Goal: Information Seeking & Learning: Learn about a topic

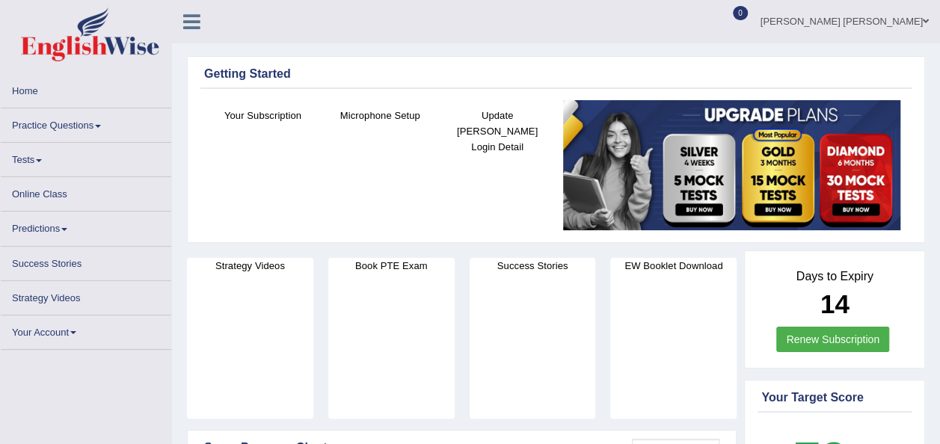
click at [84, 128] on link "Practice Questions" at bounding box center [86, 122] width 170 height 29
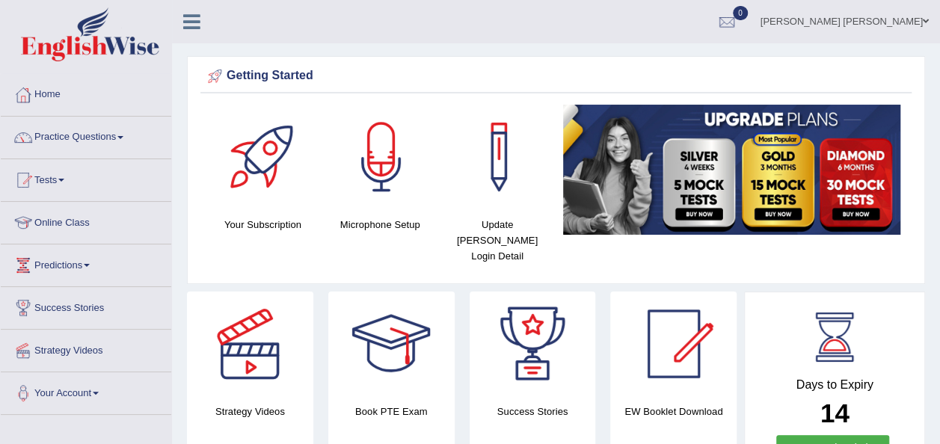
click at [119, 134] on link "Practice Questions" at bounding box center [86, 135] width 170 height 37
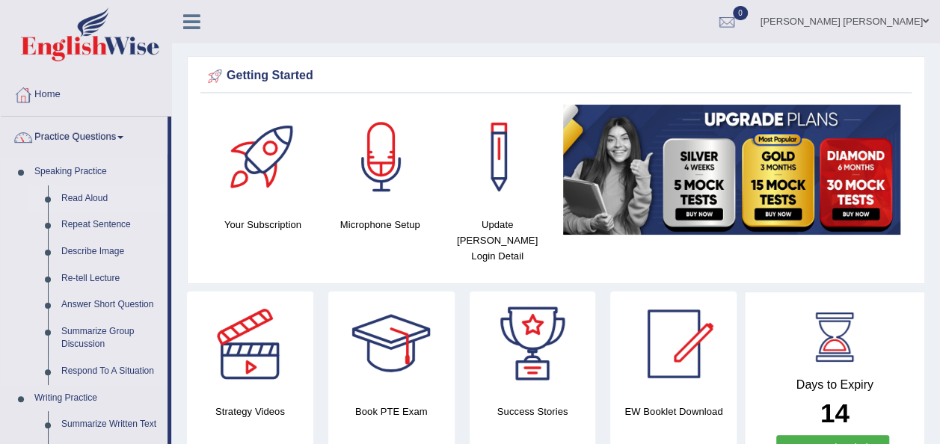
click at [87, 197] on link "Read Aloud" at bounding box center [111, 198] width 113 height 27
click at [73, 196] on link "Read Aloud" at bounding box center [111, 198] width 113 height 27
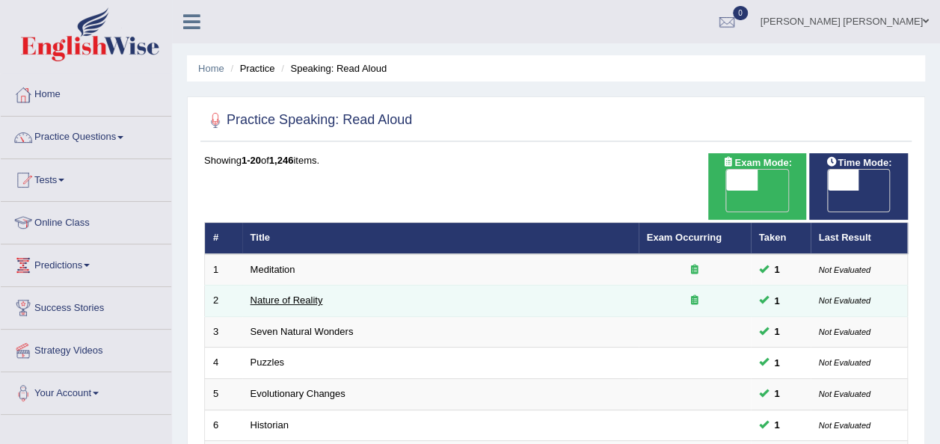
click at [275, 295] on link "Nature of Reality" at bounding box center [286, 300] width 73 height 11
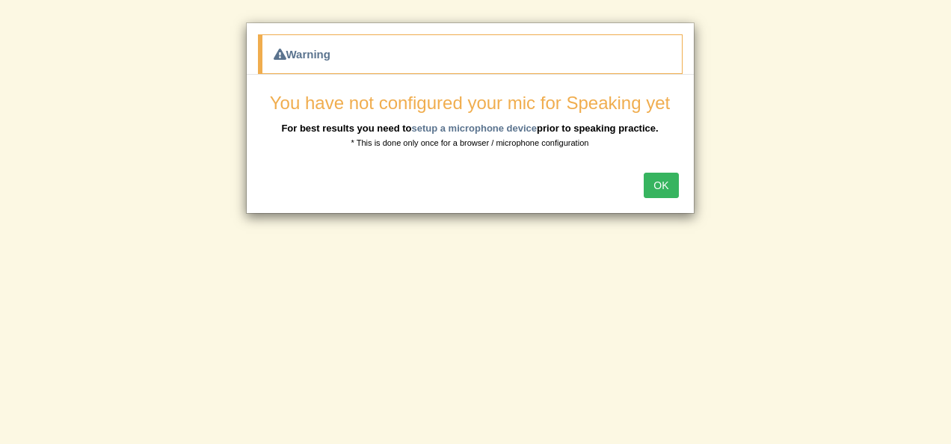
click at [658, 176] on button "OK" at bounding box center [661, 185] width 34 height 25
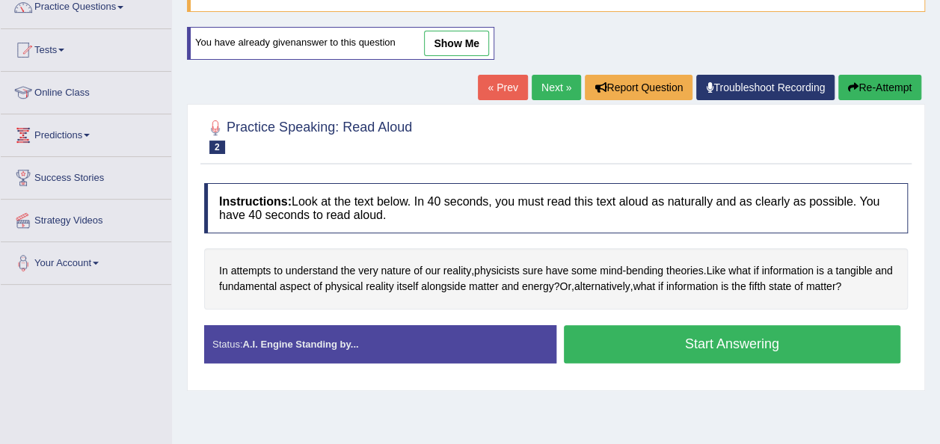
scroll to position [166, 0]
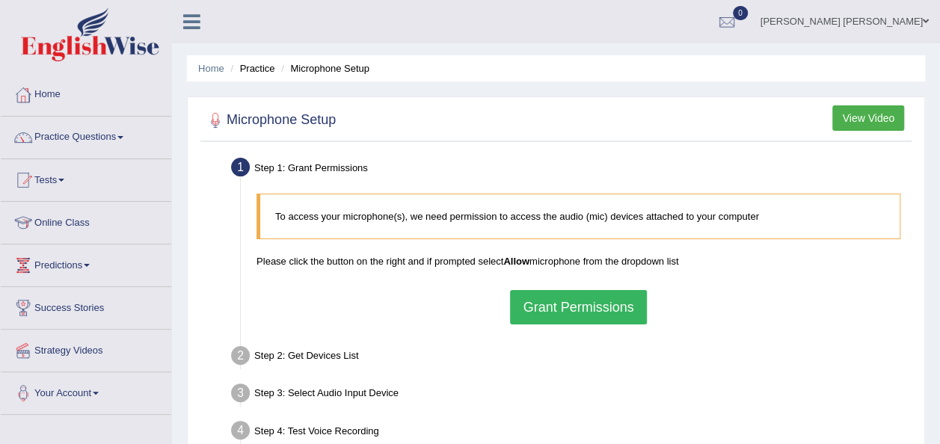
click at [534, 306] on button "Grant Permissions" at bounding box center [578, 307] width 136 height 34
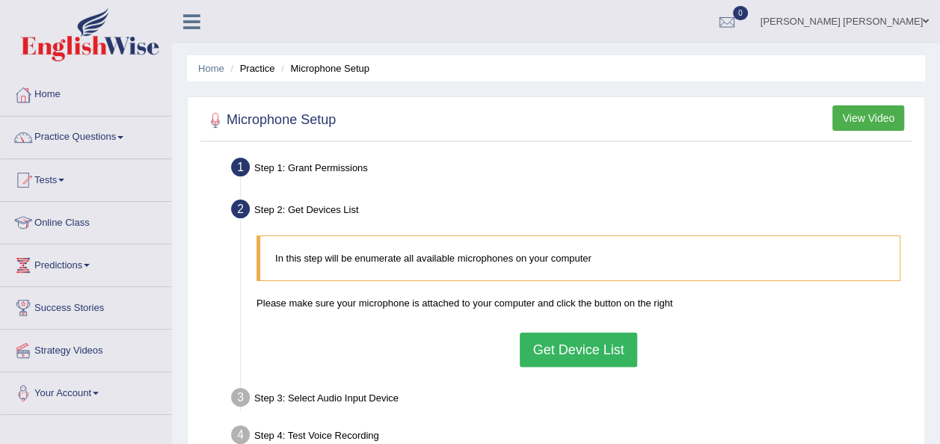
click at [553, 345] on button "Get Device List" at bounding box center [578, 350] width 117 height 34
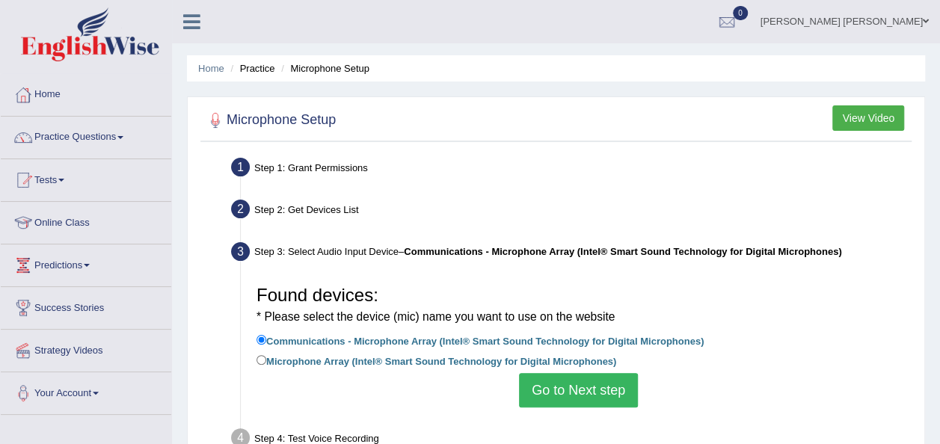
click at [266, 362] on label "Microphone Array (Intel® Smart Sound Technology for Digital Microphones)" at bounding box center [436, 360] width 360 height 16
click at [266, 362] on input "Microphone Array (Intel® Smart Sound Technology for Digital Microphones)" at bounding box center [261, 360] width 10 height 10
radio input "true"
click at [560, 381] on button "Go to Next step" at bounding box center [578, 390] width 119 height 34
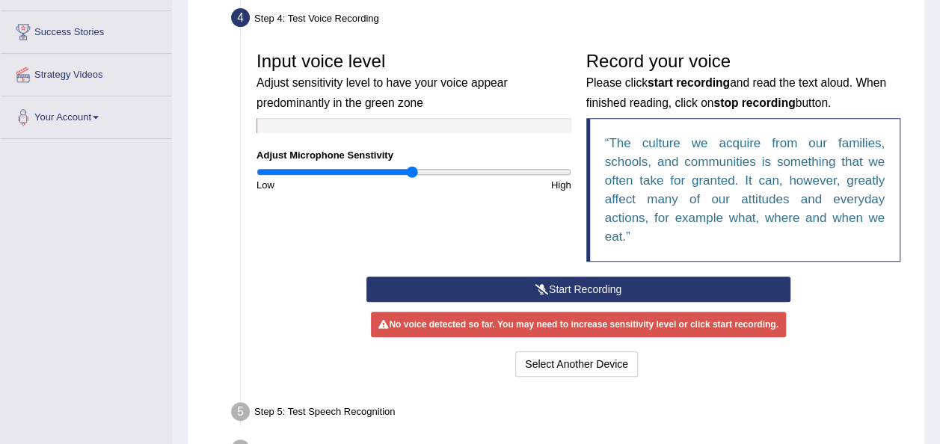
scroll to position [302, 0]
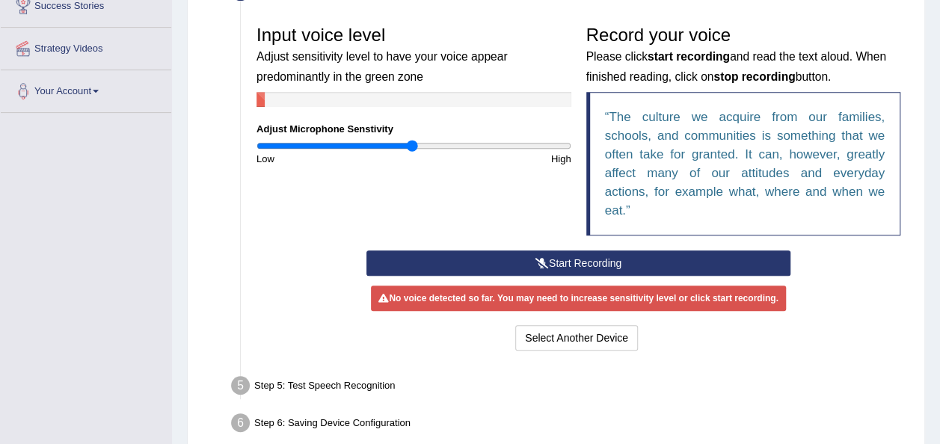
click at [544, 255] on button "Start Recording" at bounding box center [578, 262] width 424 height 25
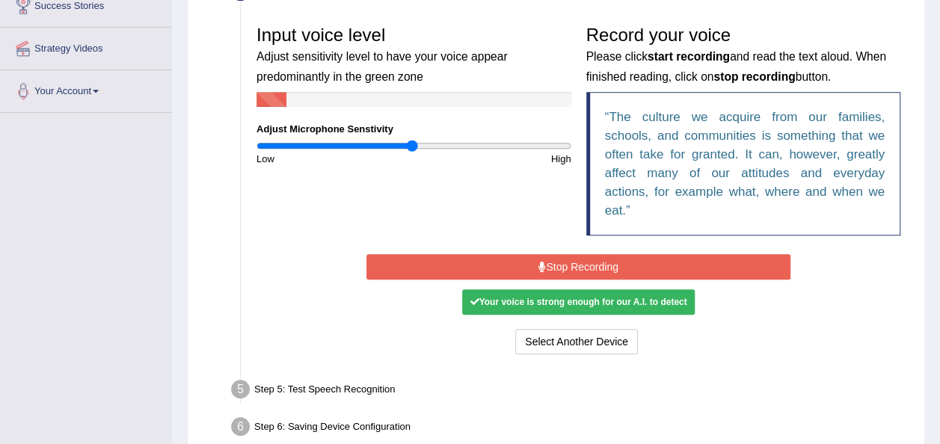
click at [539, 268] on icon at bounding box center [541, 267] width 7 height 10
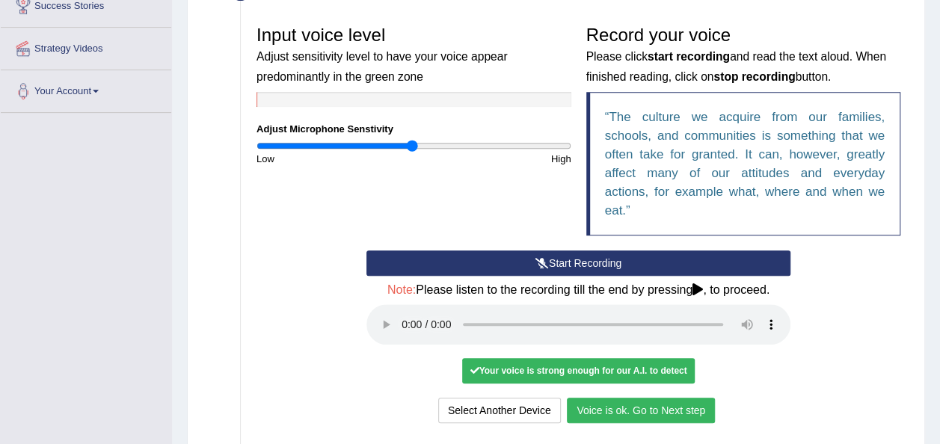
click at [614, 410] on button "Voice is ok. Go to Next step" at bounding box center [641, 410] width 148 height 25
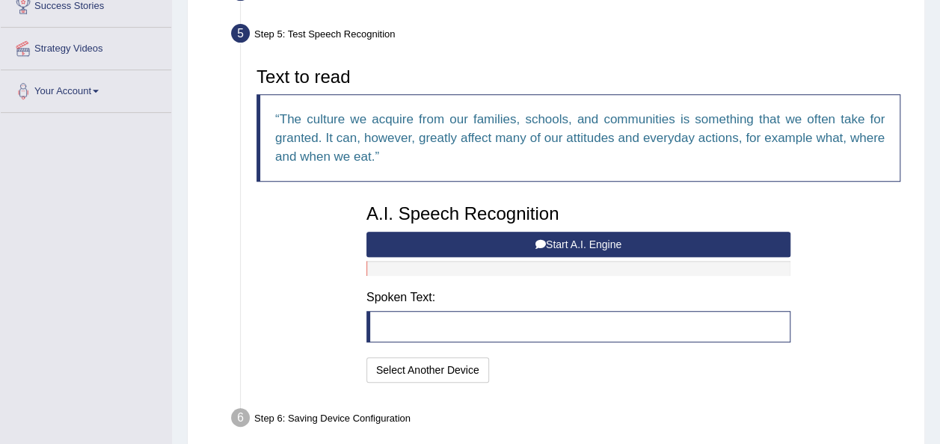
click at [629, 244] on button "Start A.I. Engine" at bounding box center [578, 244] width 424 height 25
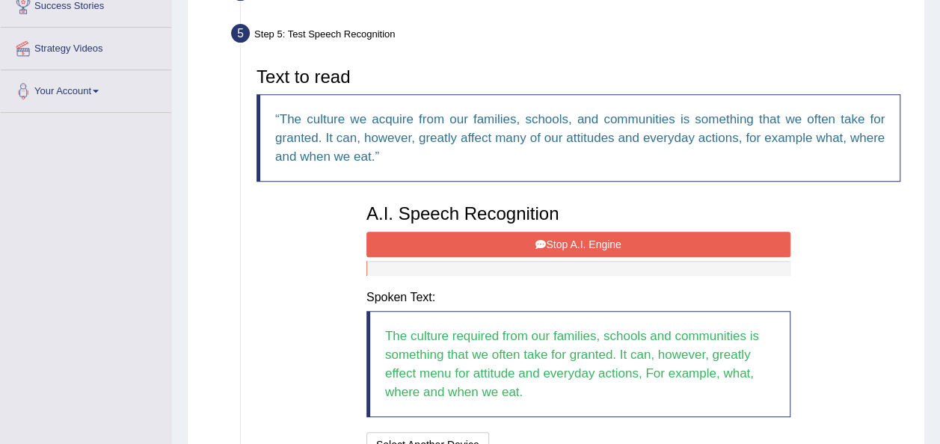
click at [629, 244] on button "Stop A.I. Engine" at bounding box center [578, 244] width 424 height 25
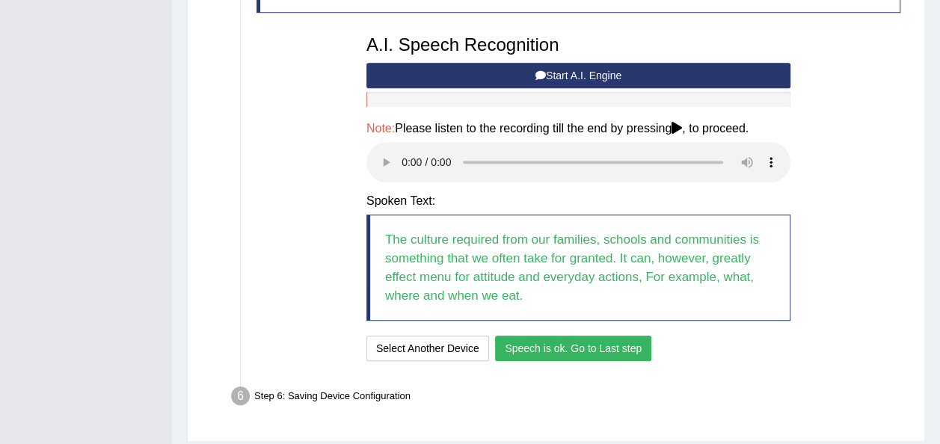
scroll to position [496, 0]
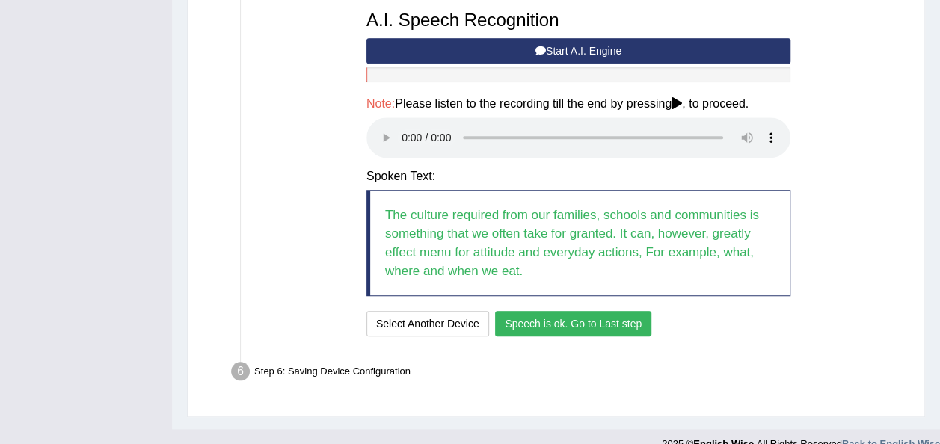
click at [602, 315] on button "Speech is ok. Go to Last step" at bounding box center [573, 323] width 156 height 25
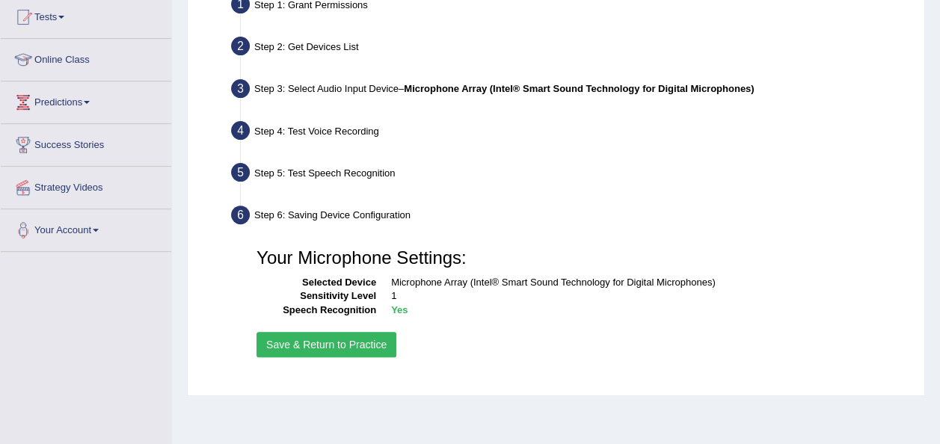
scroll to position [159, 0]
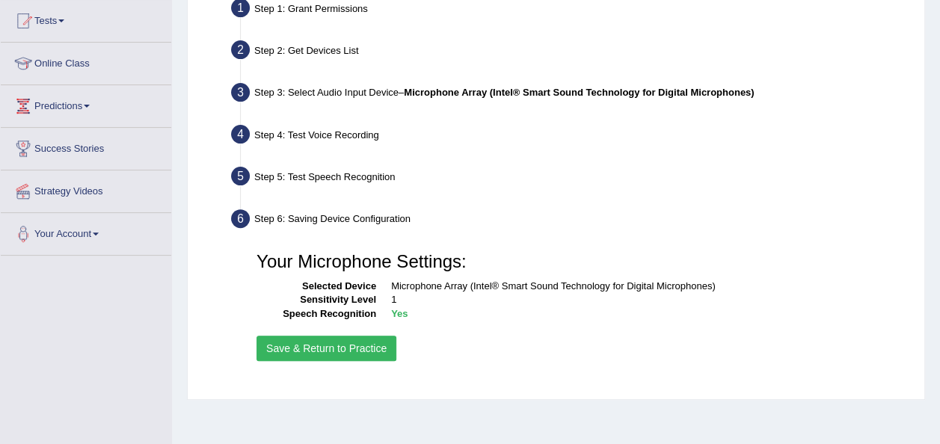
click at [345, 349] on button "Save & Return to Practice" at bounding box center [326, 348] width 140 height 25
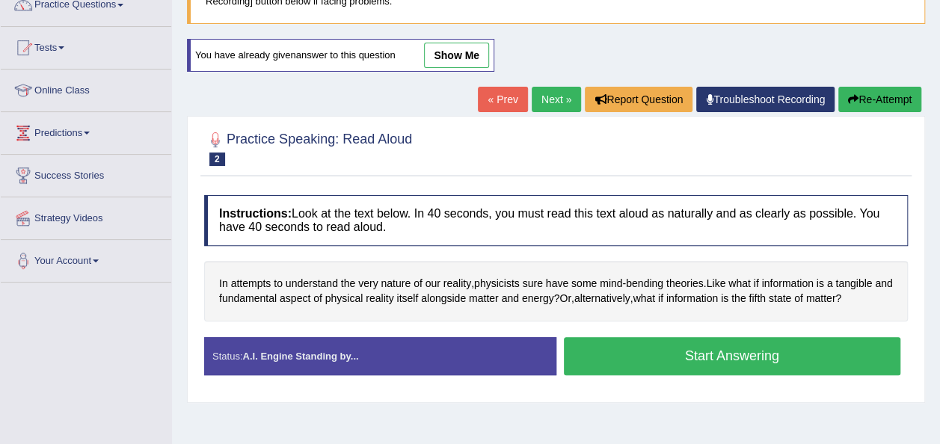
scroll to position [139, 0]
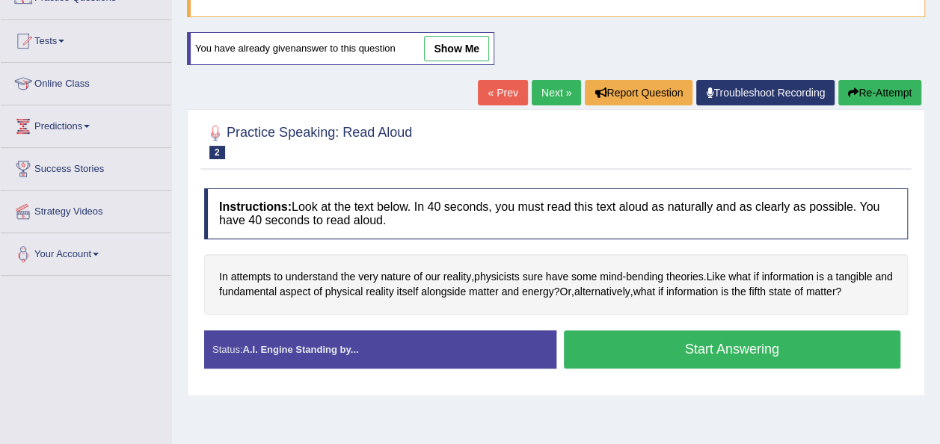
click at [602, 346] on button "Start Answering" at bounding box center [732, 349] width 337 height 38
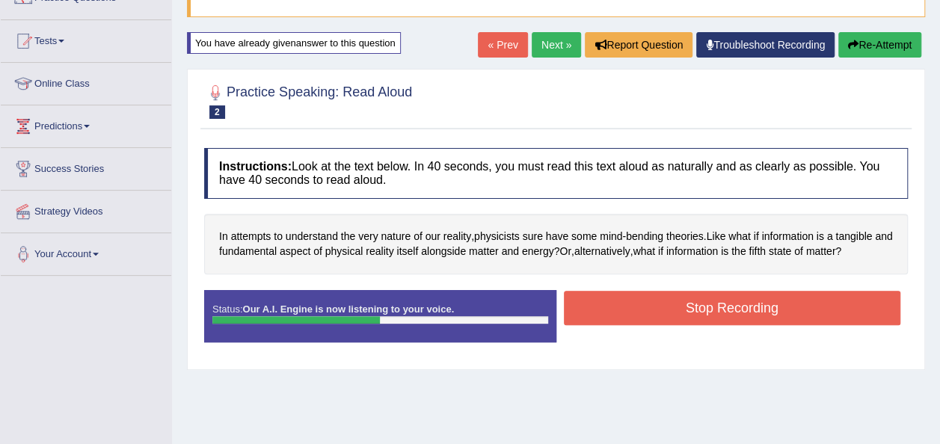
click at [670, 300] on button "Stop Recording" at bounding box center [732, 308] width 337 height 34
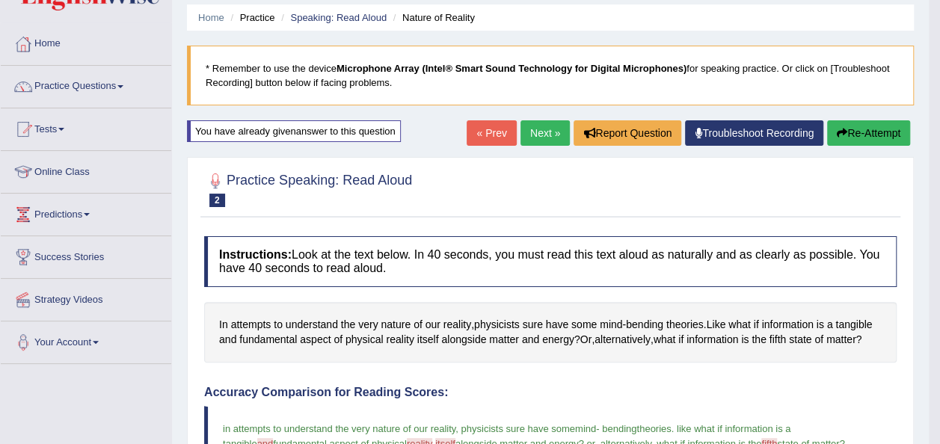
scroll to position [0, 0]
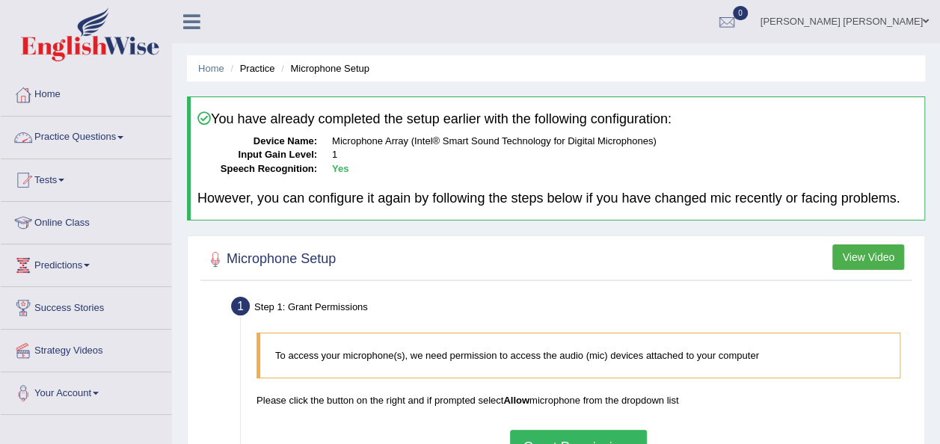
click at [96, 136] on link "Practice Questions" at bounding box center [86, 135] width 170 height 37
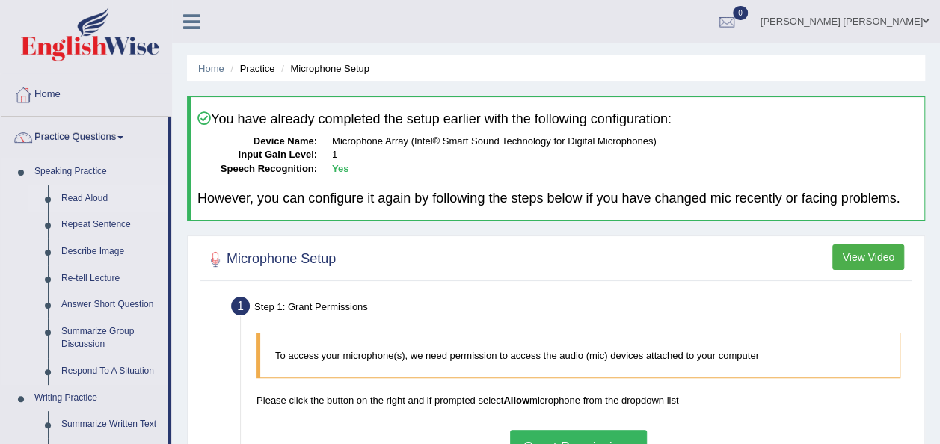
click at [78, 192] on link "Read Aloud" at bounding box center [111, 198] width 113 height 27
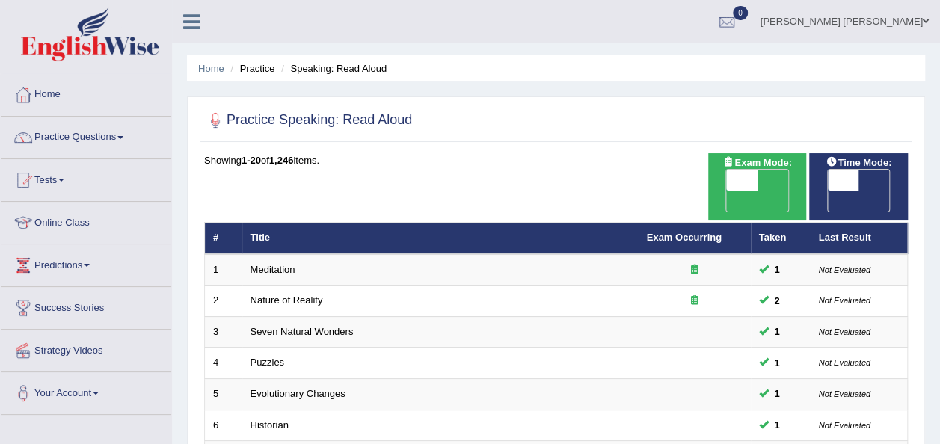
click at [827, 191] on span "OFF" at bounding box center [811, 201] width 31 height 21
checkbox input "true"
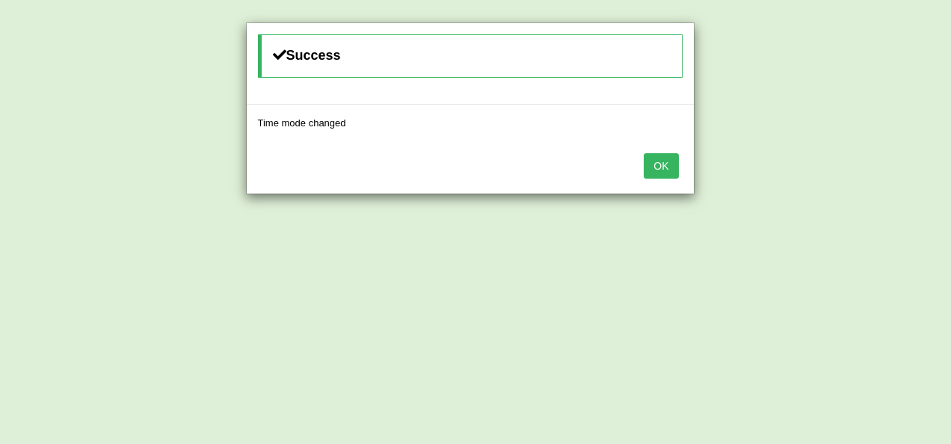
click at [665, 170] on button "OK" at bounding box center [661, 165] width 34 height 25
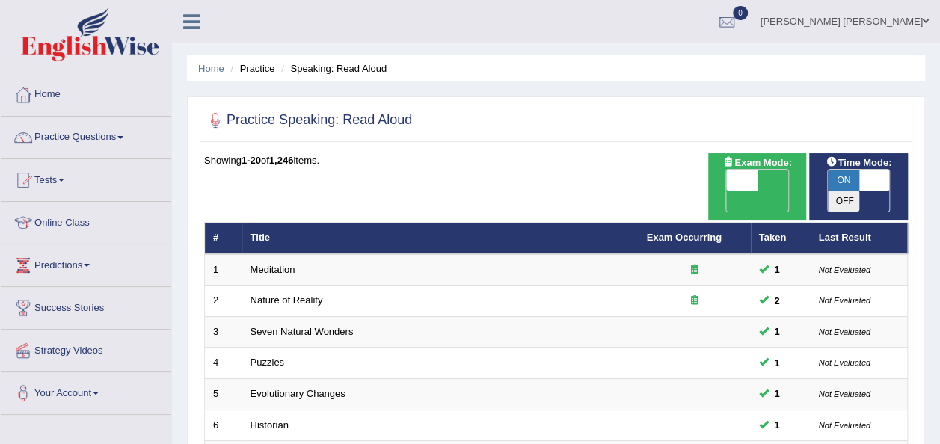
click at [727, 191] on span "OFF" at bounding box center [710, 201] width 31 height 21
checkbox input "true"
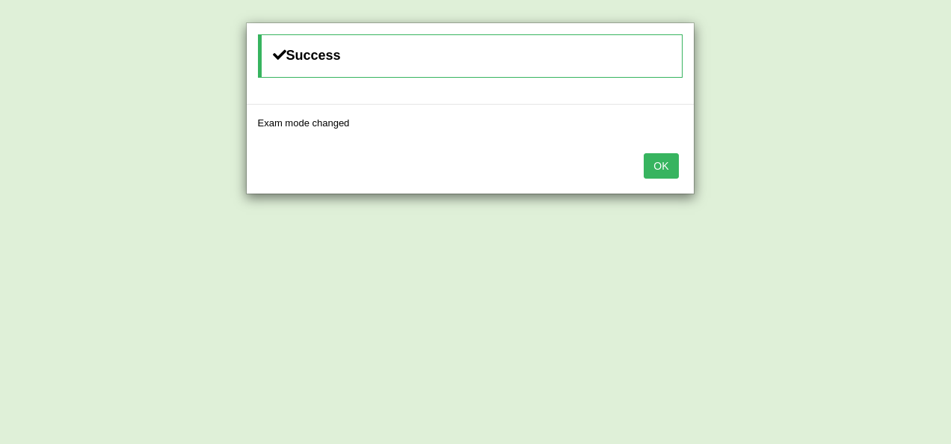
click at [671, 172] on button "OK" at bounding box center [661, 165] width 34 height 25
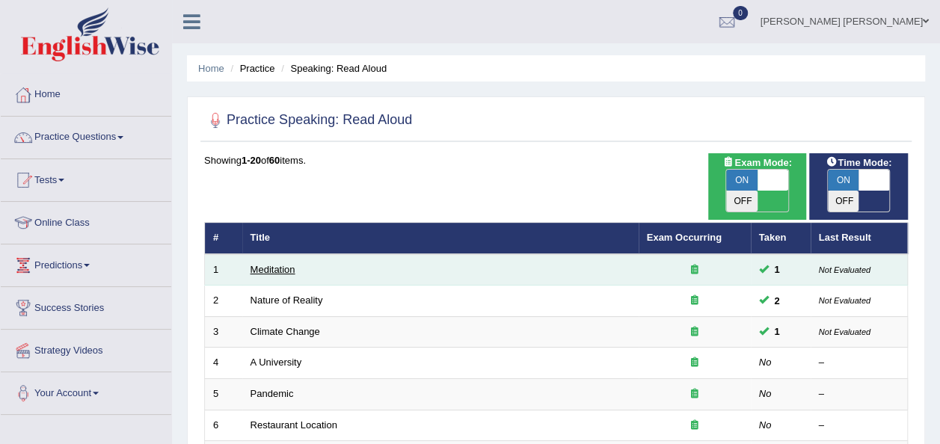
click at [283, 264] on link "Meditation" at bounding box center [272, 269] width 45 height 11
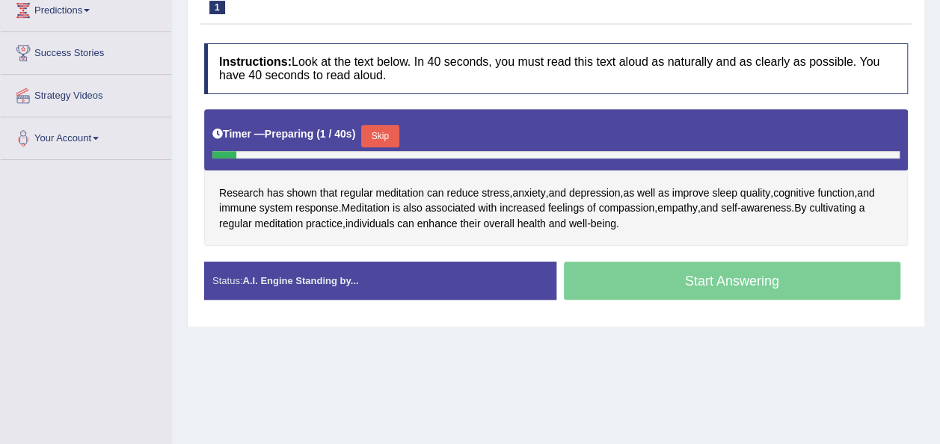
scroll to position [256, 0]
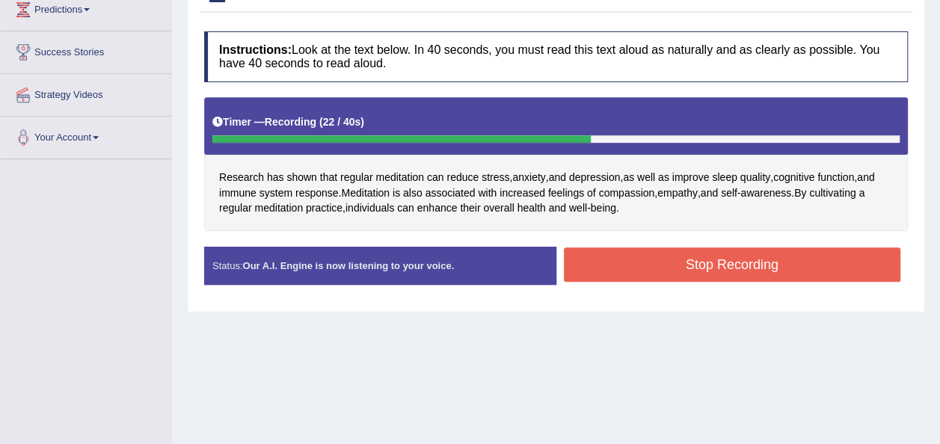
click at [668, 250] on button "Stop Recording" at bounding box center [732, 264] width 337 height 34
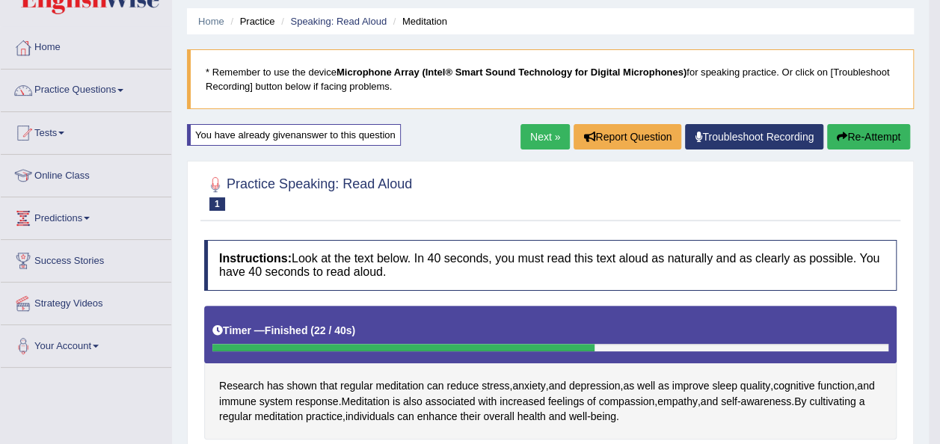
scroll to position [6, 0]
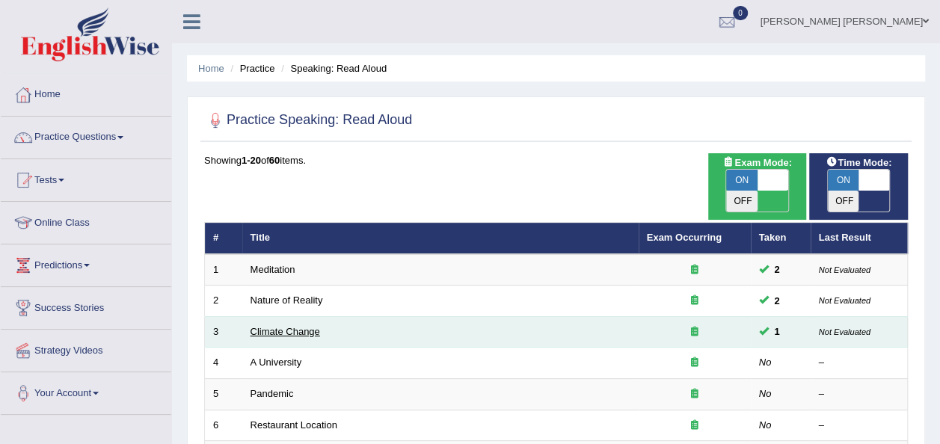
click at [289, 326] on link "Climate Change" at bounding box center [285, 331] width 70 height 11
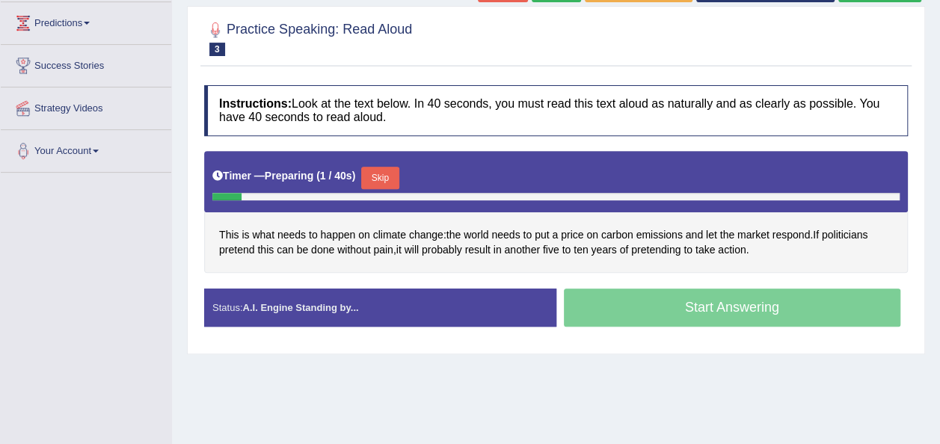
scroll to position [249, 0]
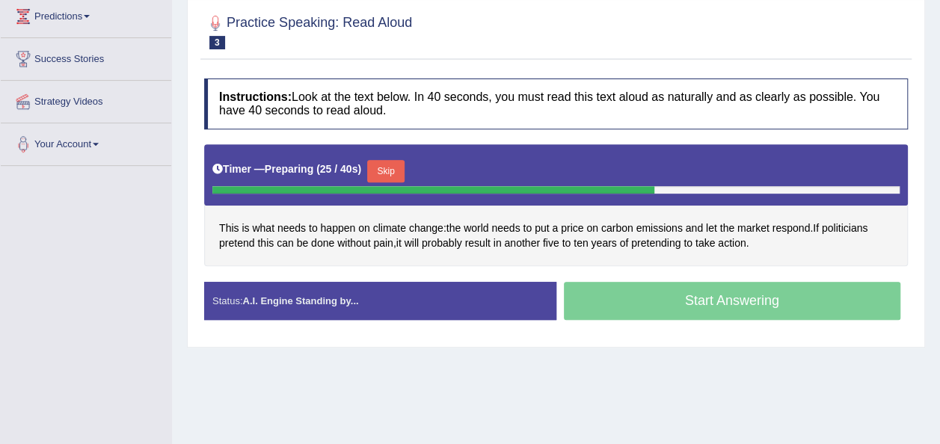
click at [384, 166] on button "Skip" at bounding box center [385, 171] width 37 height 22
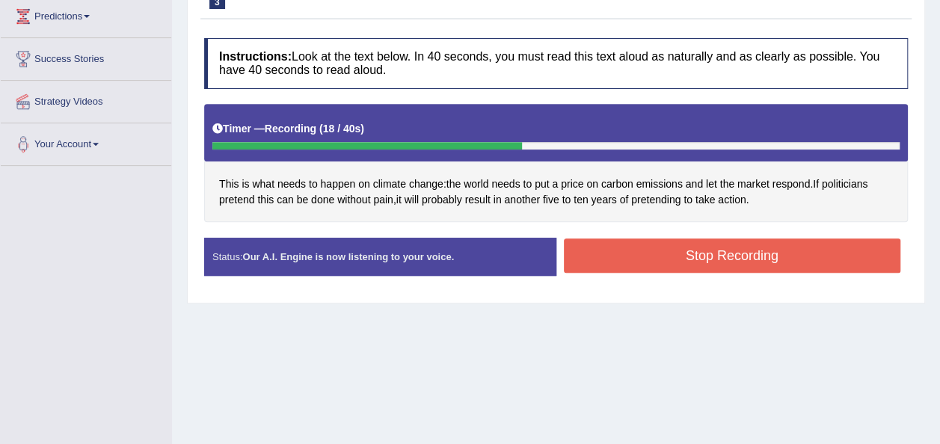
click at [620, 254] on button "Stop Recording" at bounding box center [732, 255] width 337 height 34
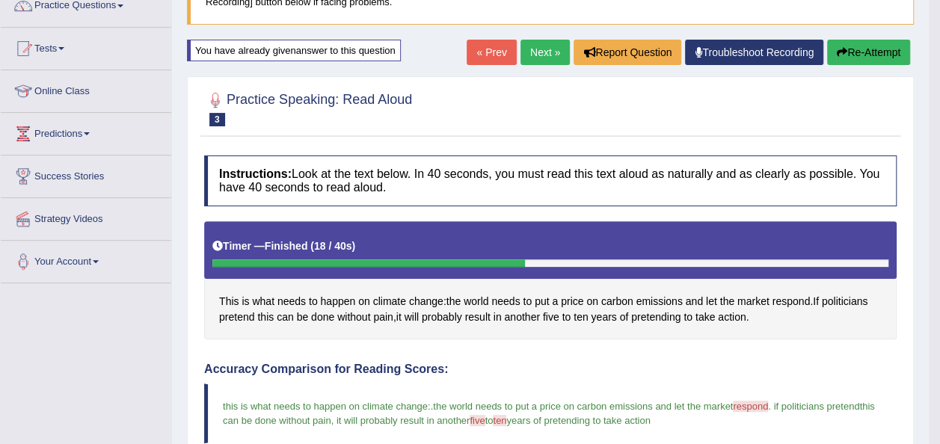
scroll to position [130, 0]
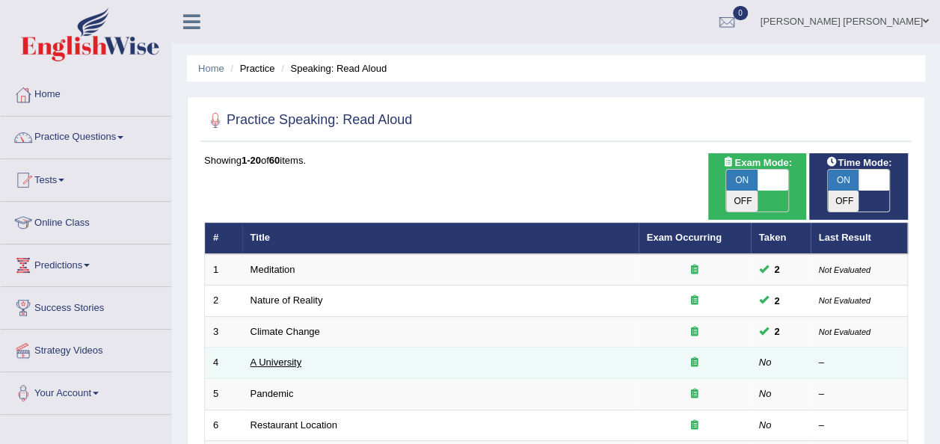
click at [283, 357] on link "A University" at bounding box center [276, 362] width 52 height 11
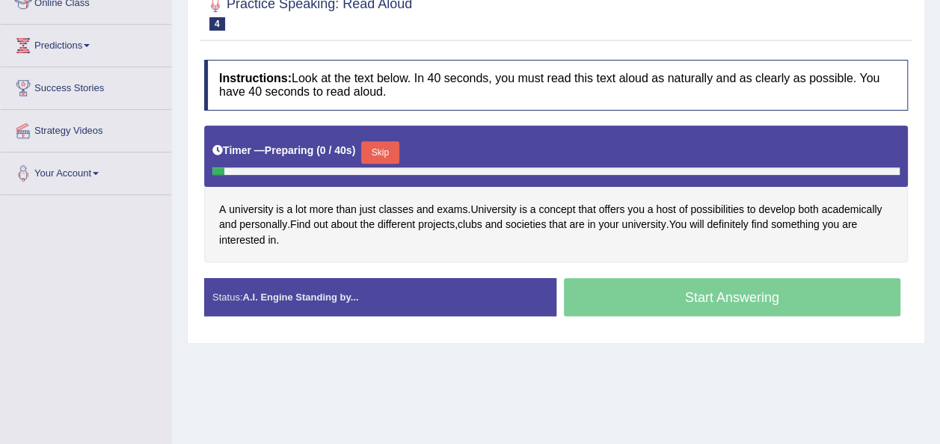
scroll to position [221, 0]
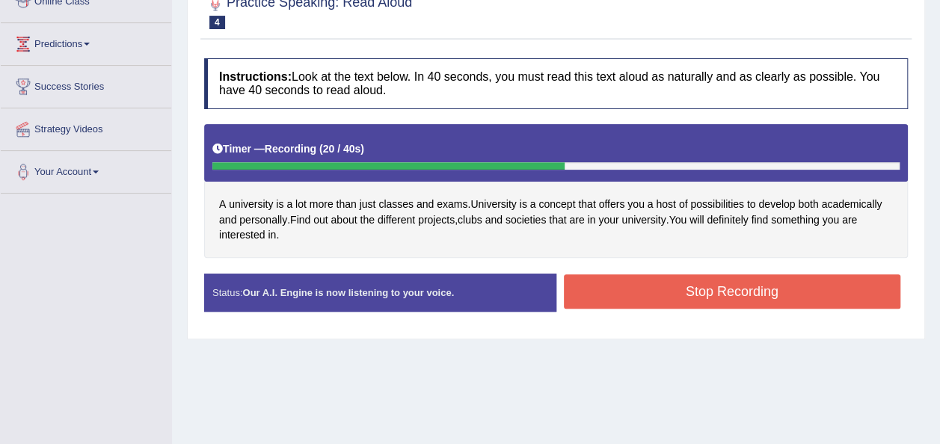
click at [673, 286] on button "Stop Recording" at bounding box center [732, 291] width 337 height 34
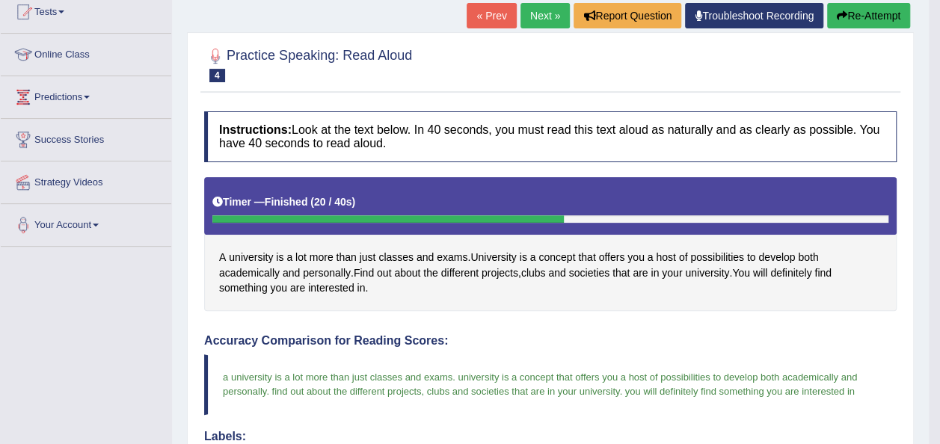
scroll to position [164, 0]
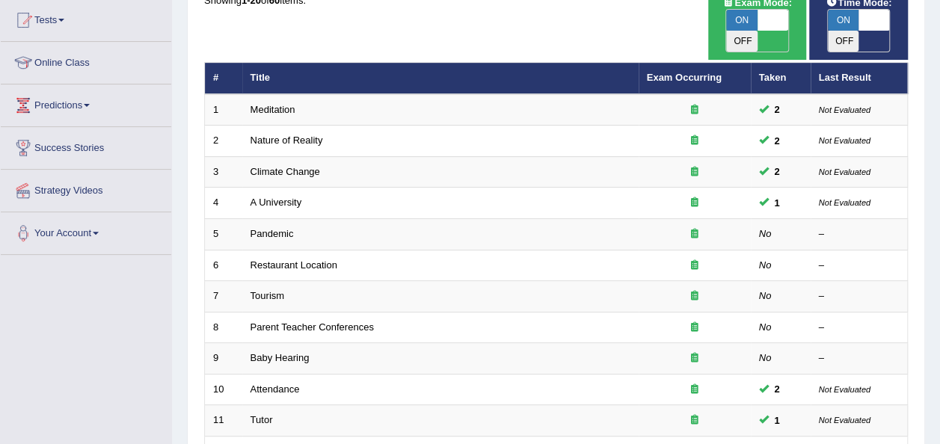
scroll to position [184, 0]
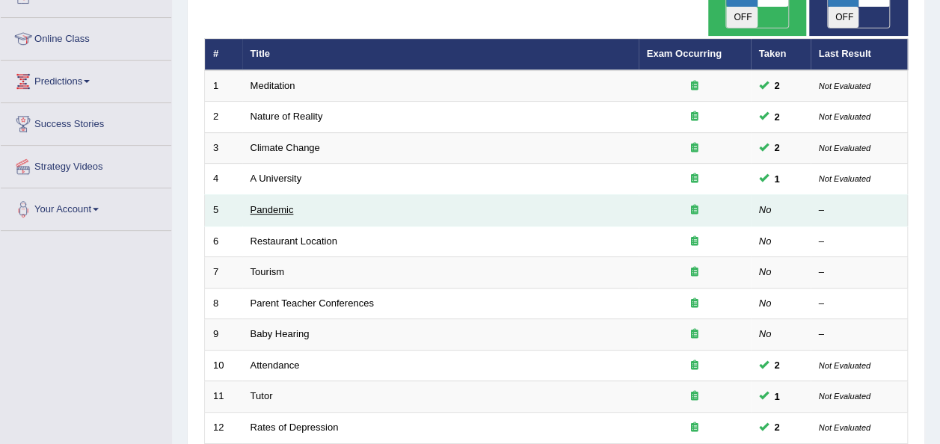
click at [266, 204] on link "Pandemic" at bounding box center [271, 209] width 43 height 11
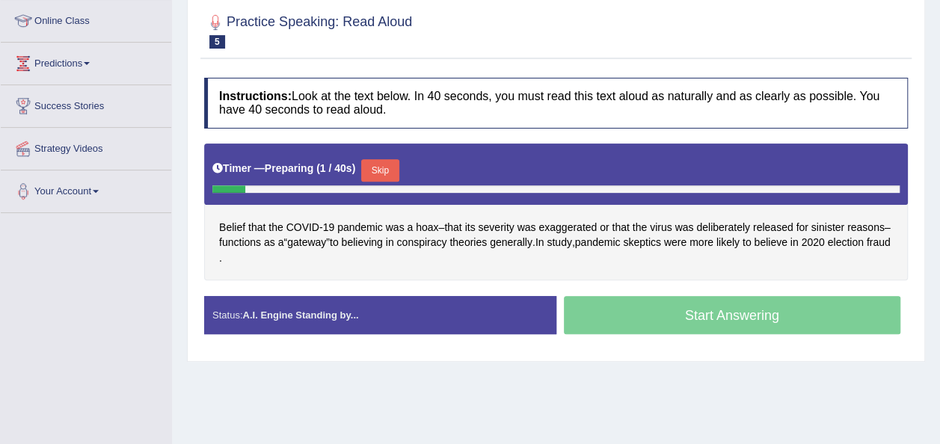
scroll to position [208, 0]
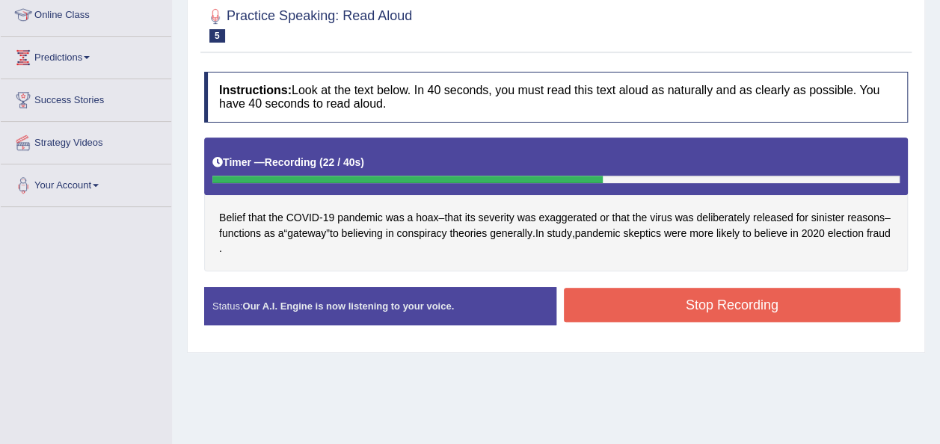
click at [704, 301] on button "Stop Recording" at bounding box center [732, 305] width 337 height 34
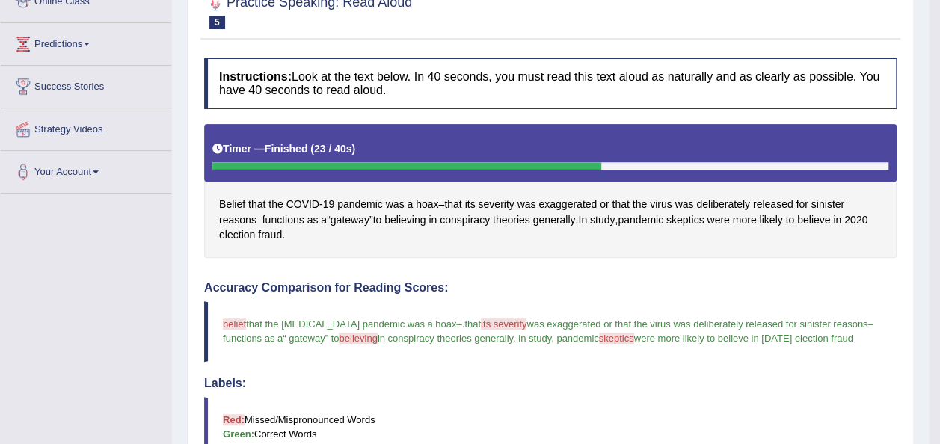
scroll to position [200, 0]
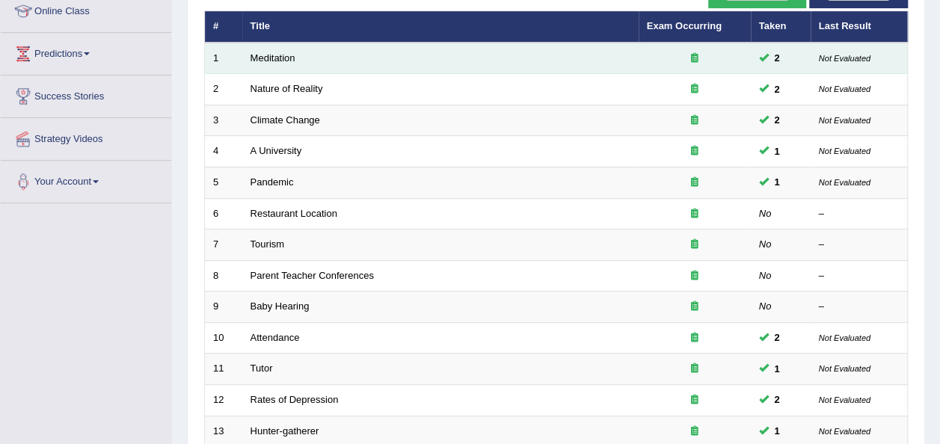
scroll to position [184, 0]
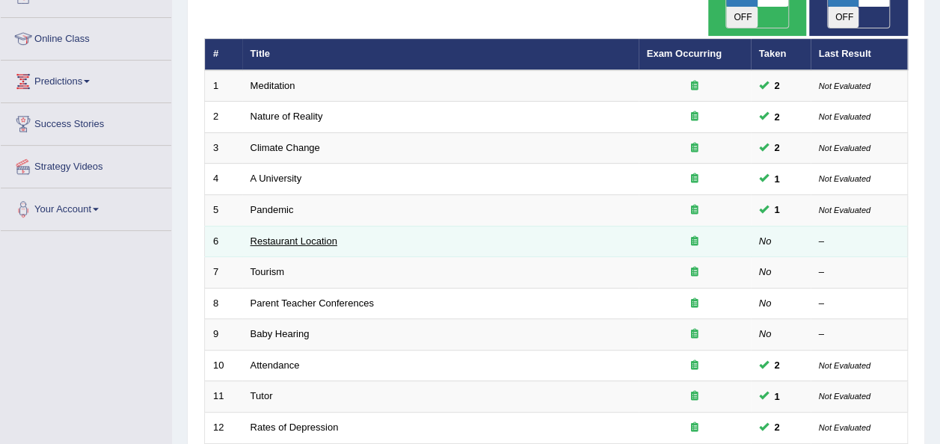
click at [321, 235] on link "Restaurant Location" at bounding box center [293, 240] width 87 height 11
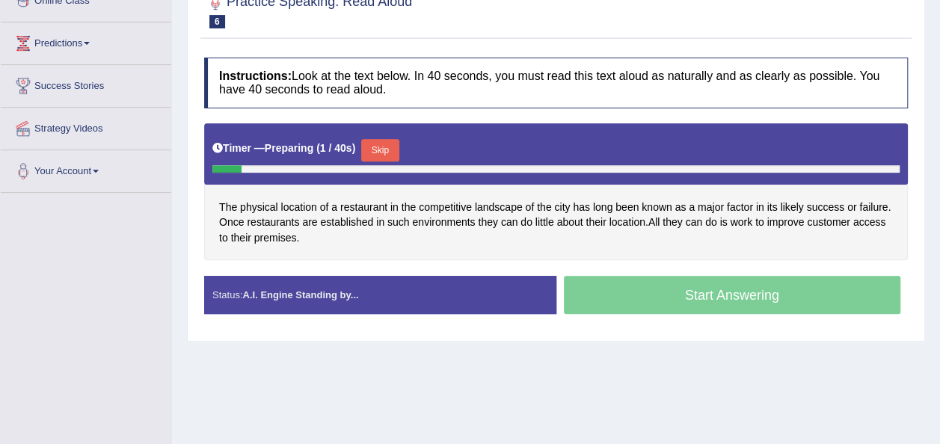
scroll to position [227, 0]
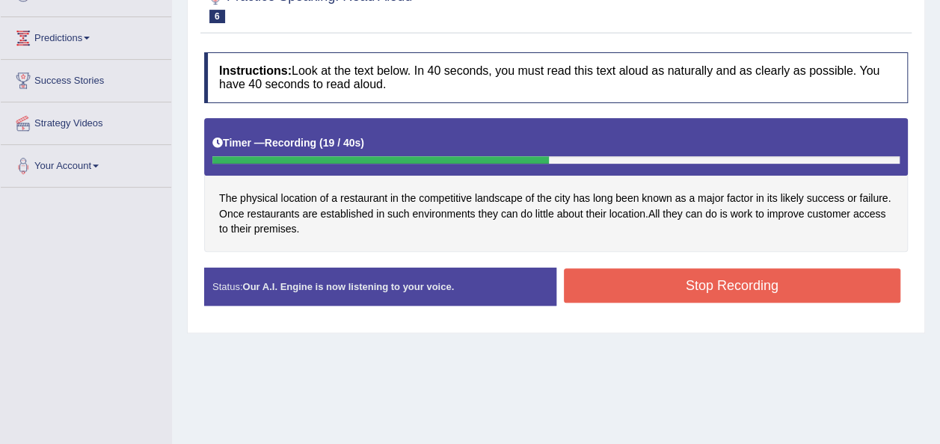
click at [625, 283] on button "Stop Recording" at bounding box center [732, 285] width 337 height 34
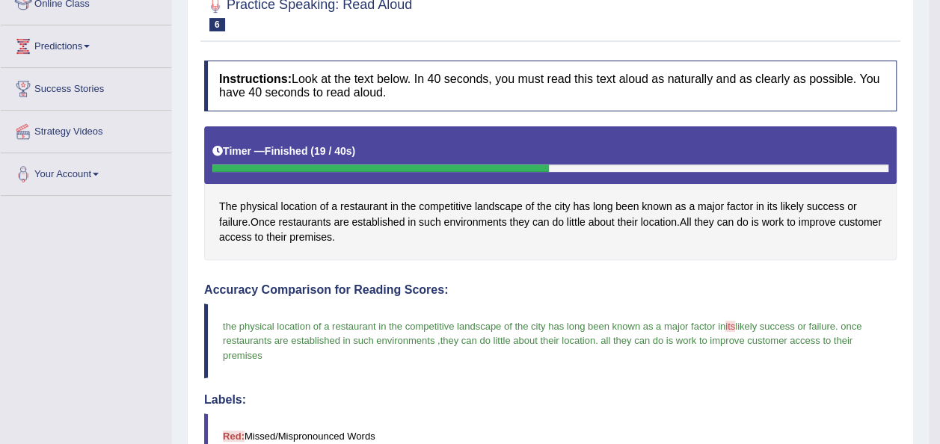
scroll to position [123, 0]
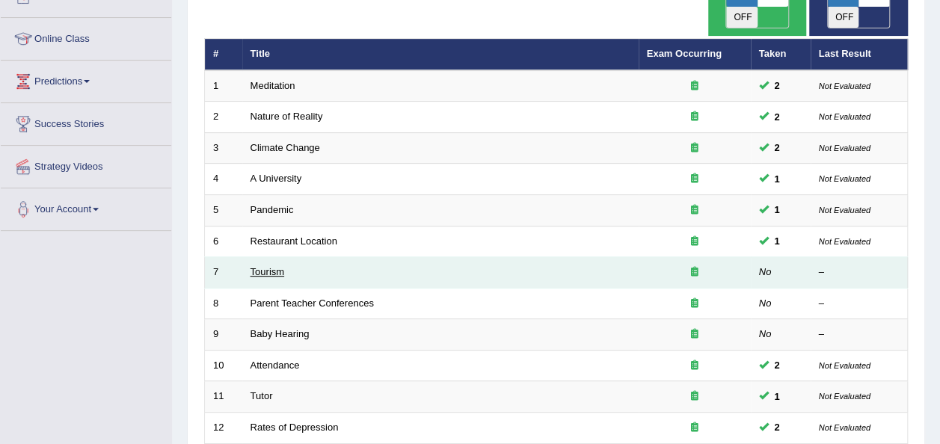
click at [263, 266] on link "Tourism" at bounding box center [267, 271] width 34 height 11
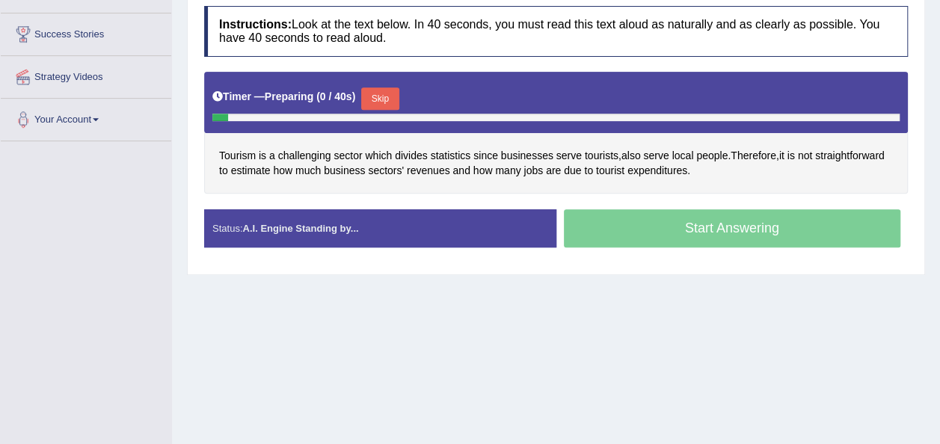
scroll to position [280, 0]
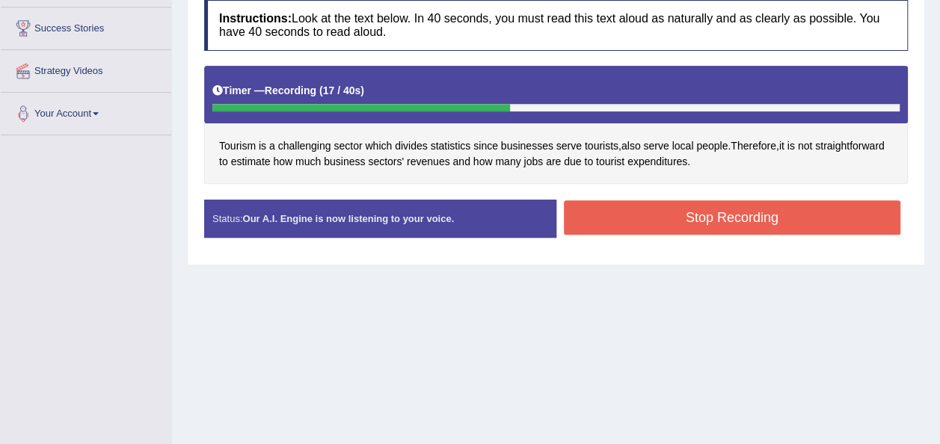
click at [684, 209] on button "Stop Recording" at bounding box center [732, 217] width 337 height 34
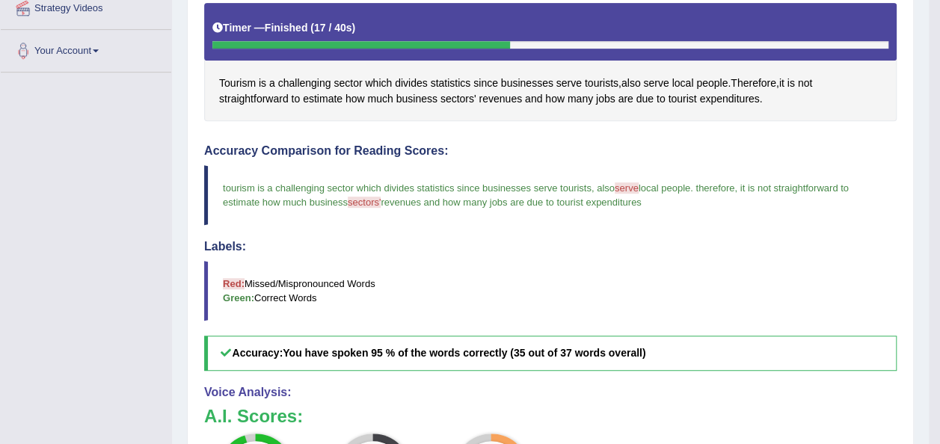
scroll to position [173, 0]
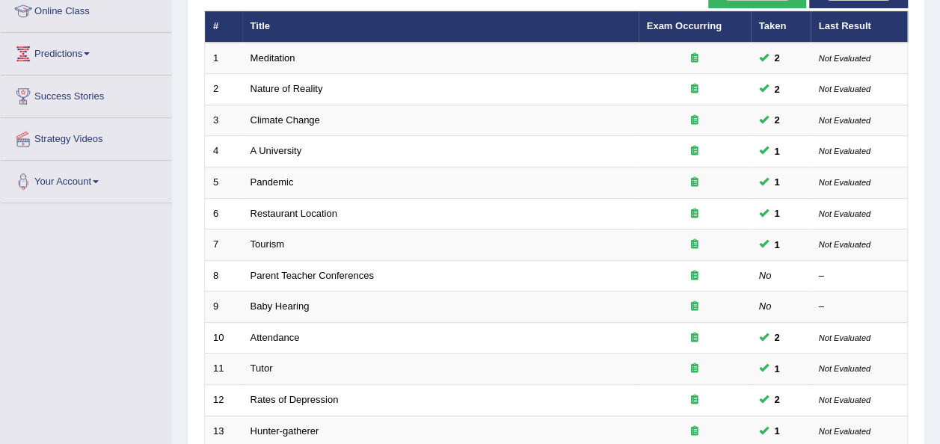
scroll to position [184, 0]
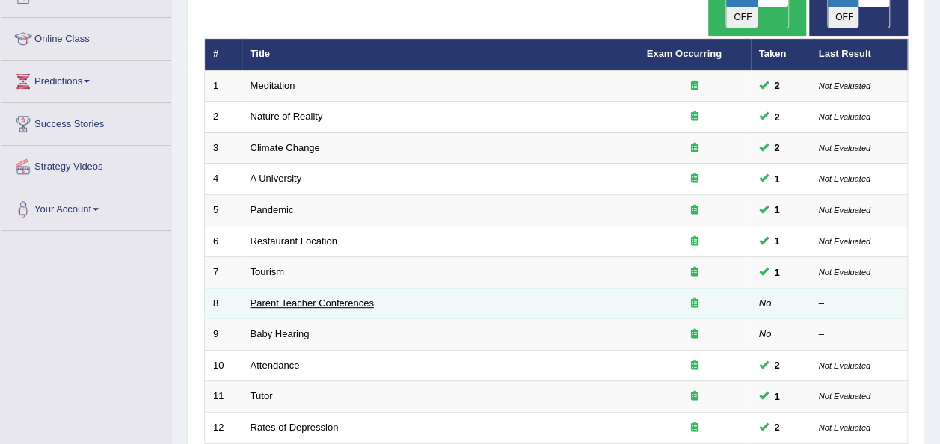
click at [318, 298] on link "Parent Teacher Conferences" at bounding box center [311, 303] width 123 height 11
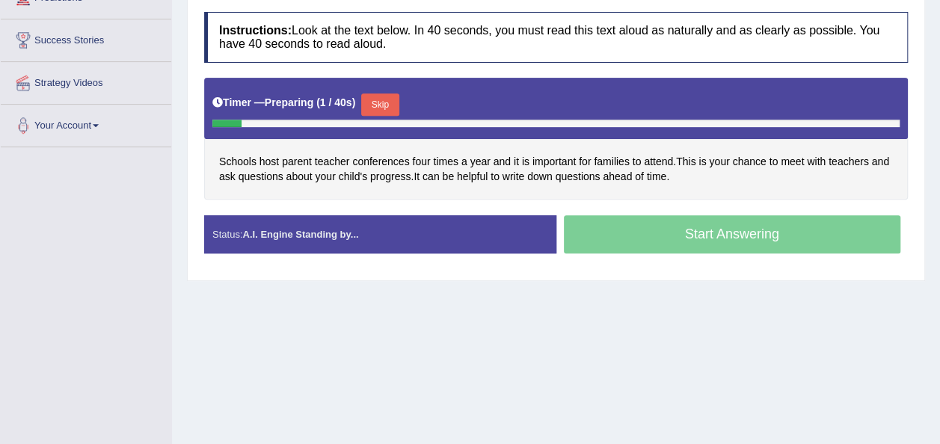
scroll to position [269, 0]
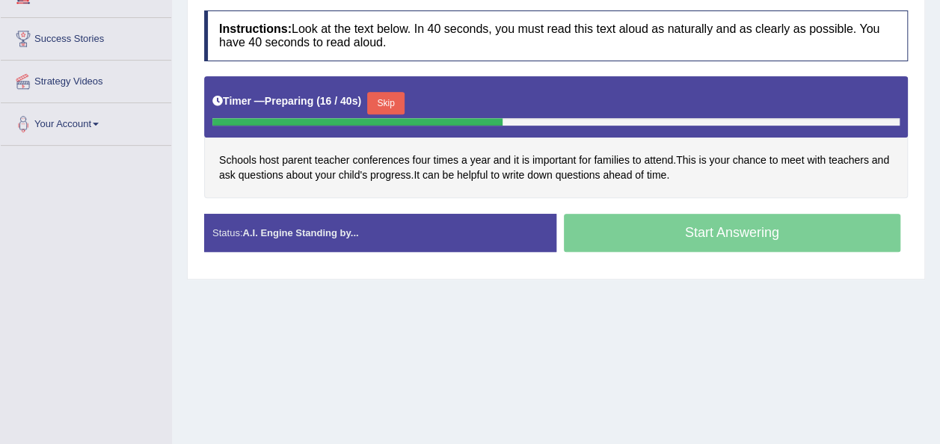
click at [383, 102] on button "Skip" at bounding box center [385, 103] width 37 height 22
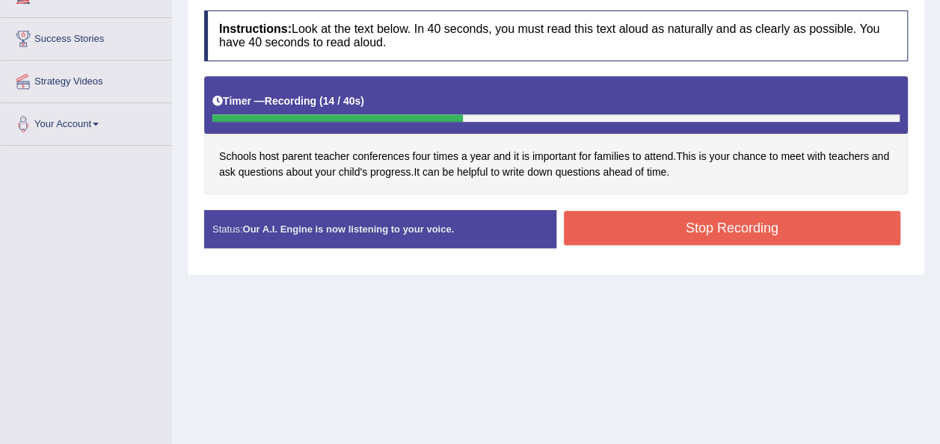
click at [632, 219] on button "Stop Recording" at bounding box center [732, 228] width 337 height 34
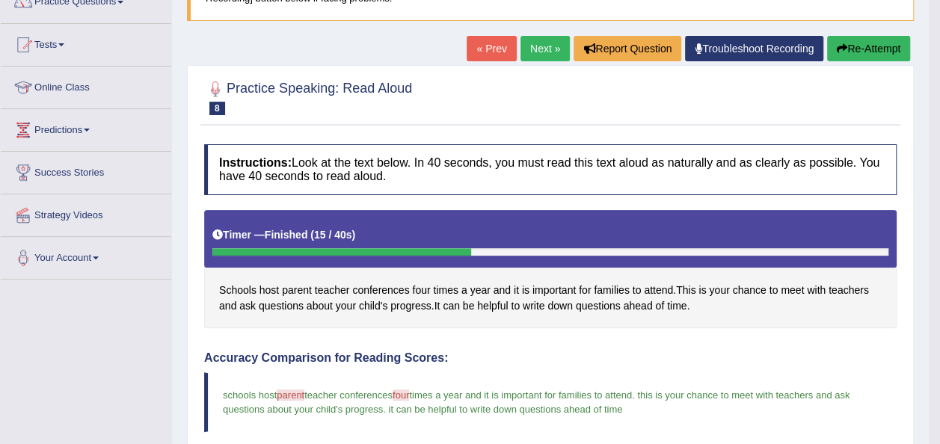
scroll to position [0, 0]
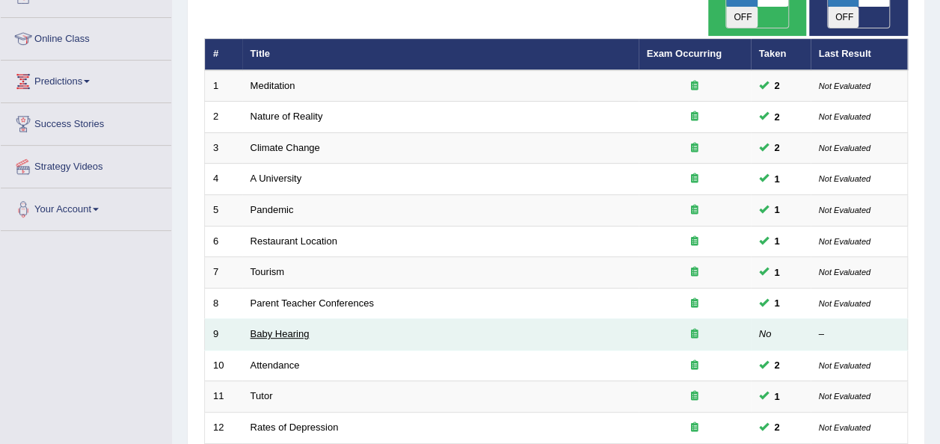
click at [284, 328] on link "Baby Hearing" at bounding box center [279, 333] width 59 height 11
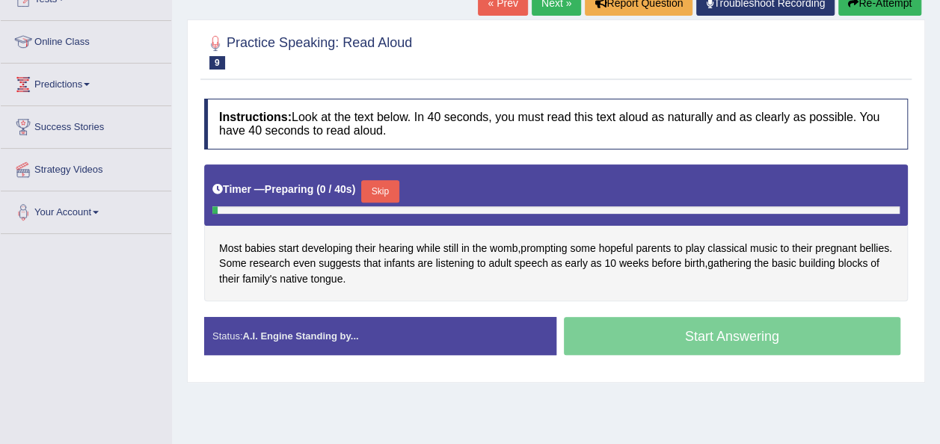
scroll to position [183, 0]
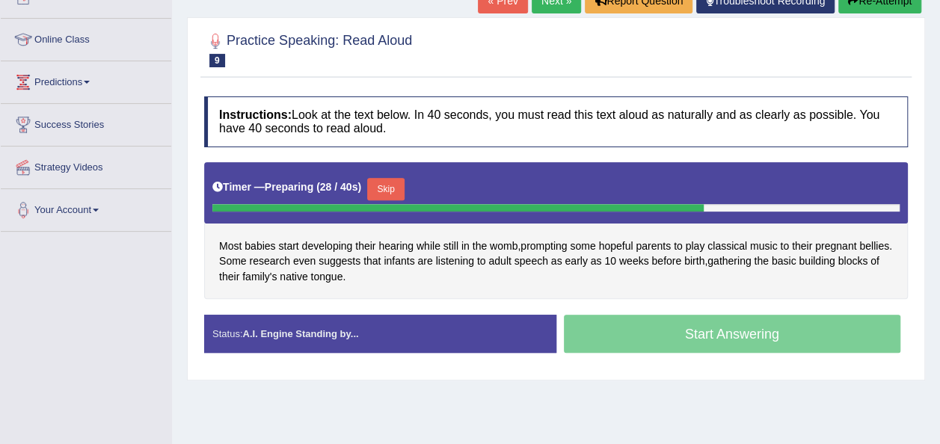
click at [393, 187] on button "Skip" at bounding box center [385, 189] width 37 height 22
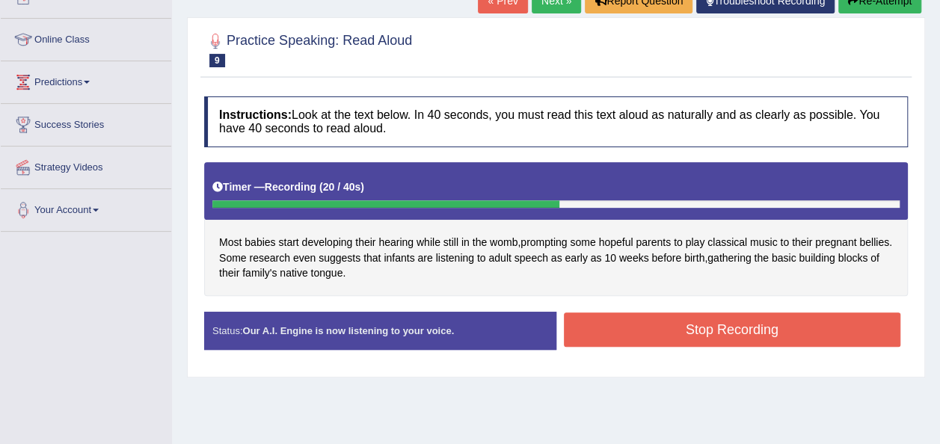
click at [628, 333] on button "Stop Recording" at bounding box center [732, 329] width 337 height 34
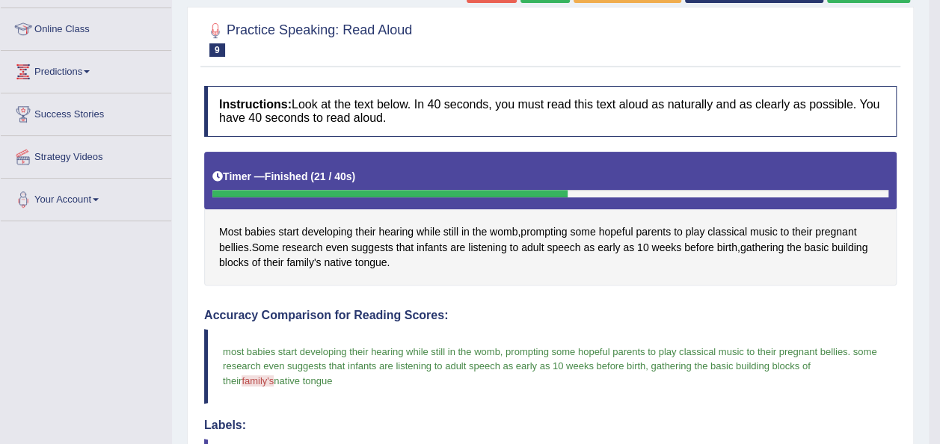
scroll to position [190, 0]
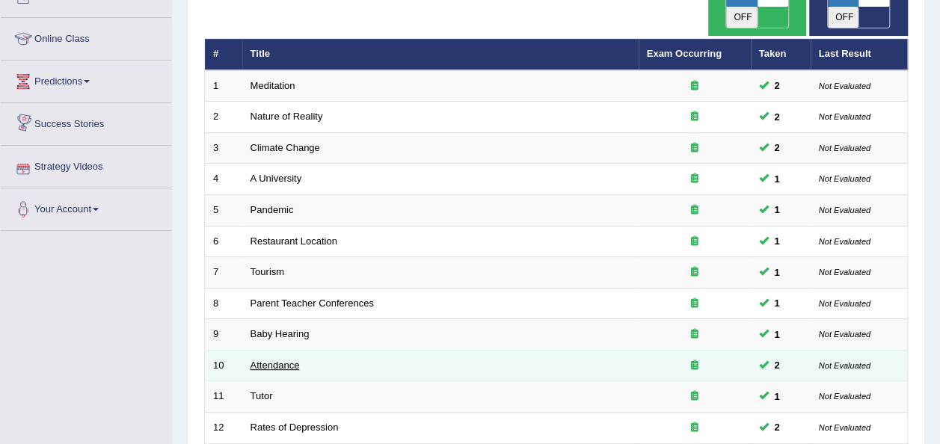
click at [290, 360] on link "Attendance" at bounding box center [274, 365] width 49 height 11
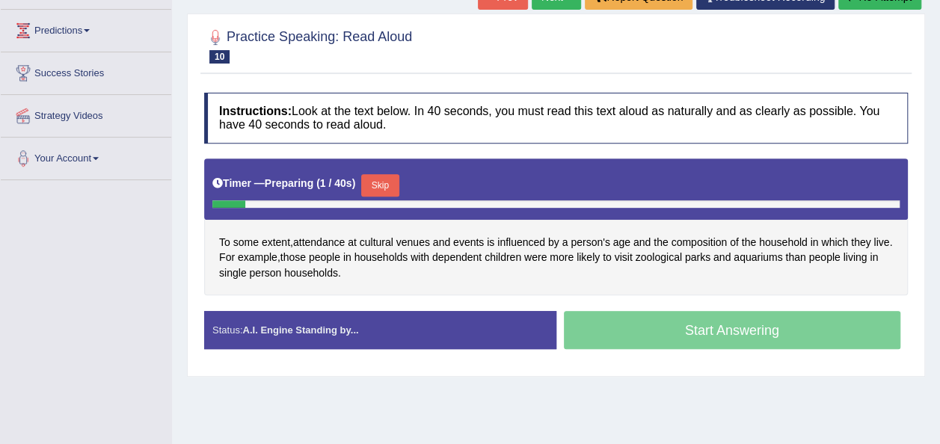
scroll to position [236, 0]
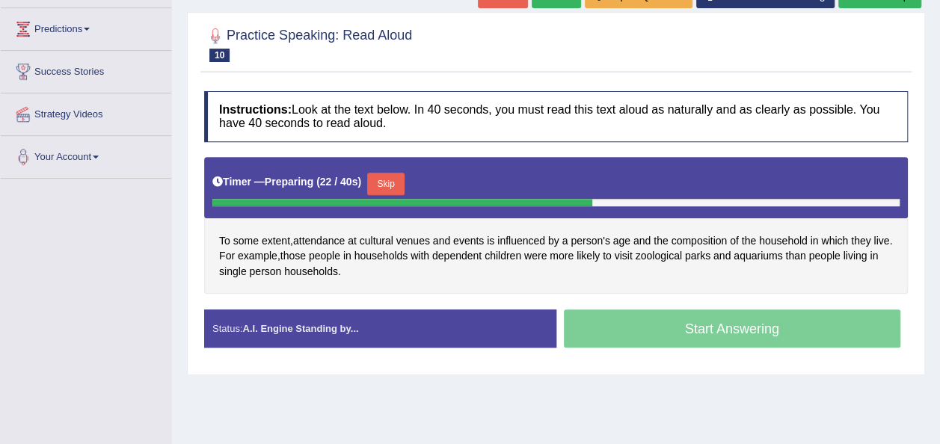
click at [385, 182] on button "Skip" at bounding box center [385, 184] width 37 height 22
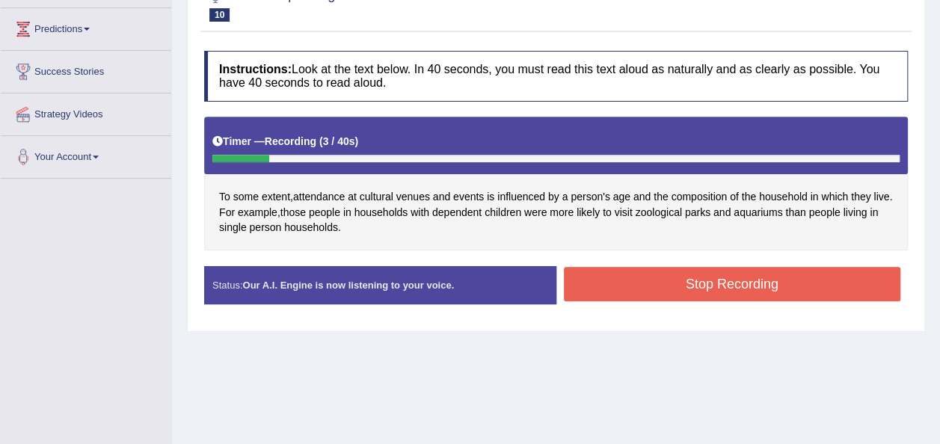
click at [671, 281] on button "Stop Recording" at bounding box center [732, 284] width 337 height 34
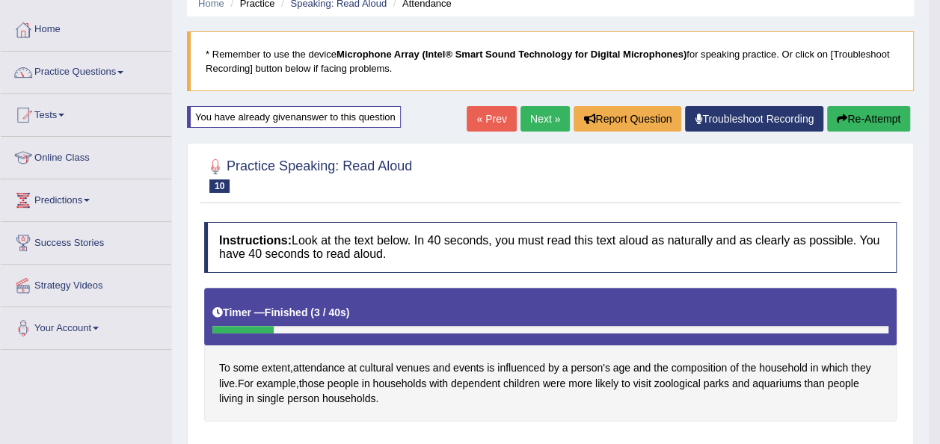
scroll to position [57, 0]
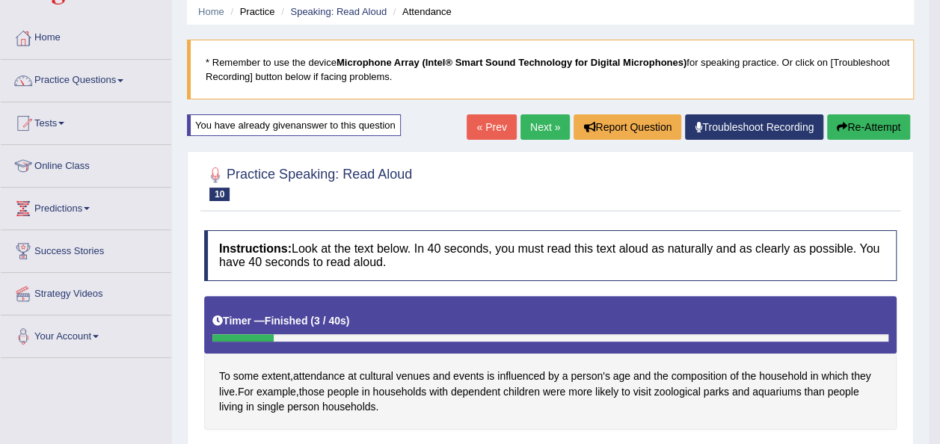
click at [858, 120] on button "Re-Attempt" at bounding box center [868, 126] width 83 height 25
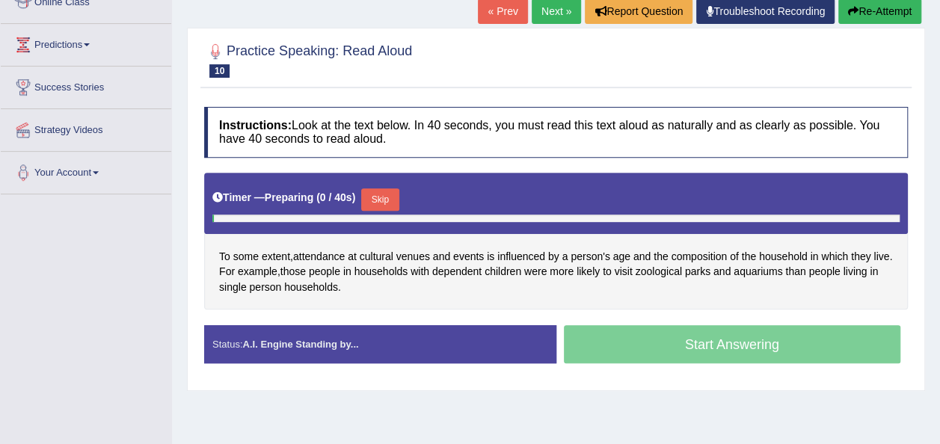
scroll to position [227, 0]
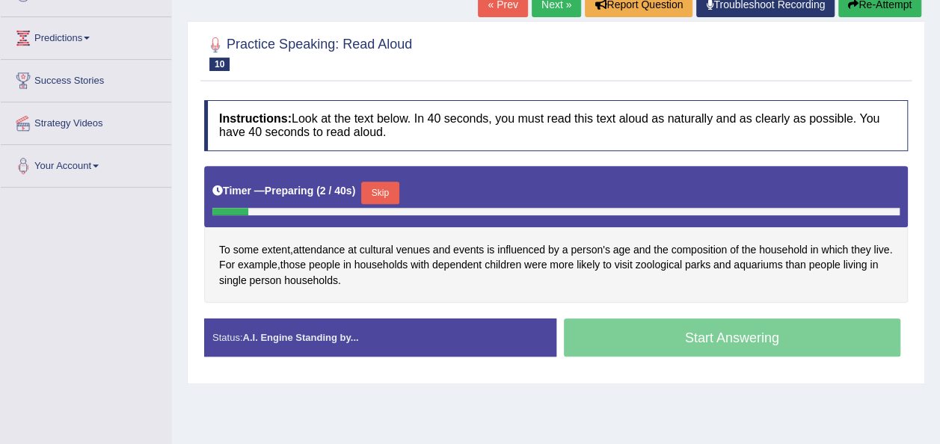
click at [383, 185] on button "Skip" at bounding box center [379, 193] width 37 height 22
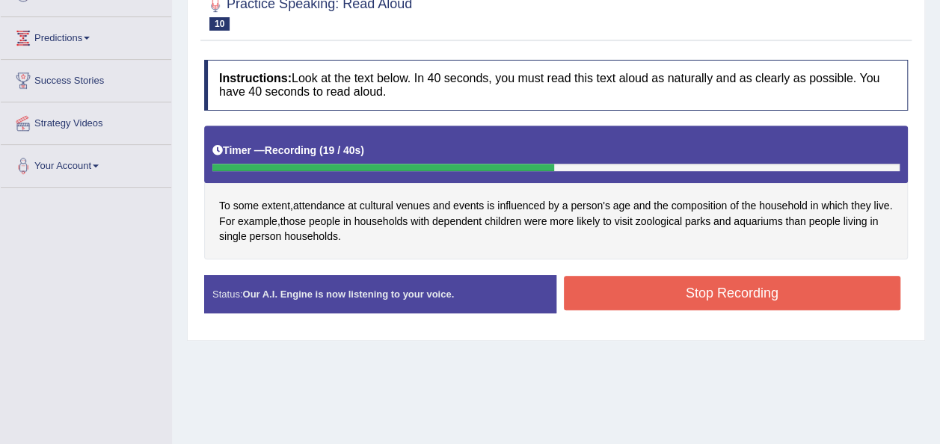
click at [605, 291] on button "Stop Recording" at bounding box center [732, 293] width 337 height 34
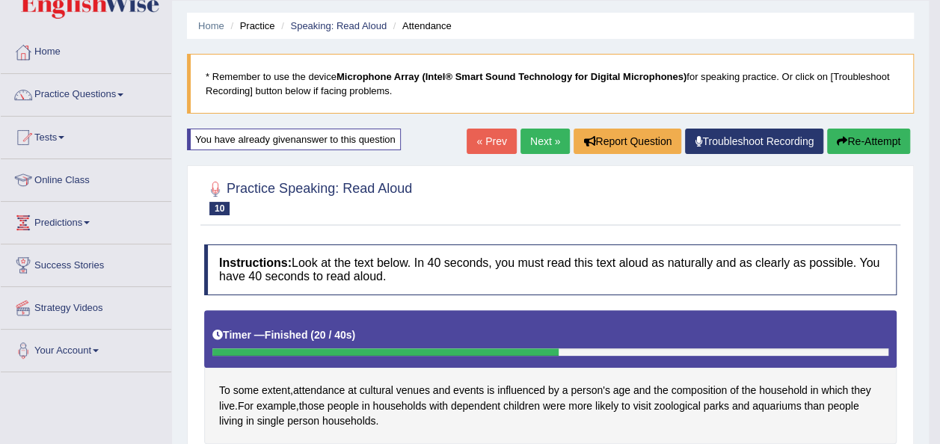
scroll to position [28, 0]
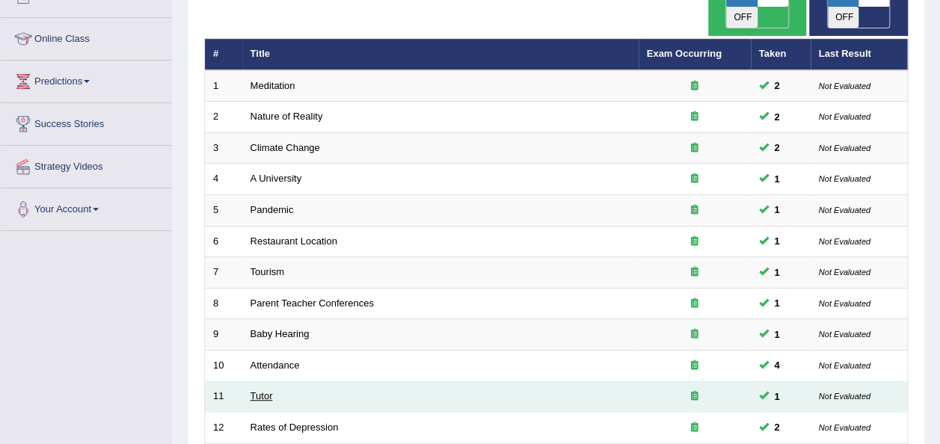
click at [259, 390] on link "Tutor" at bounding box center [261, 395] width 22 height 11
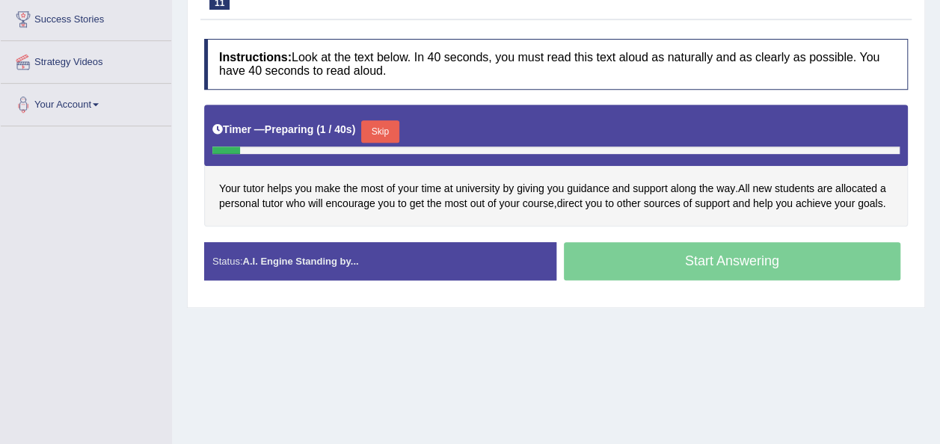
scroll to position [289, 0]
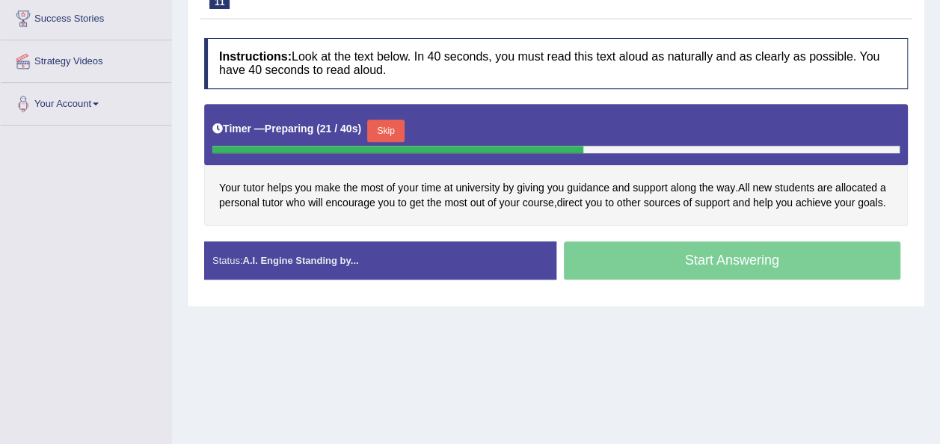
click at [385, 124] on button "Skip" at bounding box center [385, 131] width 37 height 22
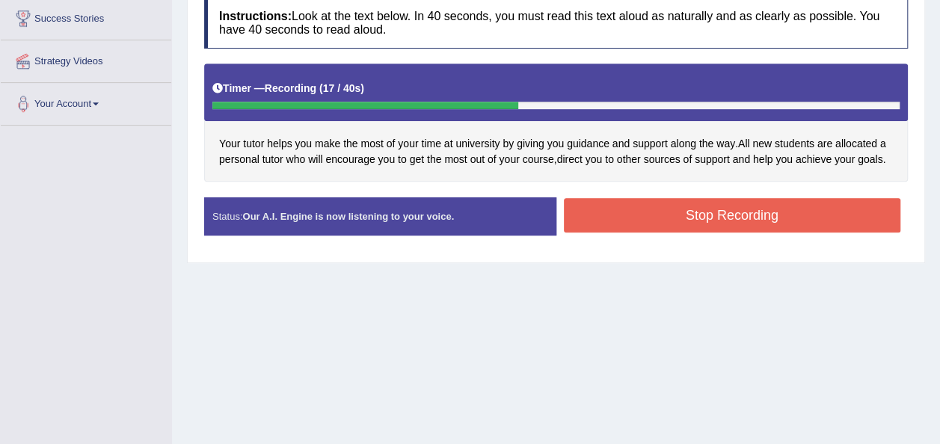
click at [582, 211] on button "Stop Recording" at bounding box center [732, 215] width 337 height 34
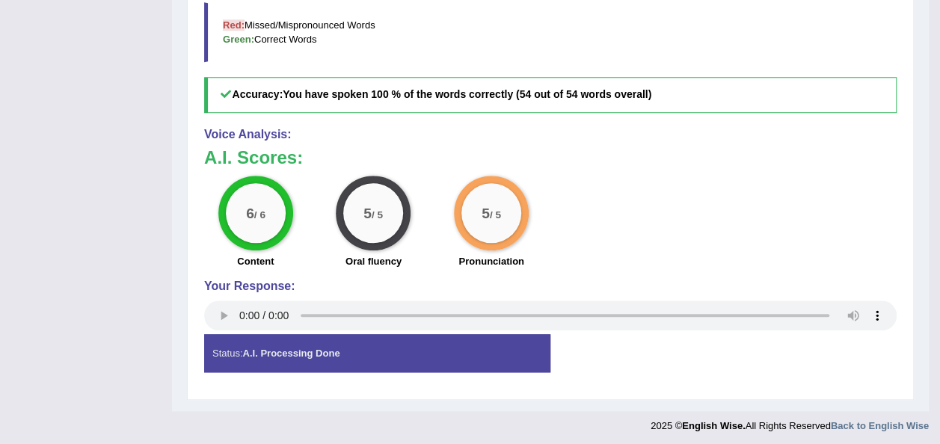
scroll to position [0, 0]
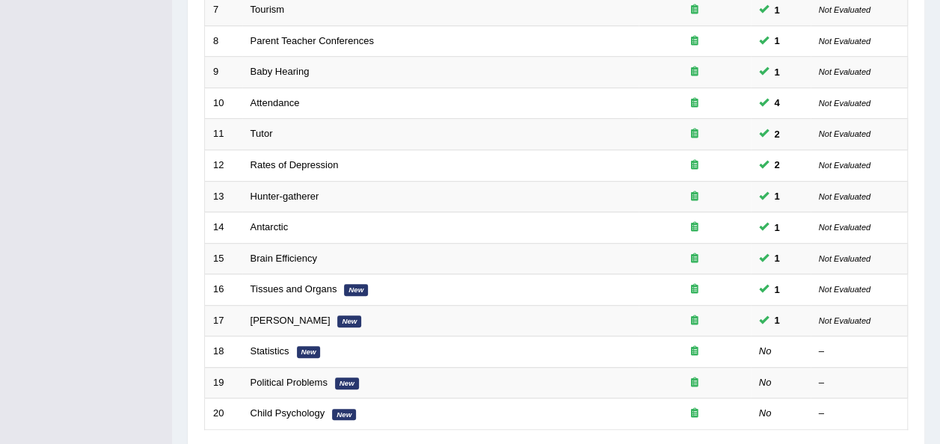
scroll to position [463, 0]
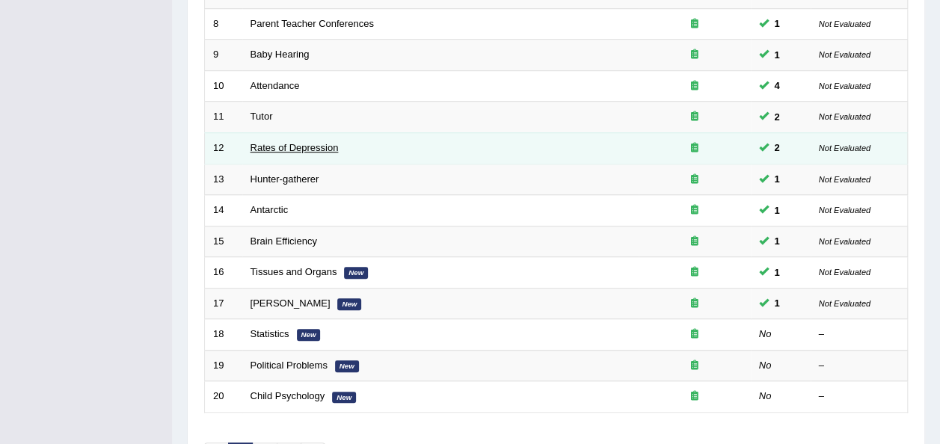
click at [328, 142] on link "Rates of Depression" at bounding box center [294, 147] width 88 height 11
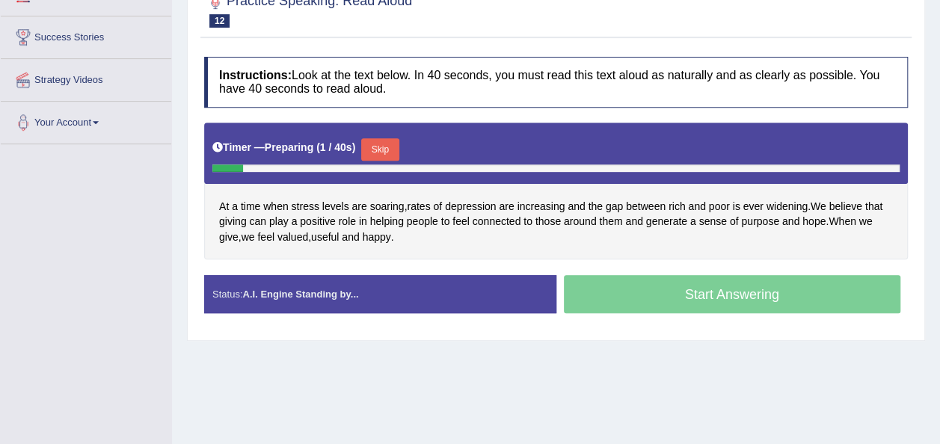
scroll to position [274, 0]
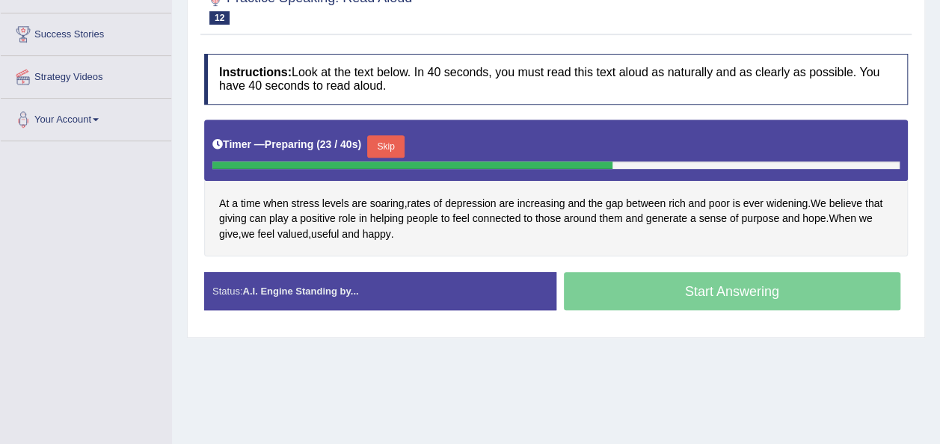
click at [389, 143] on button "Skip" at bounding box center [385, 146] width 37 height 22
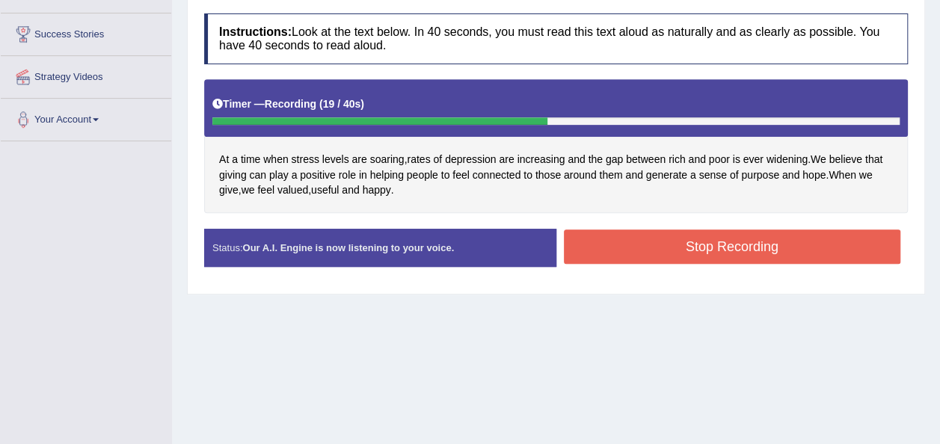
click at [613, 238] on button "Stop Recording" at bounding box center [732, 246] width 337 height 34
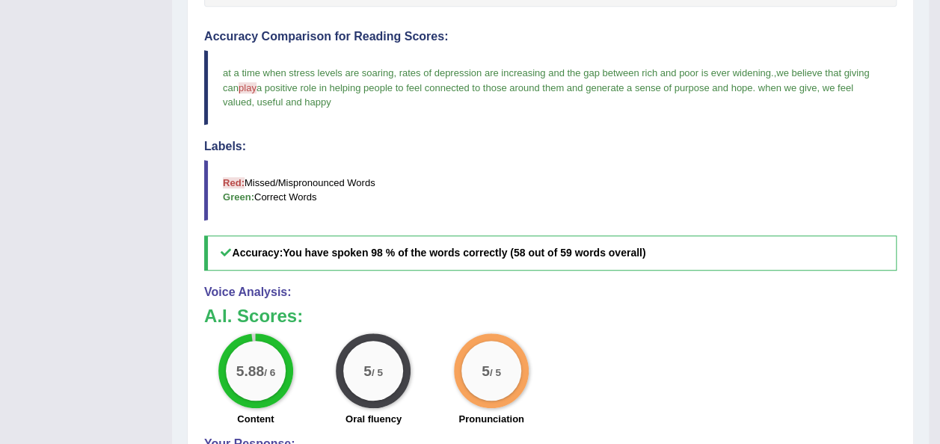
scroll to position [481, 0]
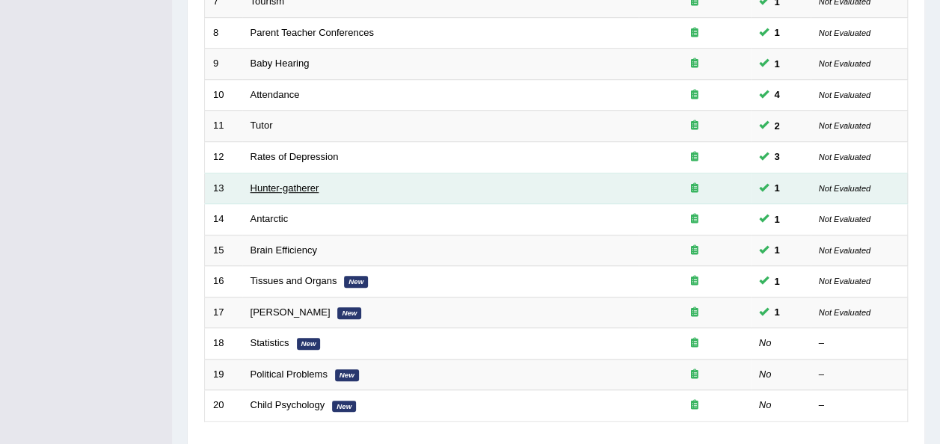
click at [288, 182] on link "Hunter-gatherer" at bounding box center [284, 187] width 69 height 11
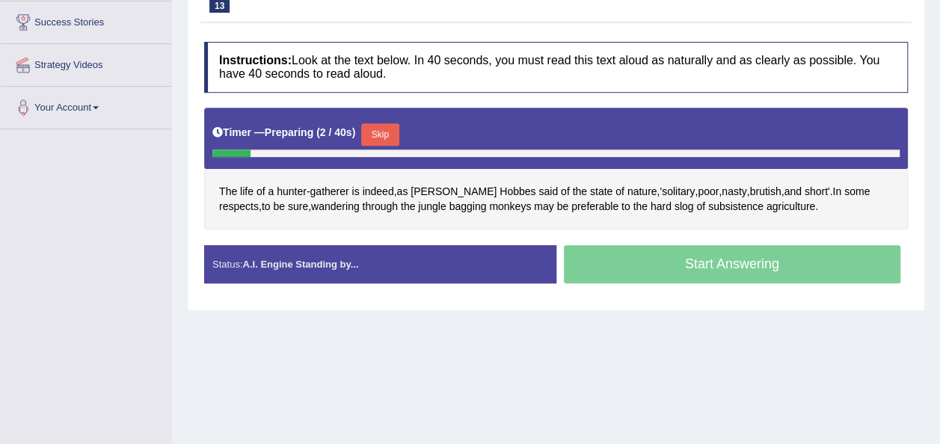
scroll to position [286, 0]
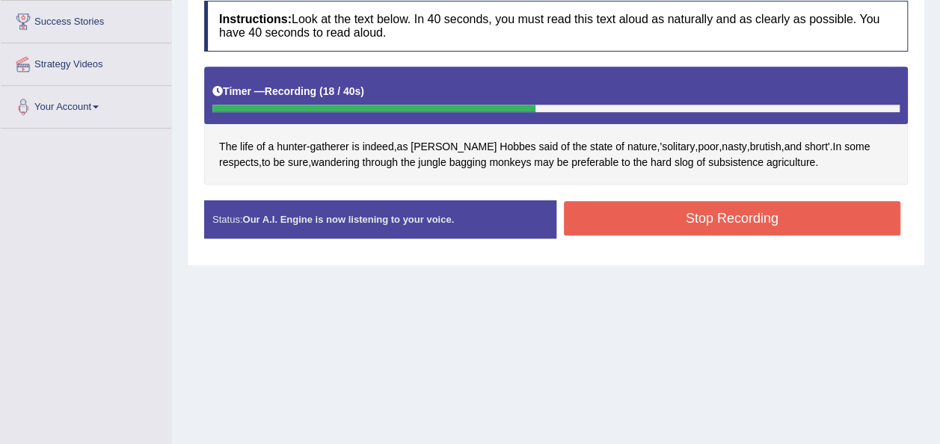
click at [736, 214] on button "Stop Recording" at bounding box center [732, 218] width 337 height 34
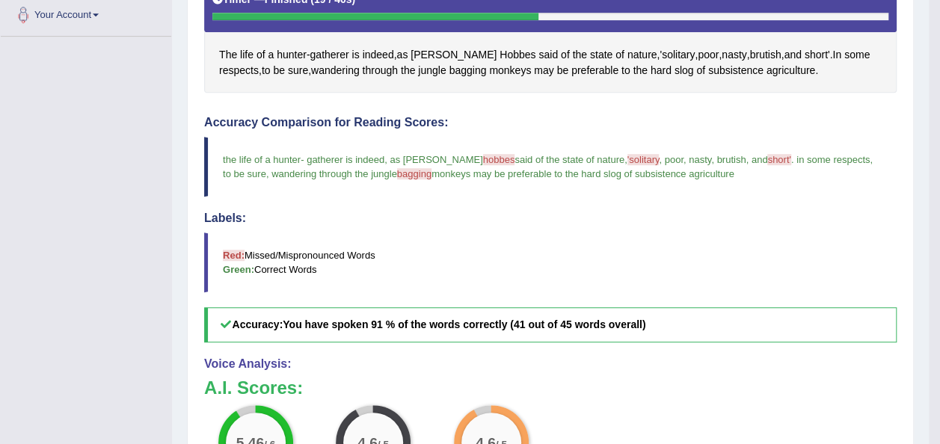
scroll to position [206, 0]
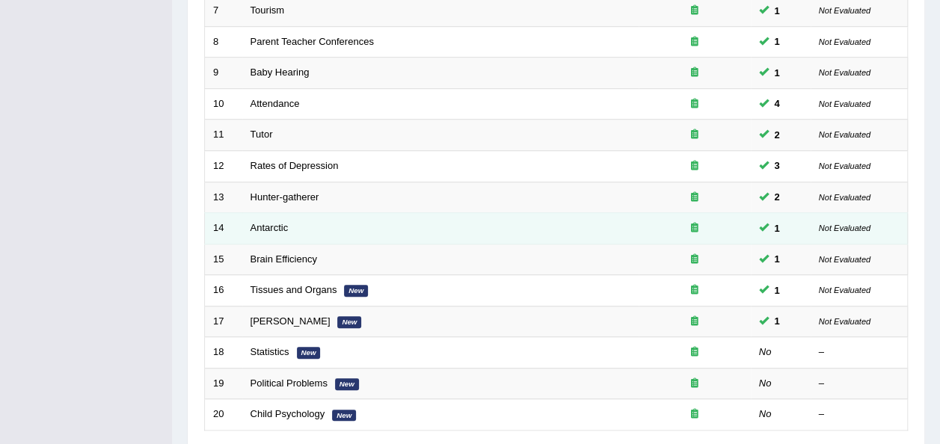
click at [314, 213] on td "Antarctic" at bounding box center [440, 228] width 396 height 31
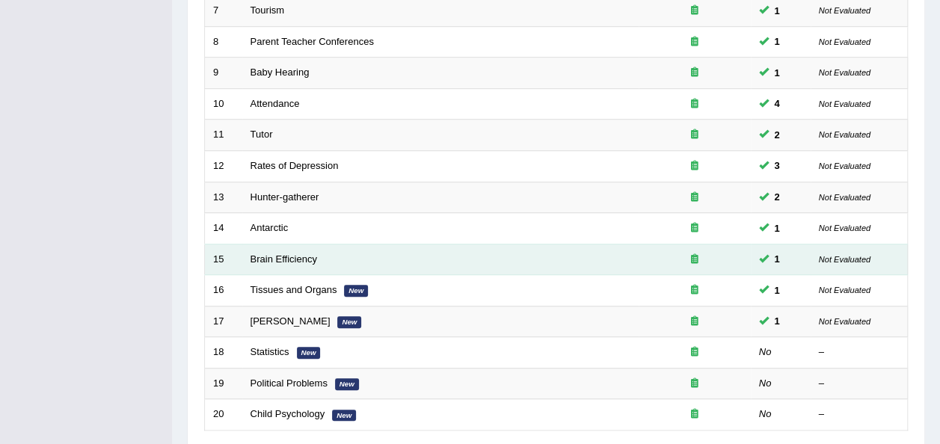
click at [272, 244] on td "Brain Efficiency" at bounding box center [440, 259] width 396 height 31
click at [269, 253] on link "Brain Efficiency" at bounding box center [283, 258] width 67 height 11
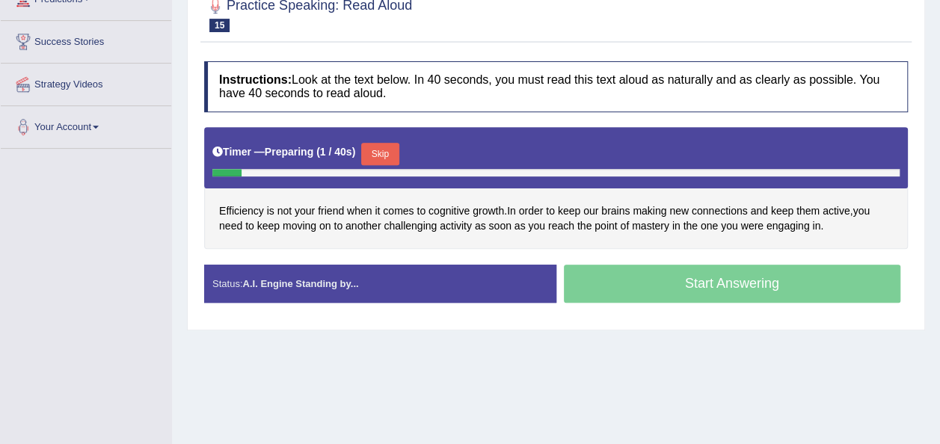
scroll to position [280, 0]
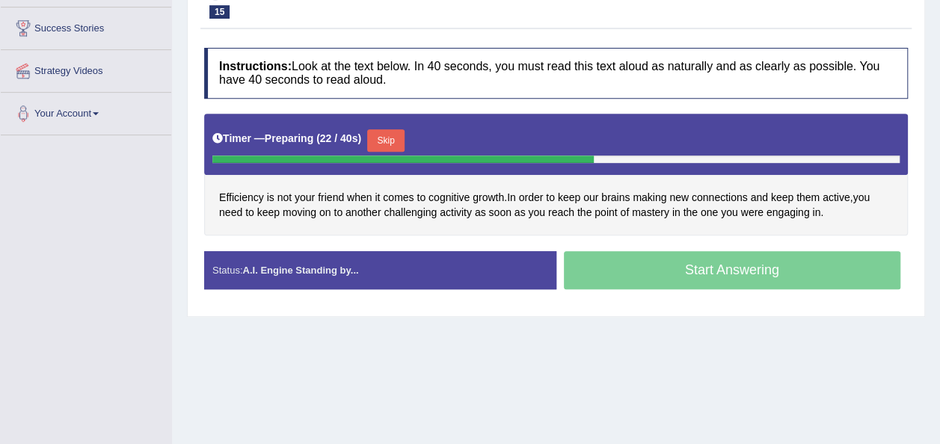
click at [380, 132] on button "Skip" at bounding box center [385, 140] width 37 height 22
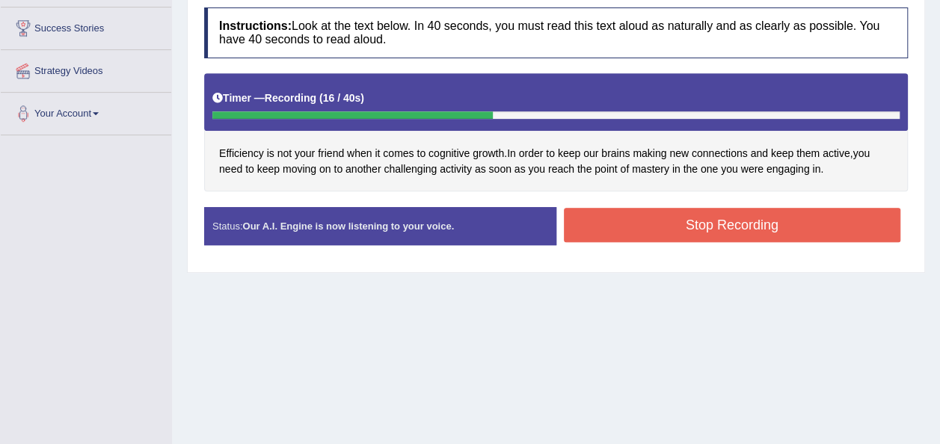
click at [604, 220] on button "Stop Recording" at bounding box center [732, 225] width 337 height 34
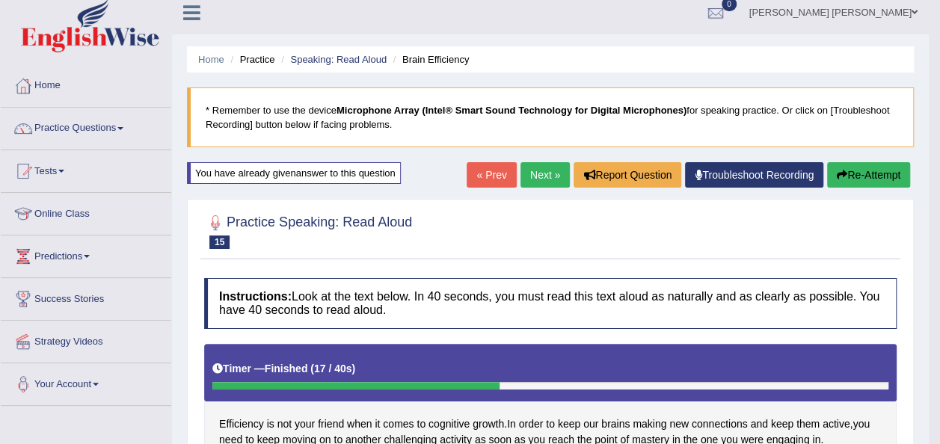
scroll to position [0, 0]
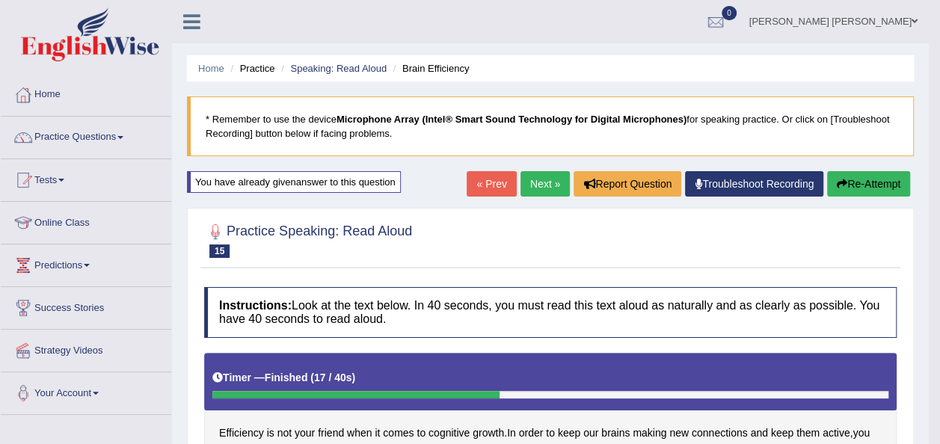
click at [125, 133] on link "Practice Questions" at bounding box center [86, 135] width 170 height 37
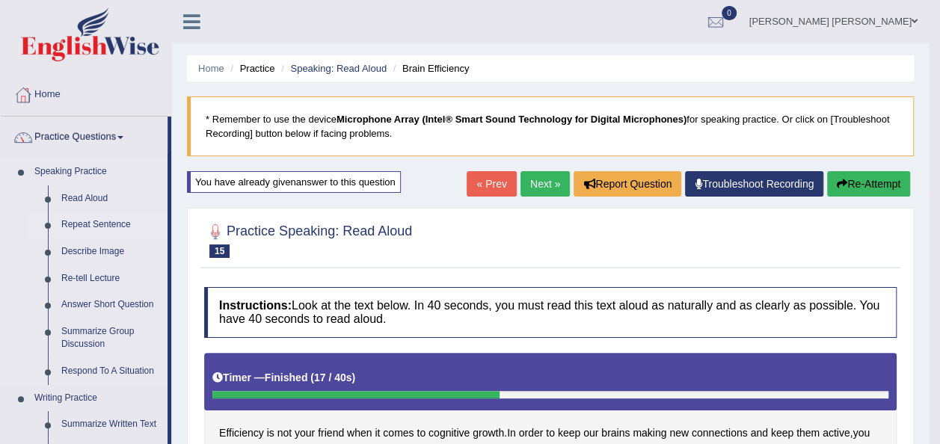
click at [106, 224] on link "Repeat Sentence" at bounding box center [111, 225] width 113 height 27
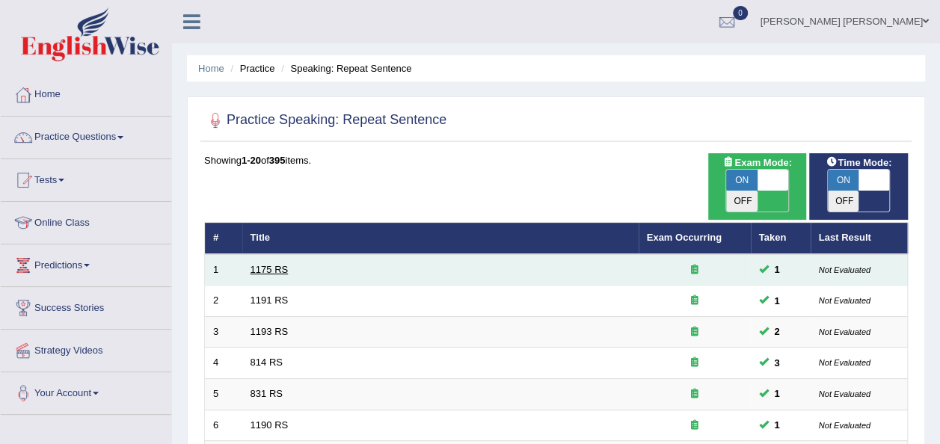
click at [263, 264] on link "1175 RS" at bounding box center [269, 269] width 38 height 11
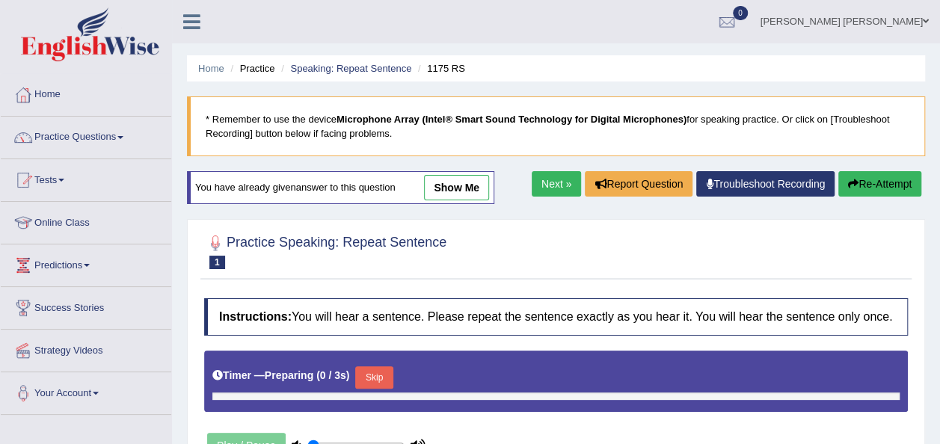
type input "1"
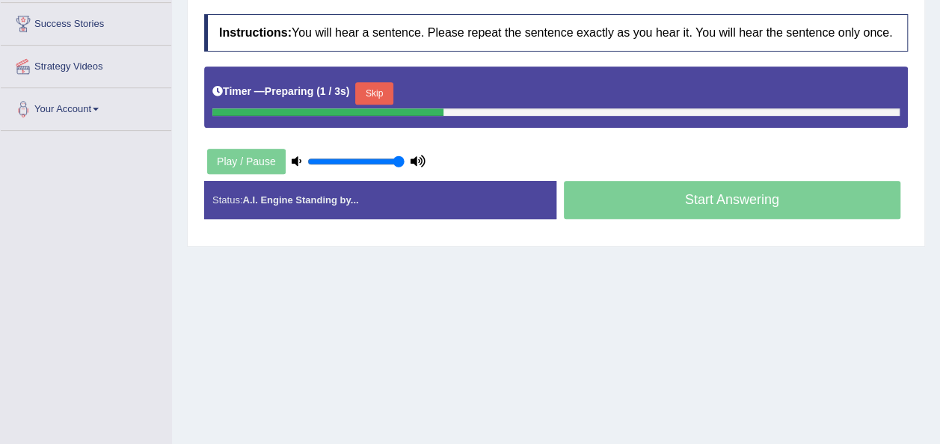
scroll to position [287, 0]
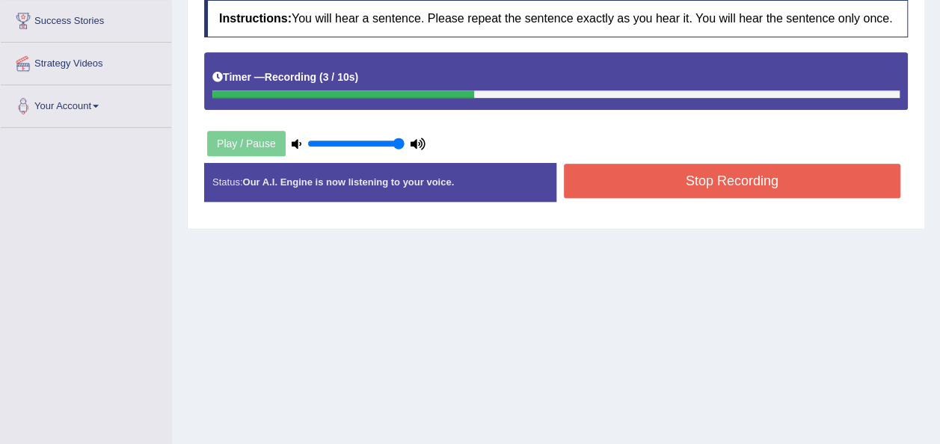
click at [743, 182] on button "Stop Recording" at bounding box center [732, 181] width 337 height 34
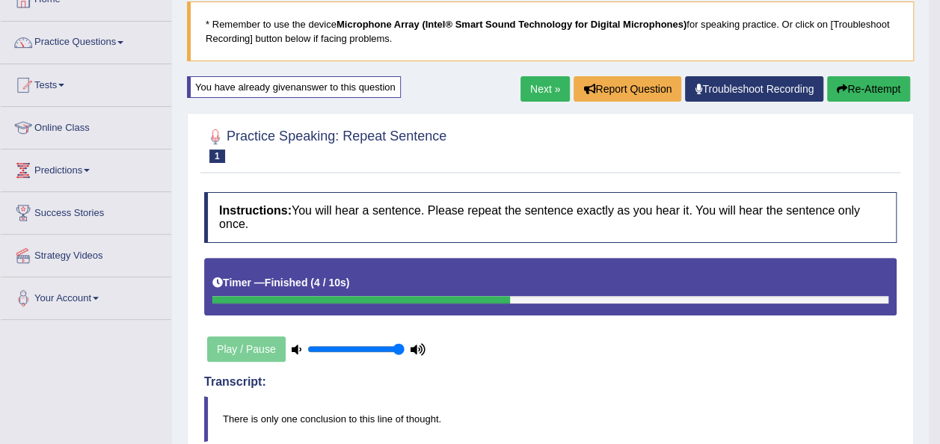
scroll to position [88, 0]
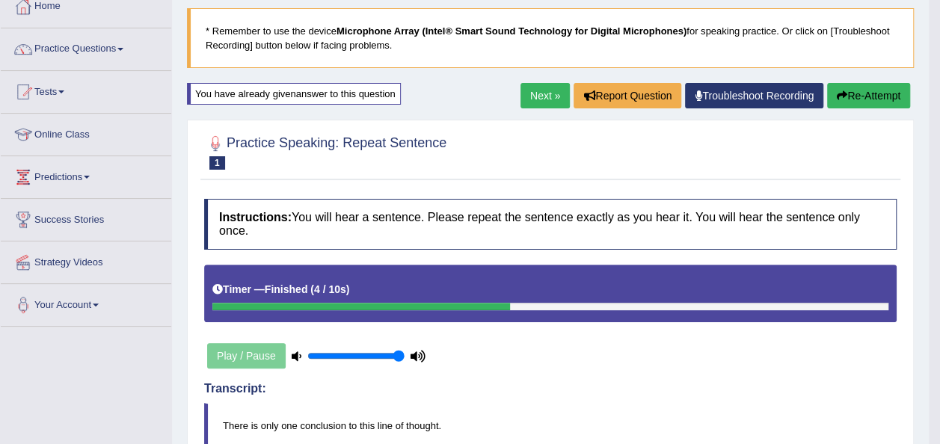
click at [549, 96] on link "Next »" at bounding box center [544, 95] width 49 height 25
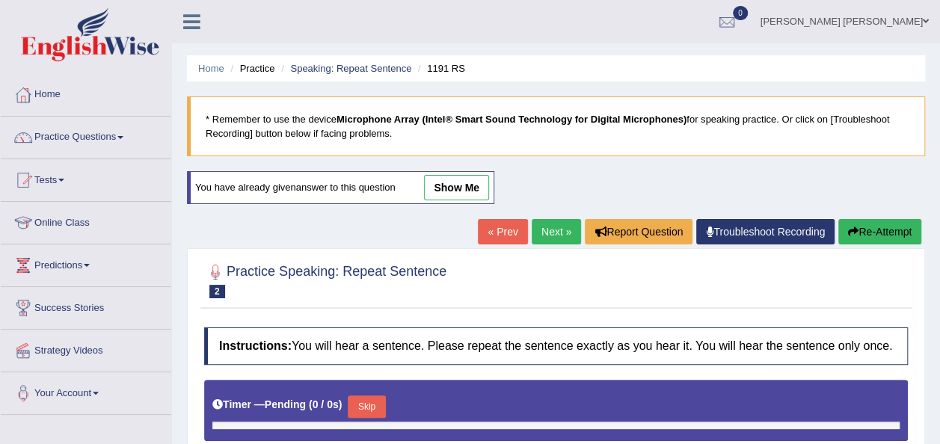
type input "1"
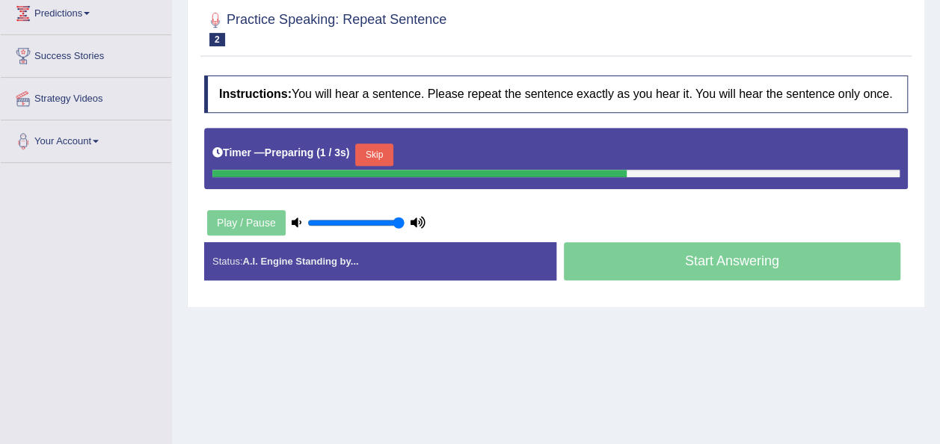
scroll to position [253, 0]
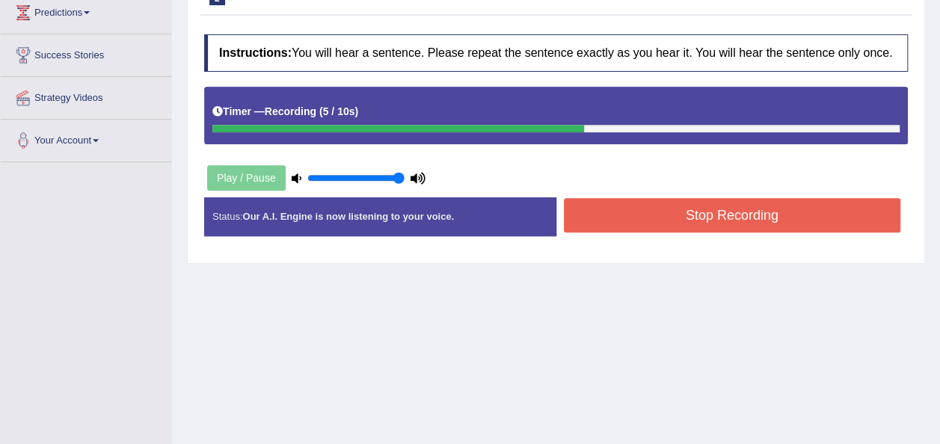
click at [804, 209] on button "Stop Recording" at bounding box center [732, 215] width 337 height 34
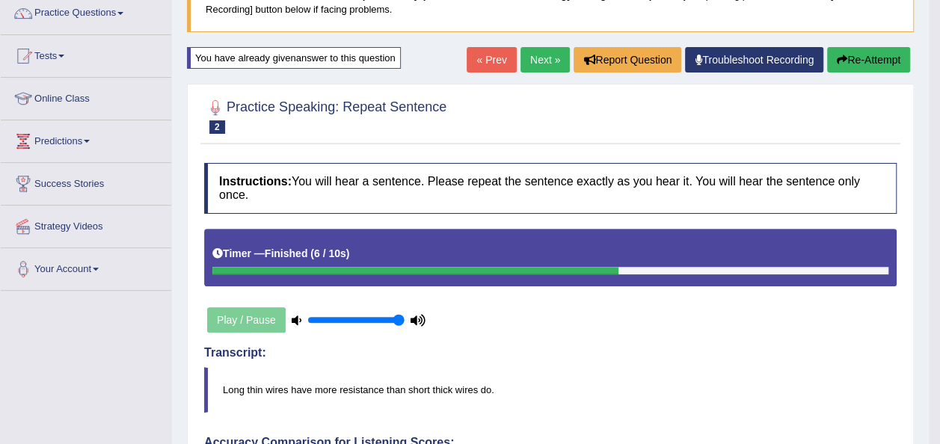
scroll to position [73, 0]
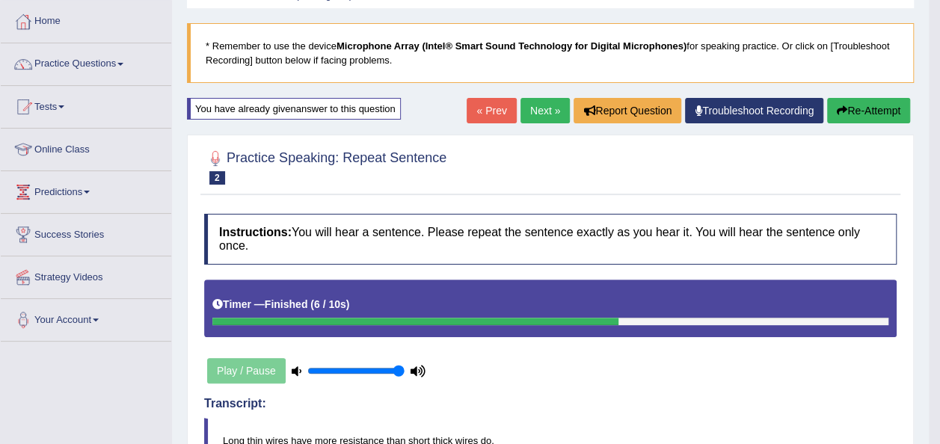
click at [538, 109] on link "Next »" at bounding box center [544, 110] width 49 height 25
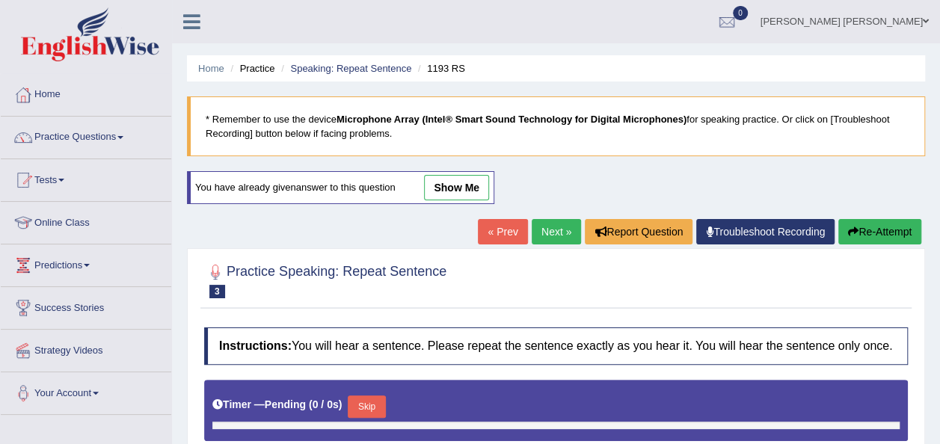
type input "1"
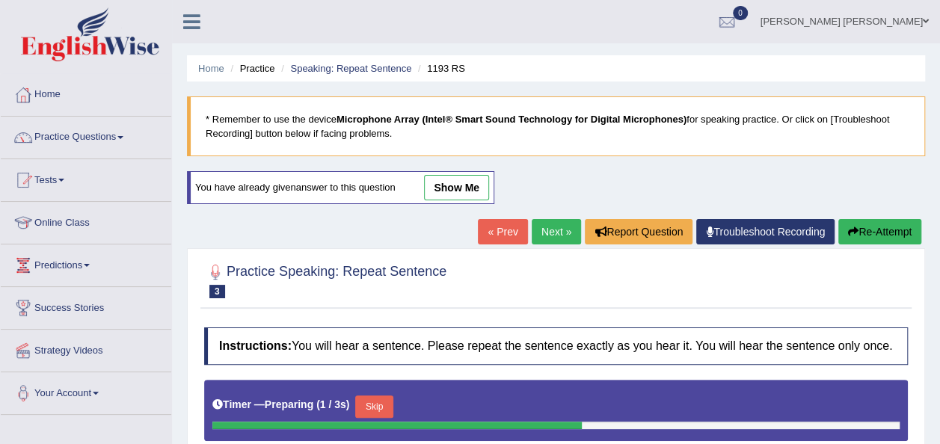
click at [660, 336] on h4 "Instructions: You will hear a sentence. Please repeat the sentence exactly as y…" at bounding box center [555, 345] width 703 height 37
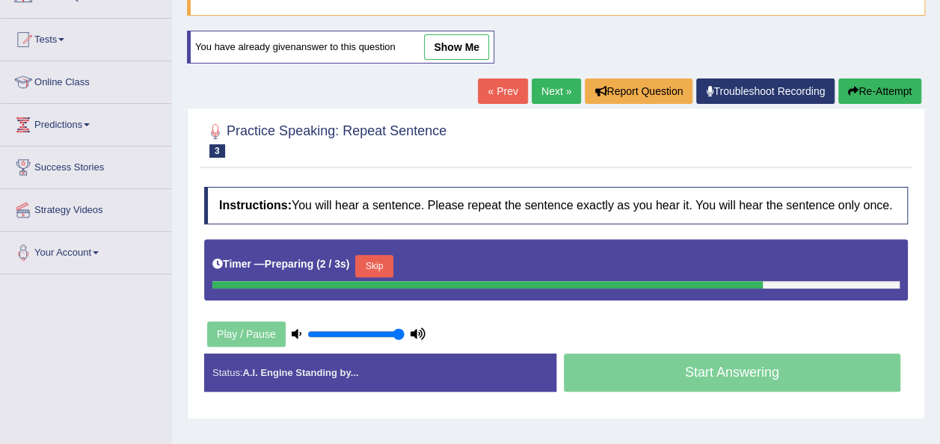
scroll to position [141, 0]
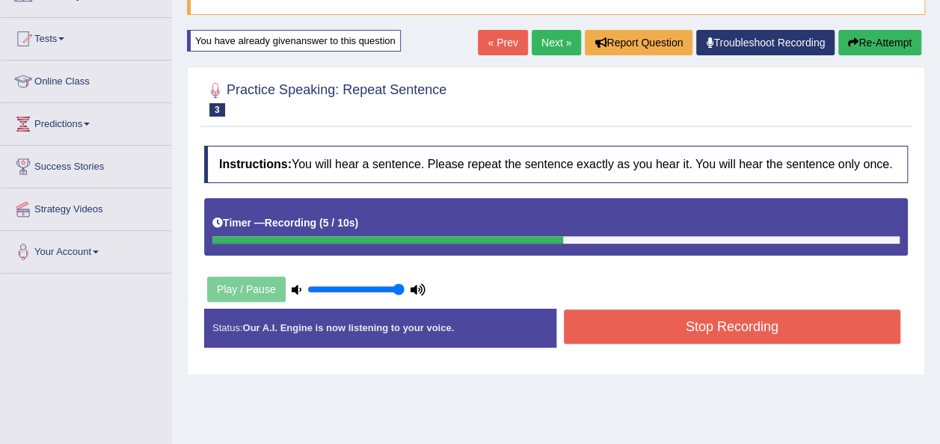
click at [822, 317] on button "Stop Recording" at bounding box center [732, 326] width 337 height 34
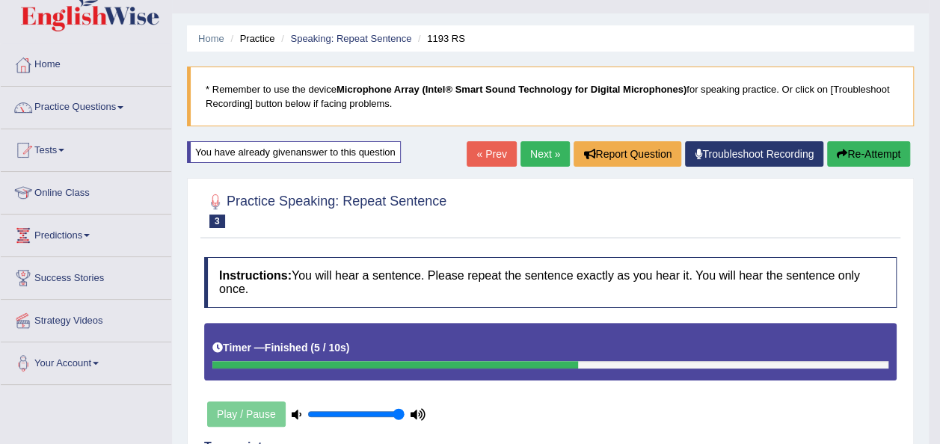
scroll to position [25, 0]
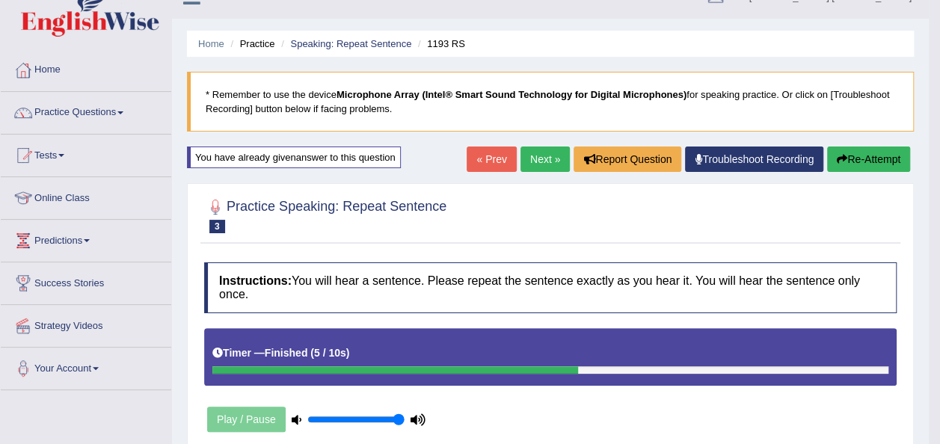
click at [544, 157] on link "Next »" at bounding box center [544, 159] width 49 height 25
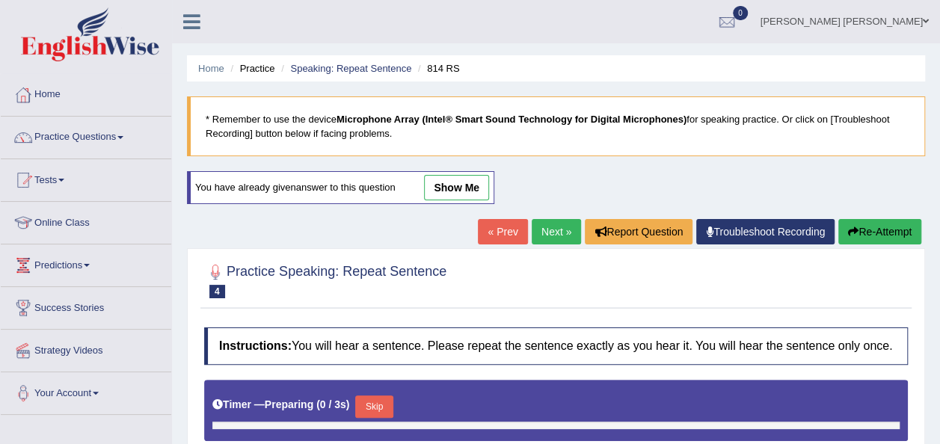
type input "1"
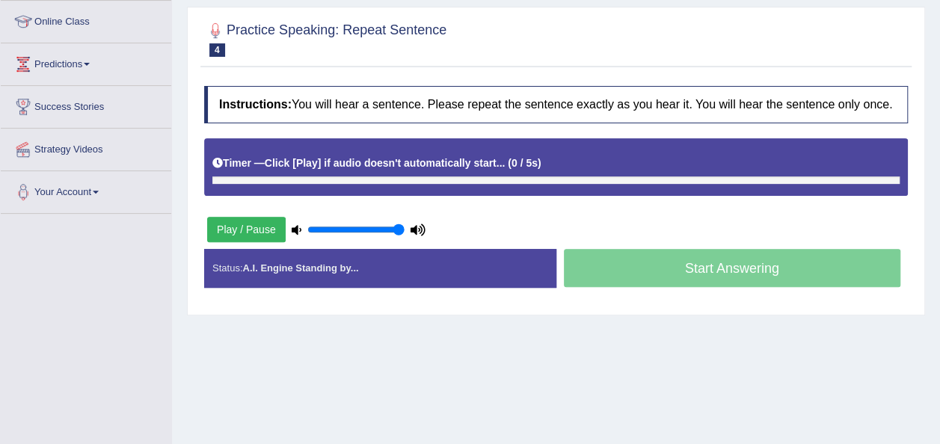
scroll to position [229, 0]
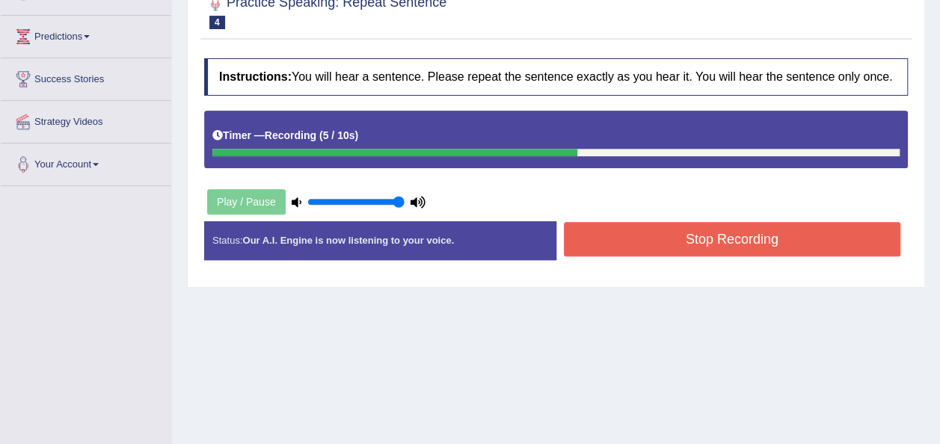
click at [727, 242] on button "Stop Recording" at bounding box center [732, 239] width 337 height 34
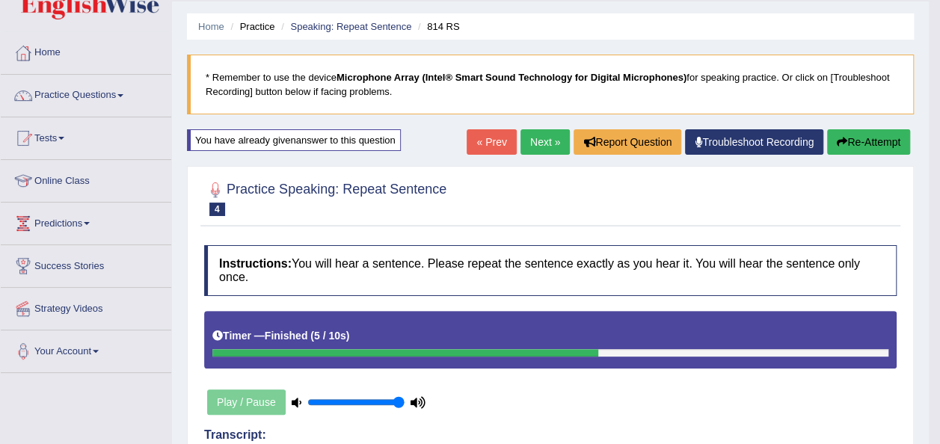
scroll to position [21, 0]
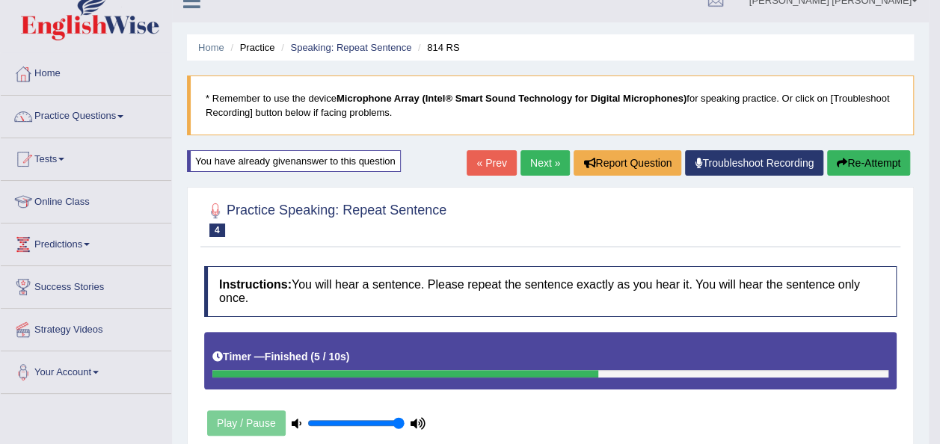
click at [540, 161] on link "Next »" at bounding box center [544, 162] width 49 height 25
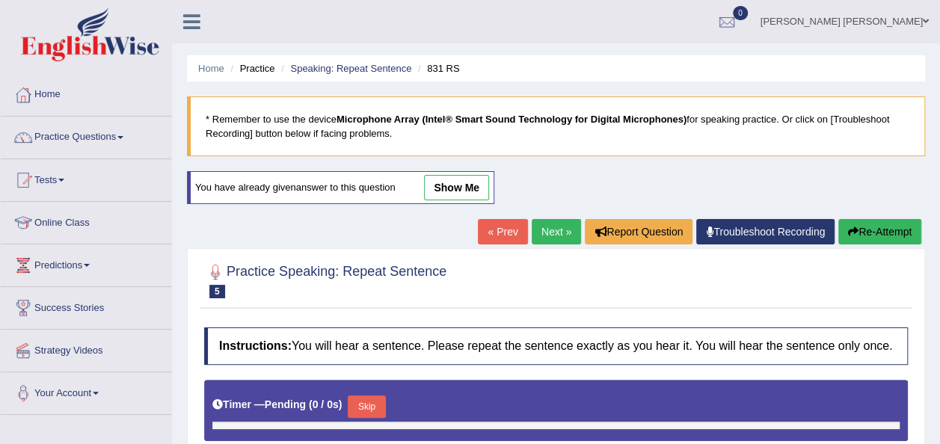
type input "1"
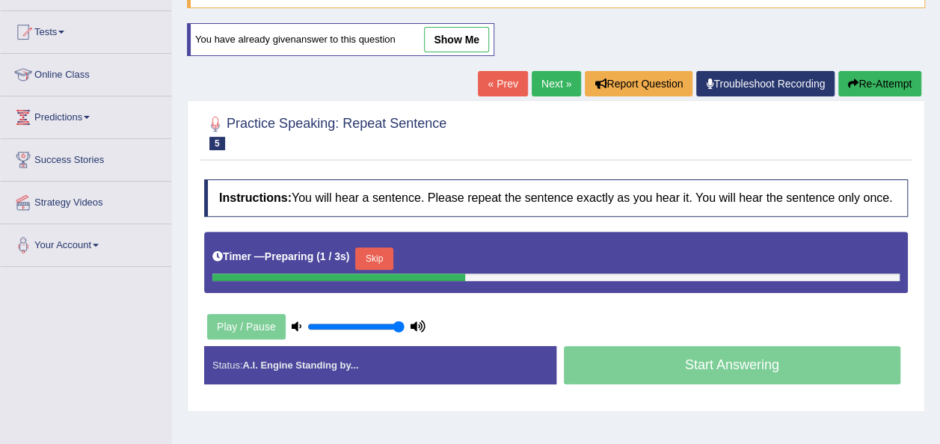
scroll to position [149, 0]
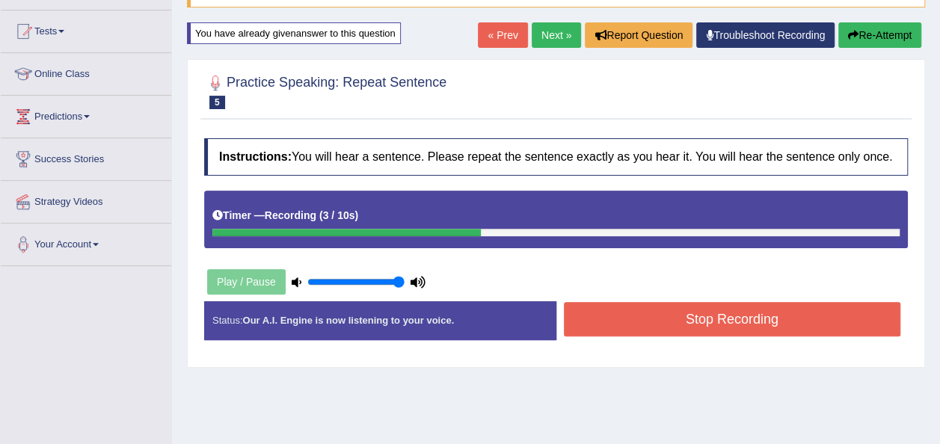
click at [725, 308] on button "Stop Recording" at bounding box center [732, 319] width 337 height 34
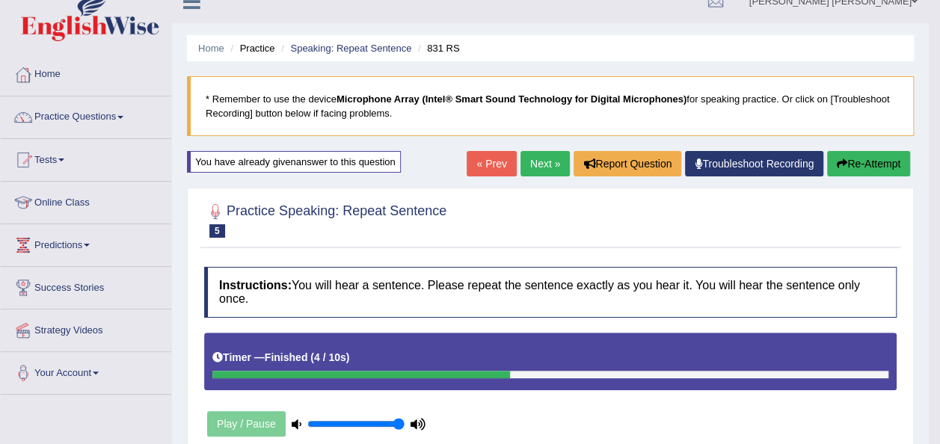
scroll to position [17, 0]
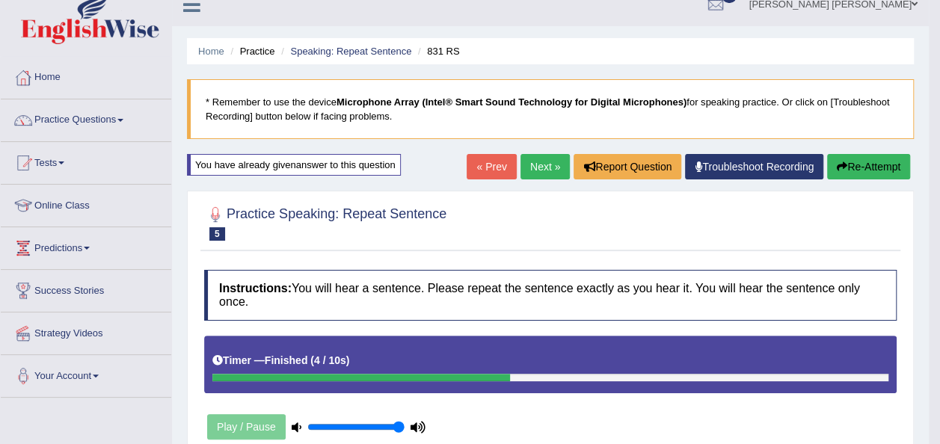
click at [540, 167] on link "Next »" at bounding box center [544, 166] width 49 height 25
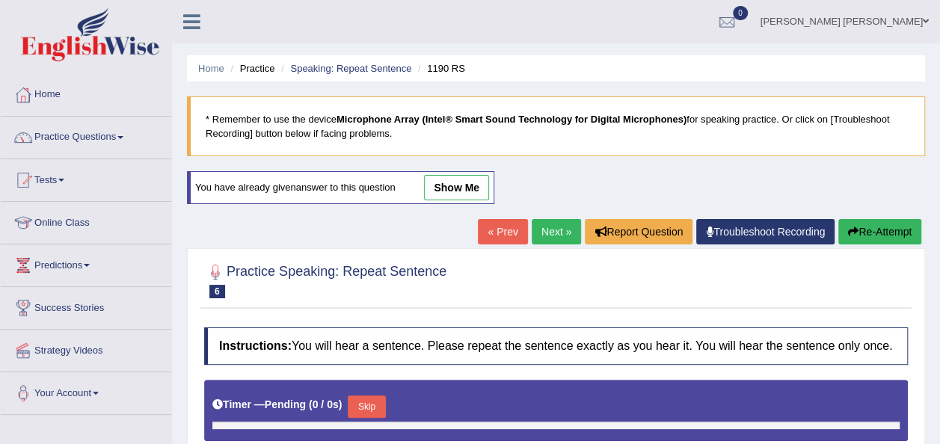
type input "1"
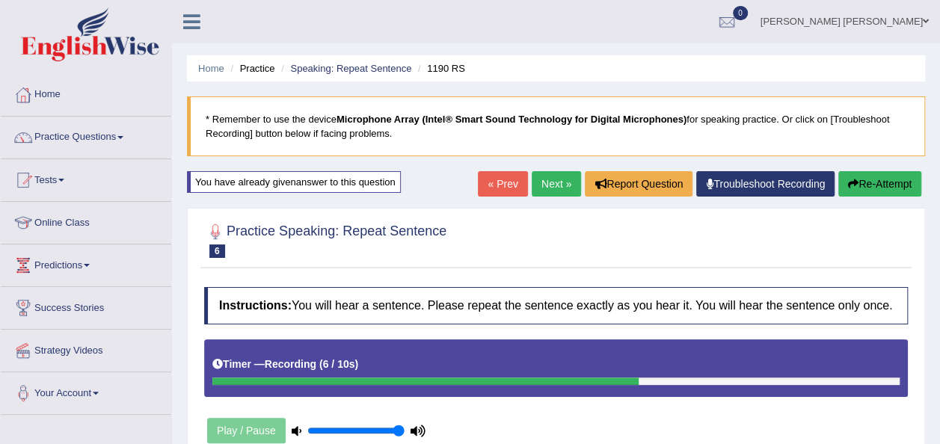
click at [851, 183] on icon "button" at bounding box center [853, 184] width 10 height 10
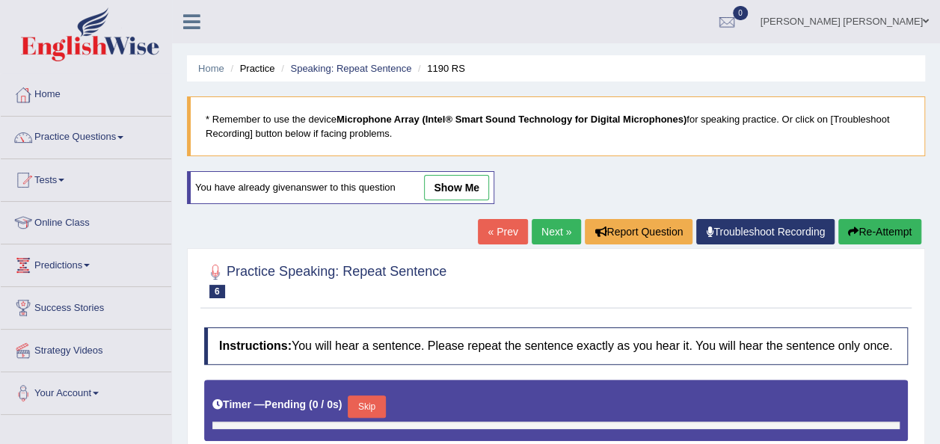
type input "1"
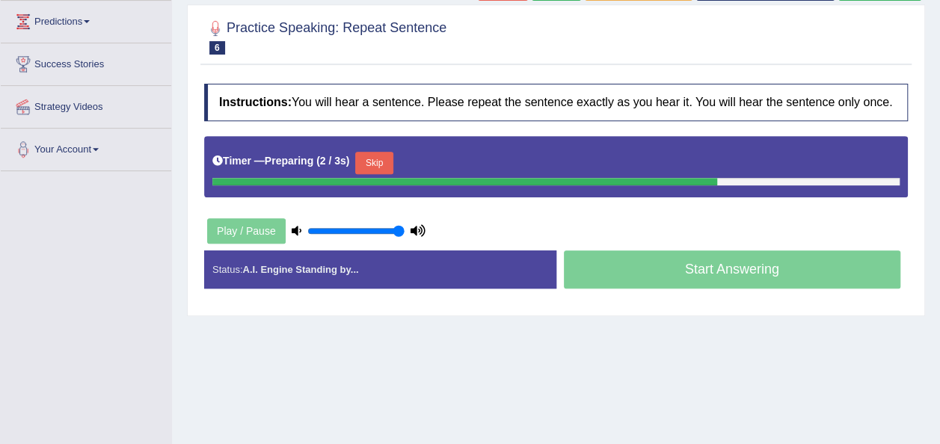
scroll to position [245, 0]
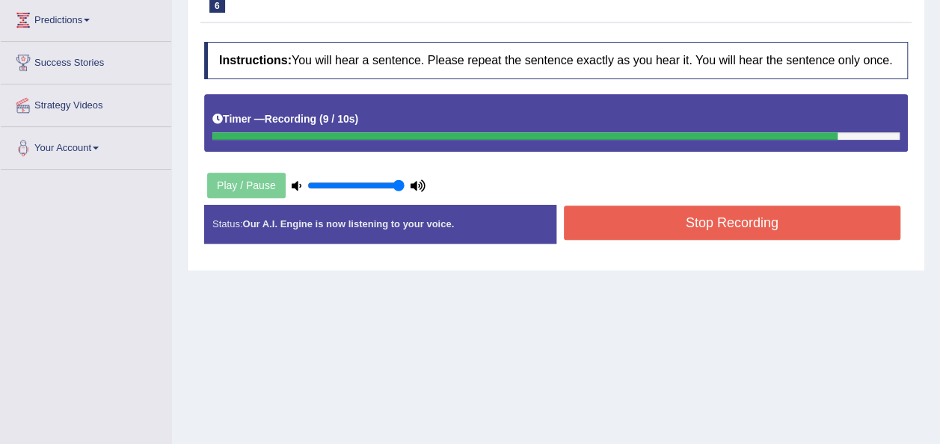
click at [837, 228] on button "Stop Recording" at bounding box center [732, 223] width 337 height 34
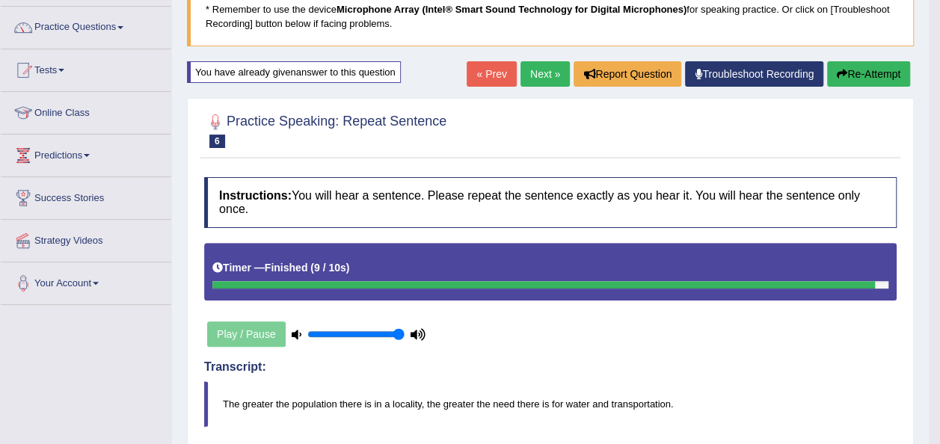
scroll to position [108, 0]
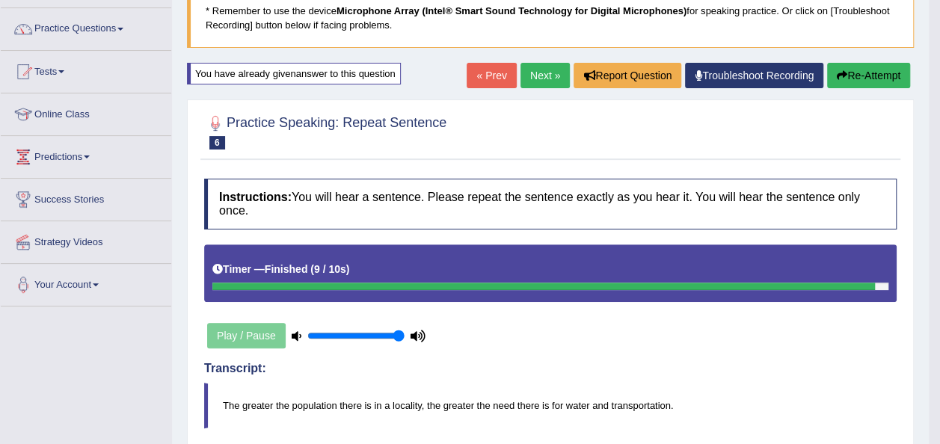
click at [866, 67] on button "Re-Attempt" at bounding box center [868, 75] width 83 height 25
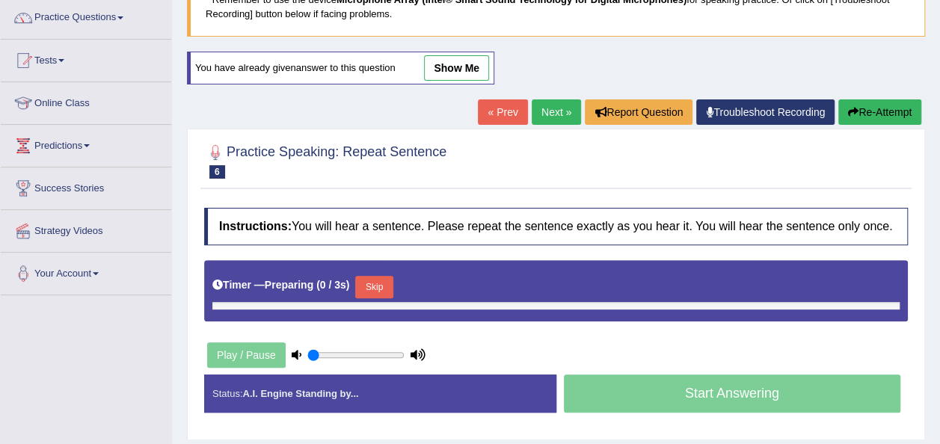
type input "1"
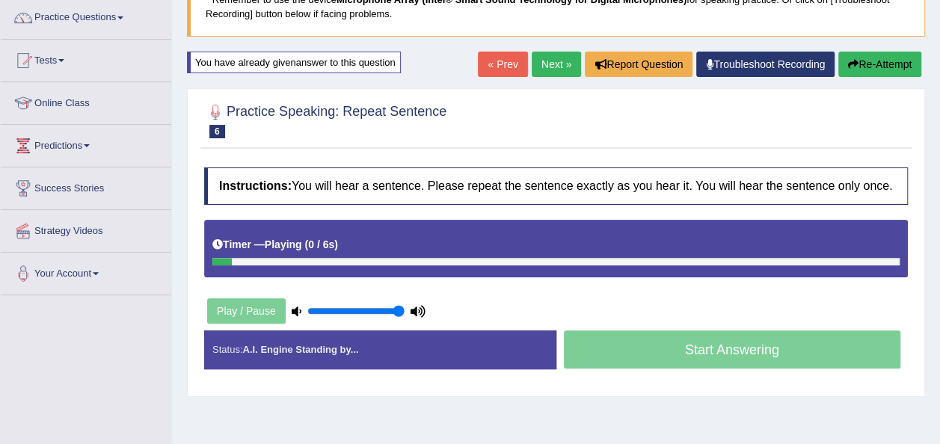
click at [549, 111] on div at bounding box center [555, 120] width 703 height 46
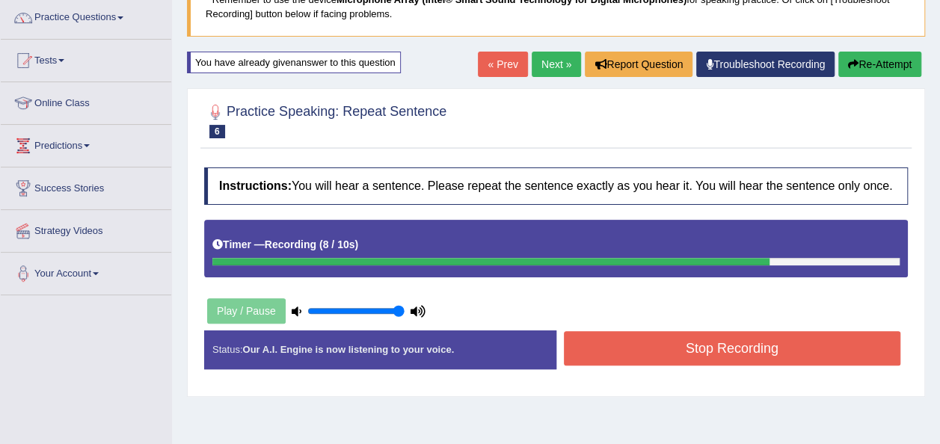
click at [634, 343] on button "Stop Recording" at bounding box center [732, 348] width 337 height 34
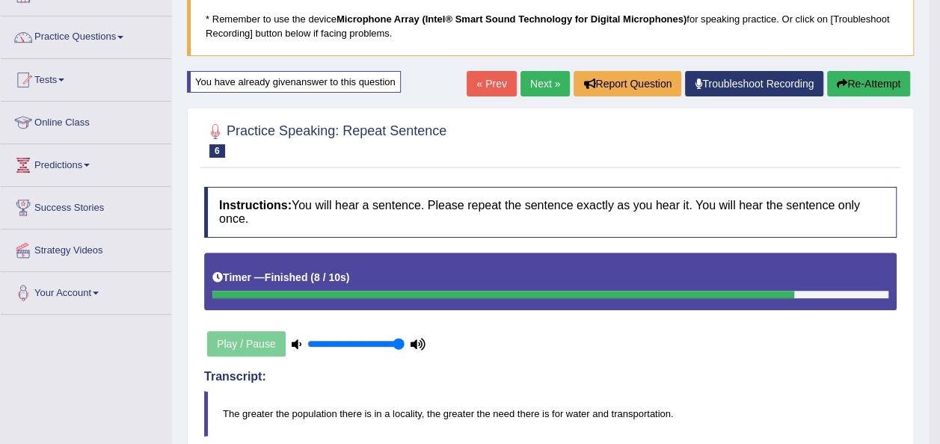
scroll to position [84, 0]
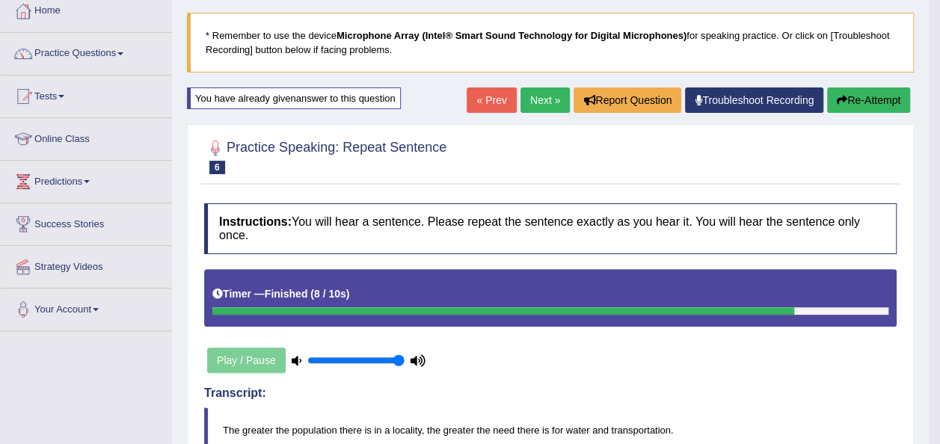
click at [538, 87] on link "Next »" at bounding box center [544, 99] width 49 height 25
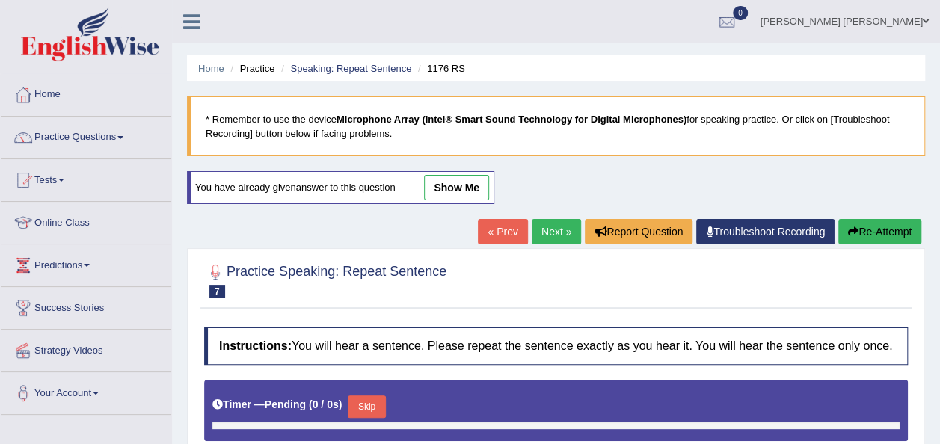
type input "1"
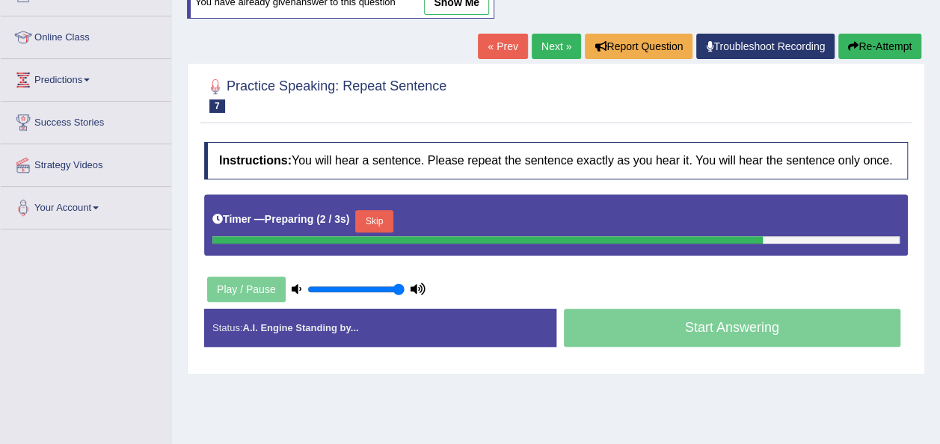
scroll to position [215, 0]
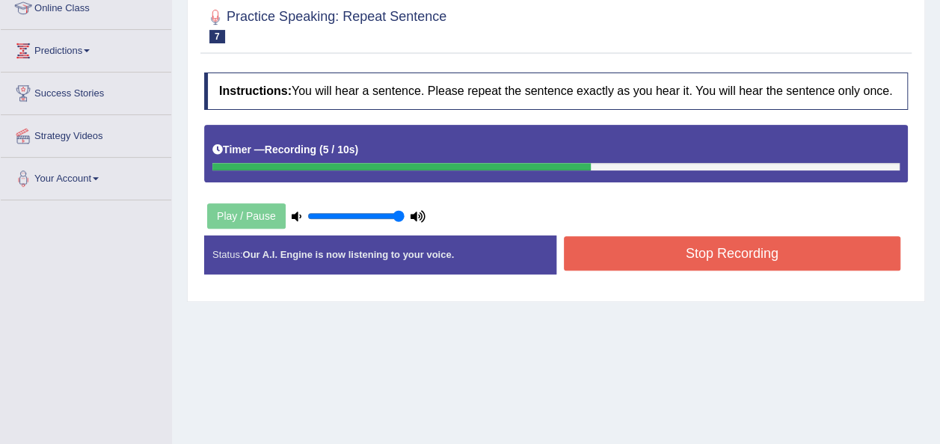
click at [791, 250] on button "Stop Recording" at bounding box center [732, 253] width 337 height 34
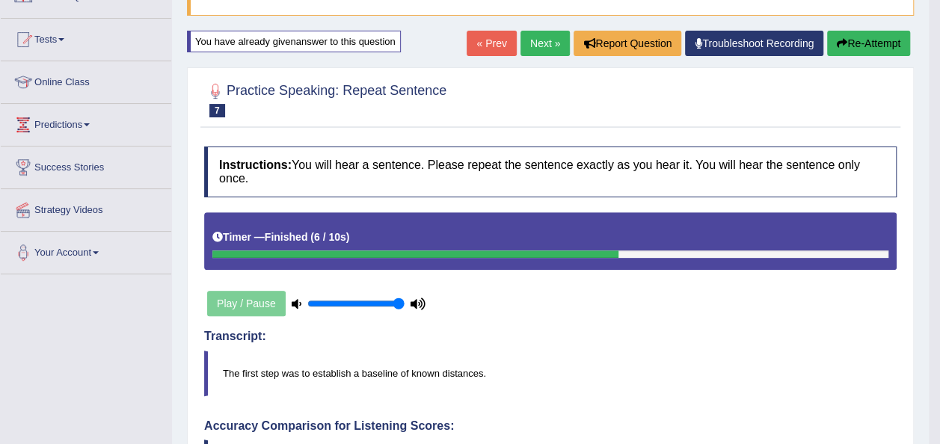
scroll to position [139, 0]
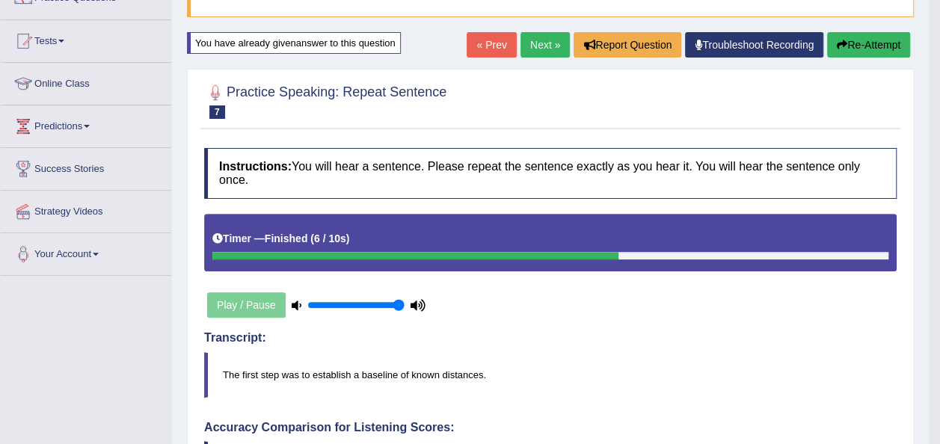
click at [555, 33] on link "Next »" at bounding box center [544, 44] width 49 height 25
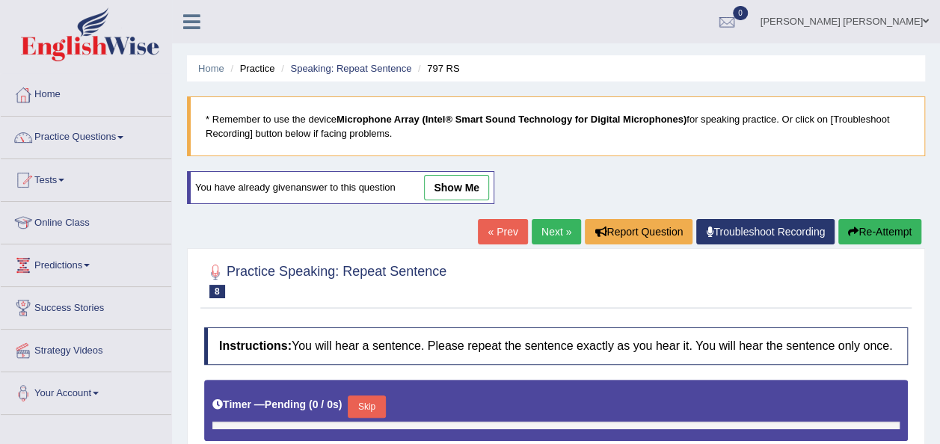
type input "1"
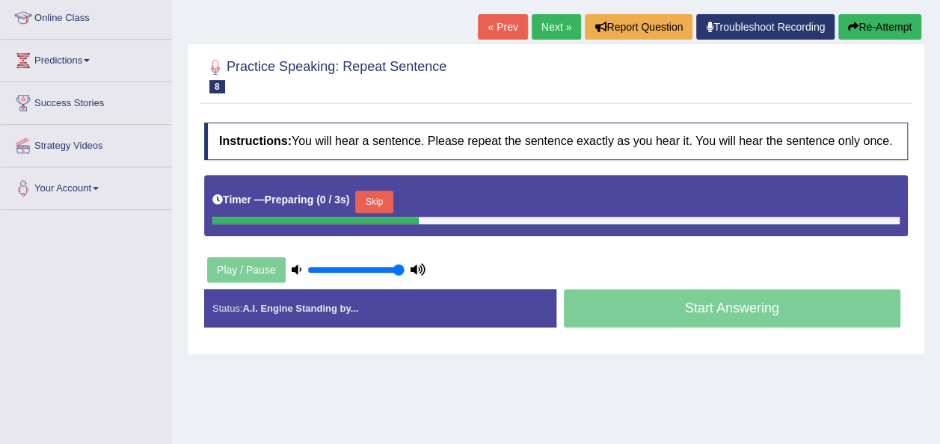
scroll to position [224, 0]
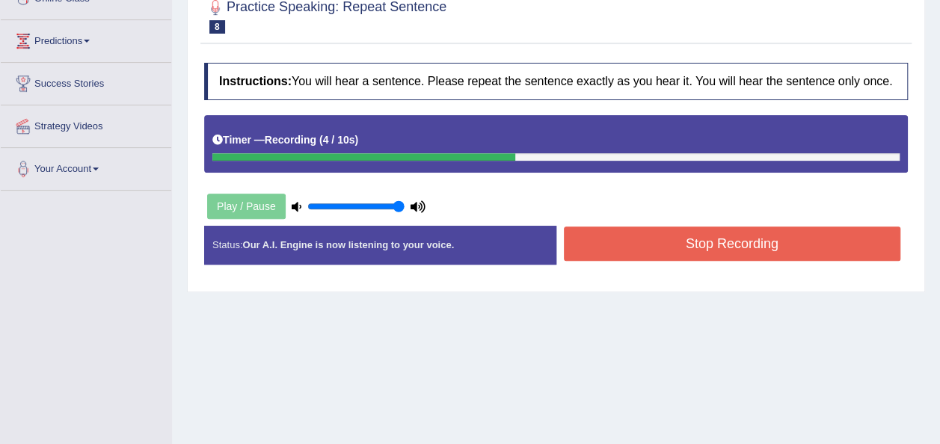
click at [724, 242] on button "Stop Recording" at bounding box center [732, 243] width 337 height 34
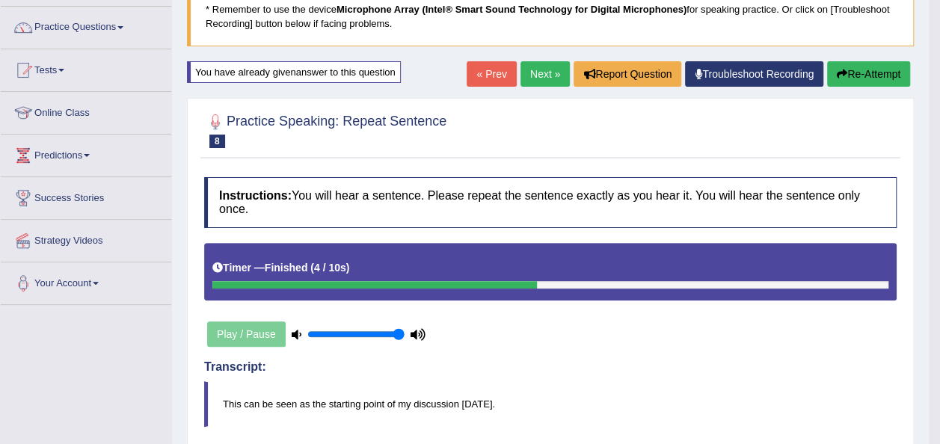
scroll to position [106, 0]
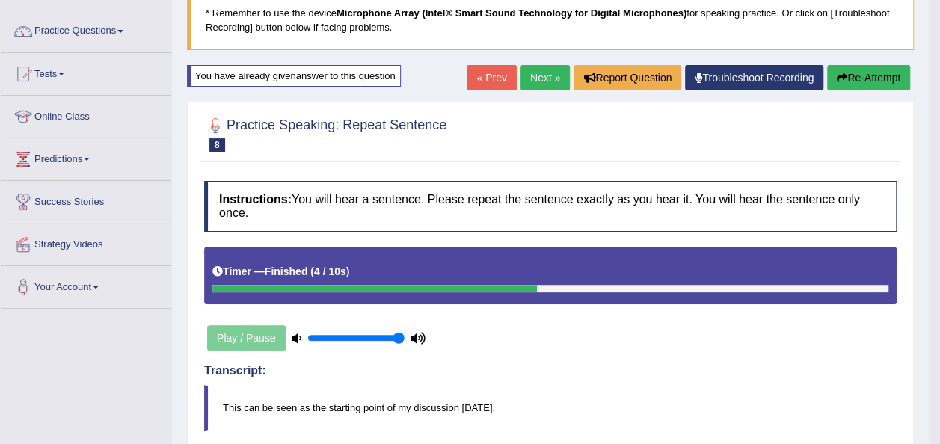
click at [552, 76] on link "Next »" at bounding box center [544, 77] width 49 height 25
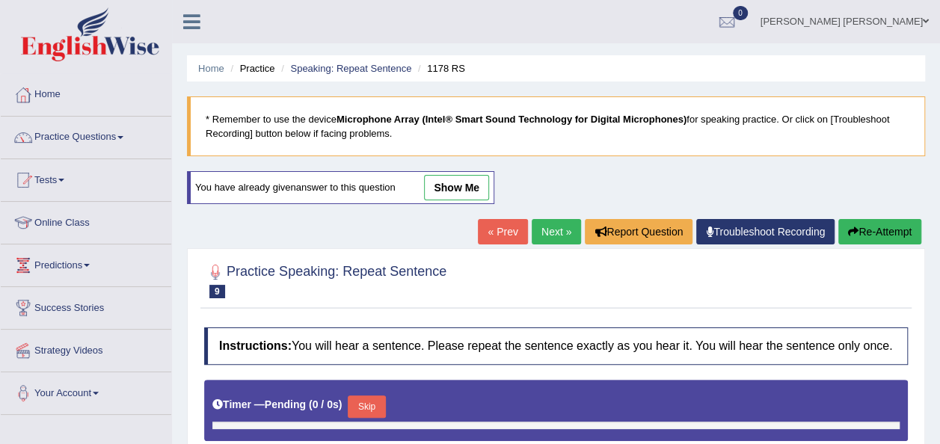
type input "1"
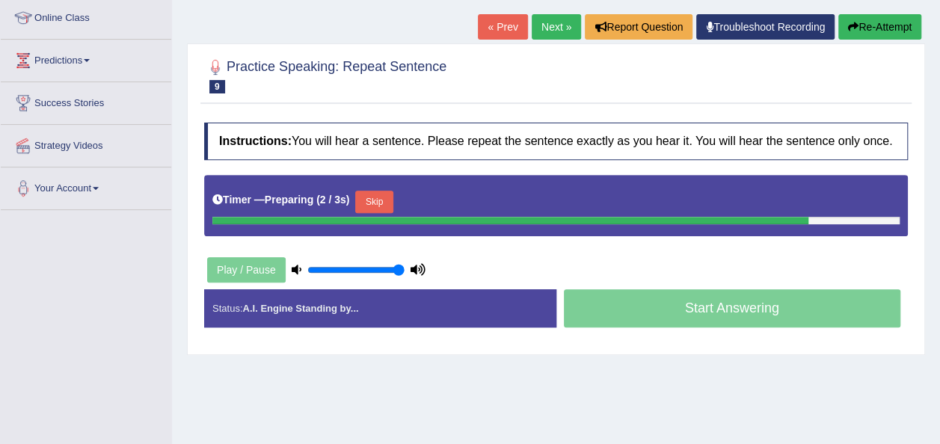
scroll to position [206, 0]
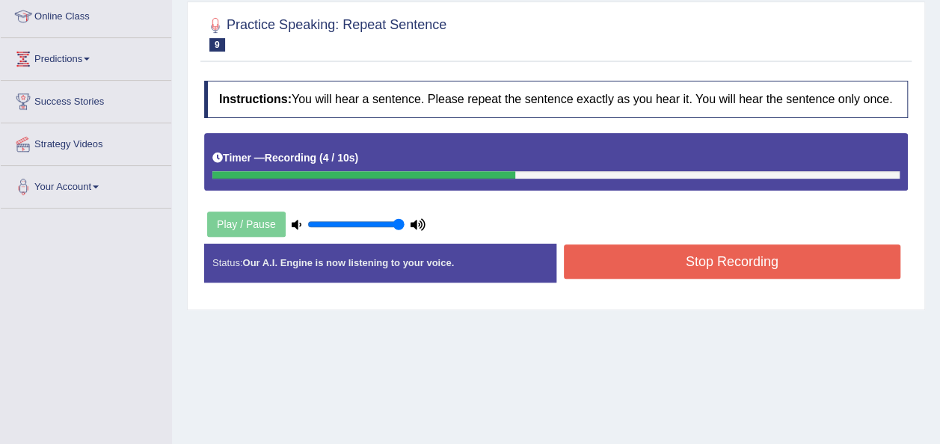
click at [755, 268] on button "Stop Recording" at bounding box center [732, 261] width 337 height 34
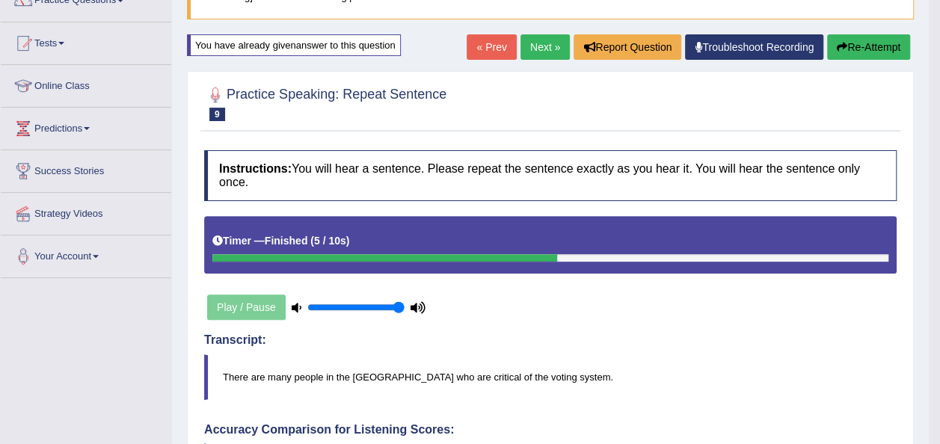
scroll to position [136, 0]
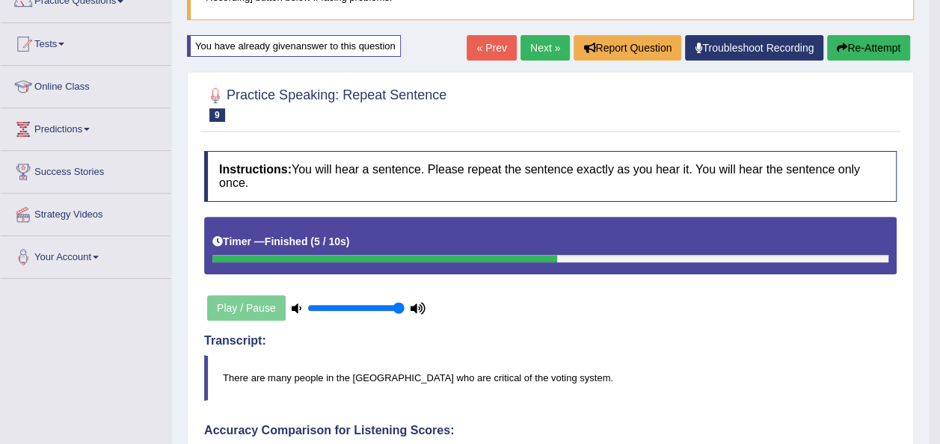
click at [550, 45] on link "Next »" at bounding box center [544, 47] width 49 height 25
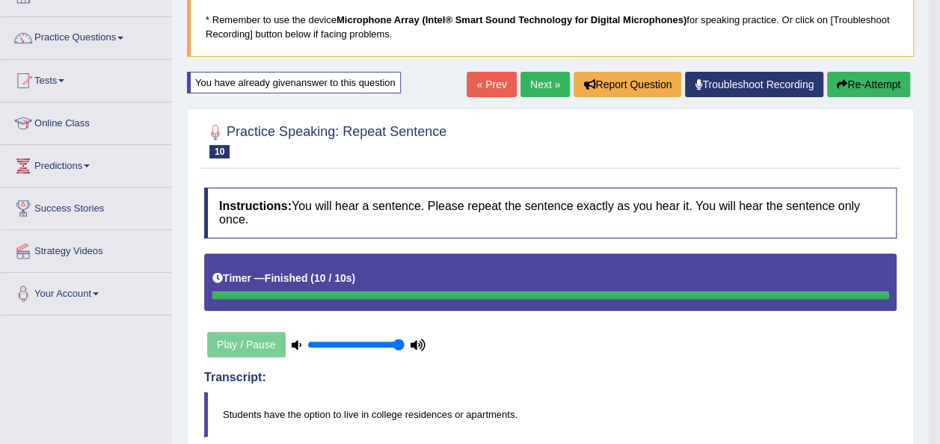
scroll to position [76, 0]
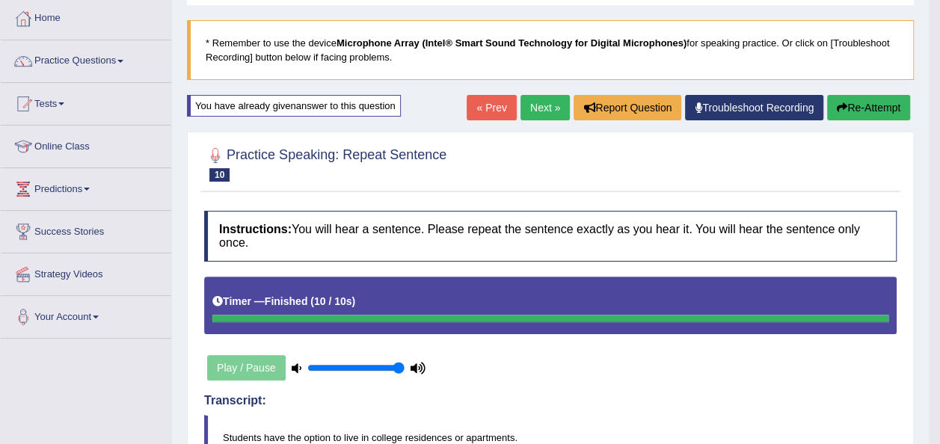
click at [541, 99] on link "Next »" at bounding box center [544, 107] width 49 height 25
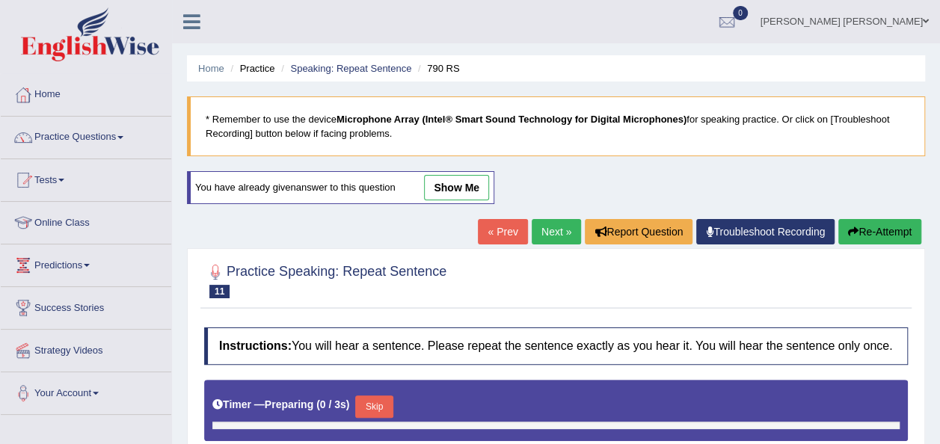
type input "1"
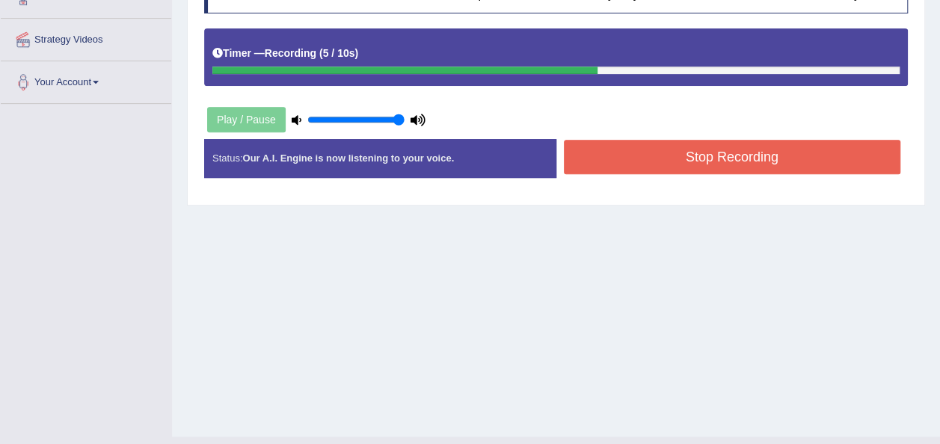
scroll to position [320, 0]
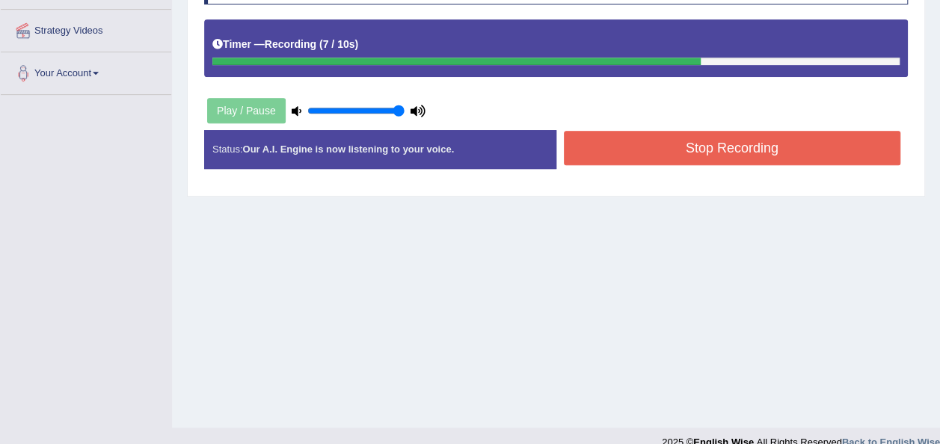
click at [786, 148] on button "Stop Recording" at bounding box center [732, 148] width 337 height 34
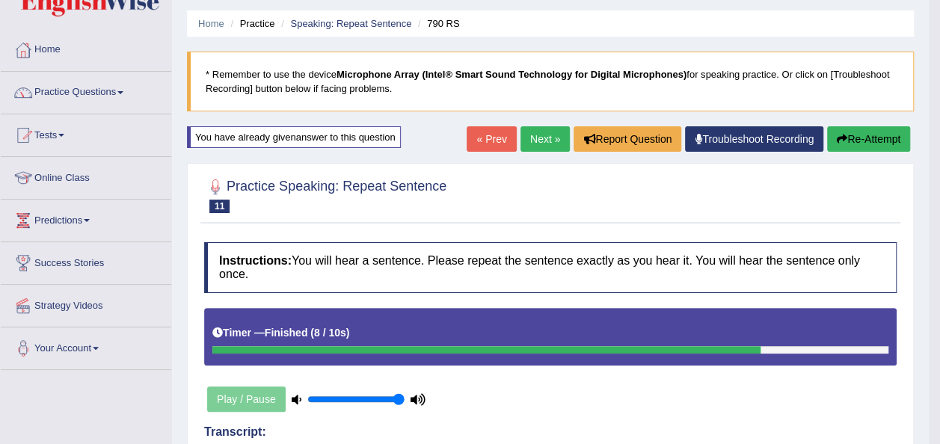
scroll to position [43, 0]
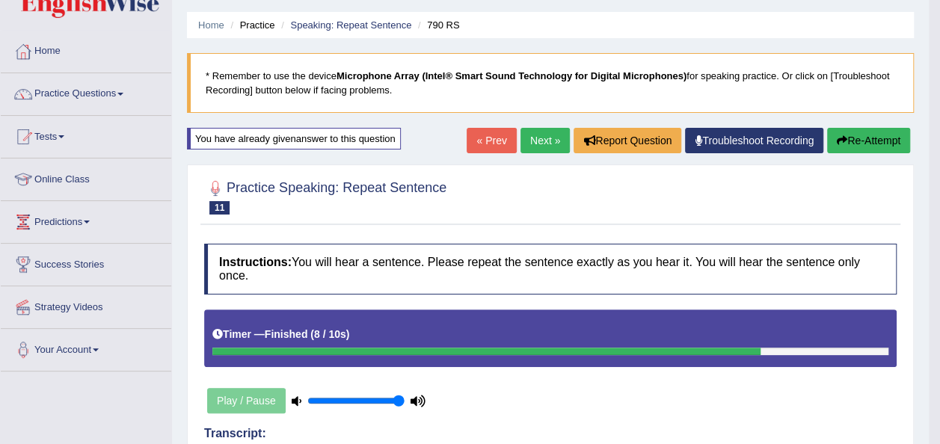
click at [546, 130] on link "Next »" at bounding box center [544, 140] width 49 height 25
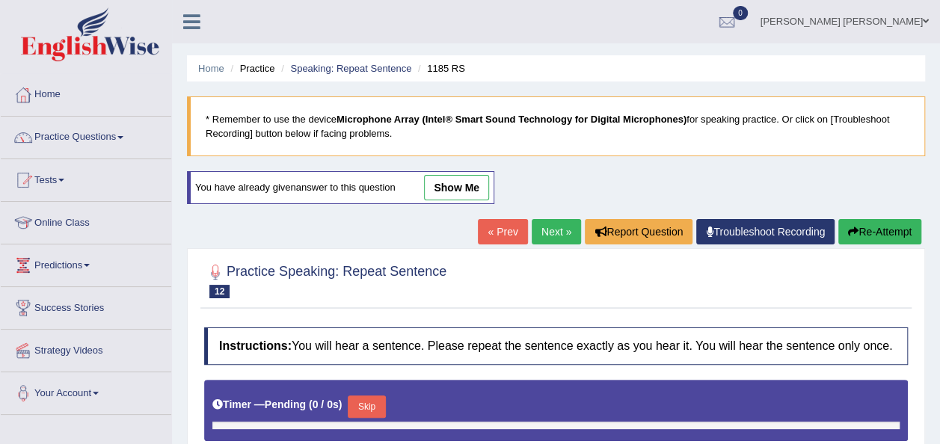
type input "1"
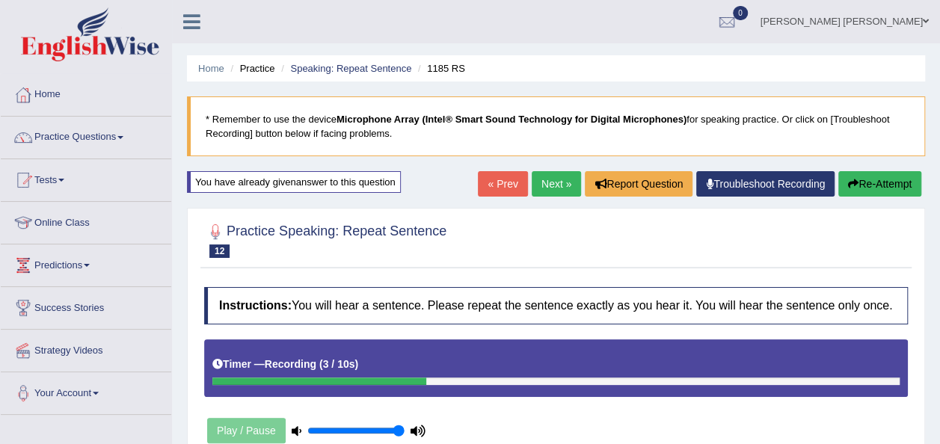
click at [546, 130] on blockquote "* Remember to use the device Microphone Array (Intel® Smart Sound Technology fo…" at bounding box center [556, 126] width 738 height 60
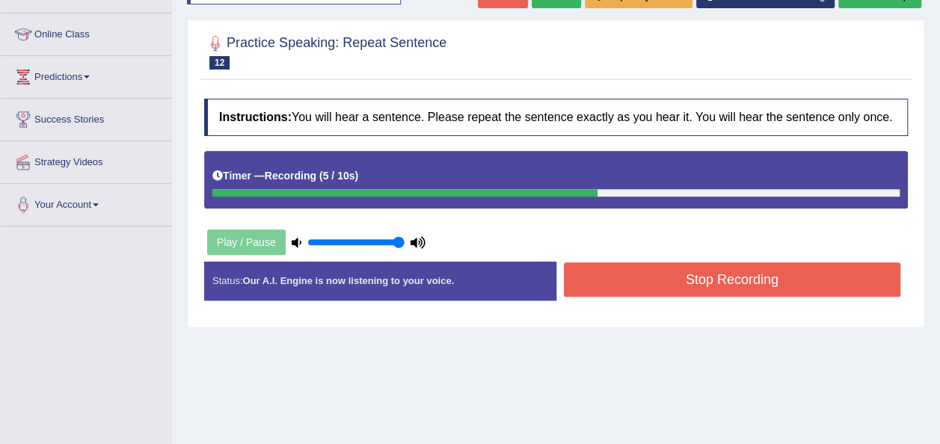
scroll to position [211, 0]
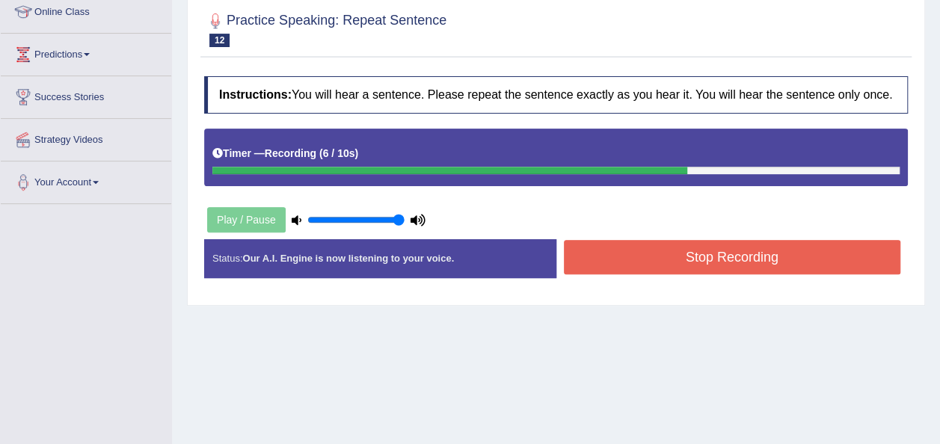
click at [798, 254] on button "Stop Recording" at bounding box center [732, 257] width 337 height 34
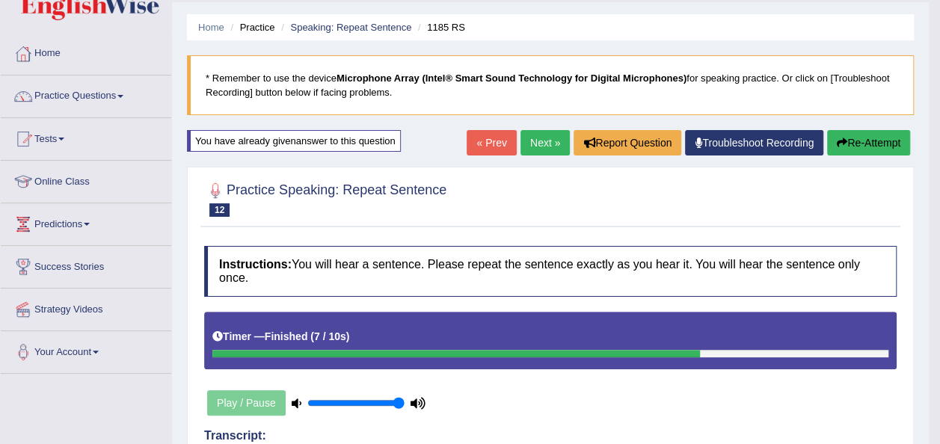
scroll to position [40, 0]
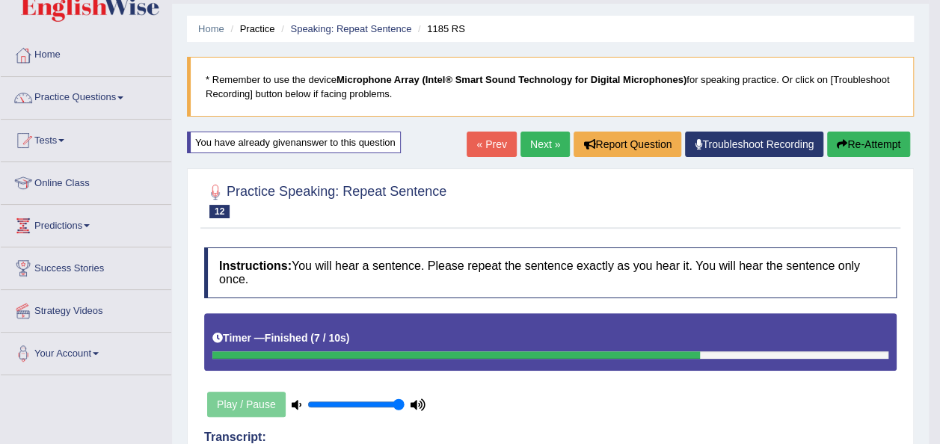
click at [556, 147] on link "Next »" at bounding box center [544, 144] width 49 height 25
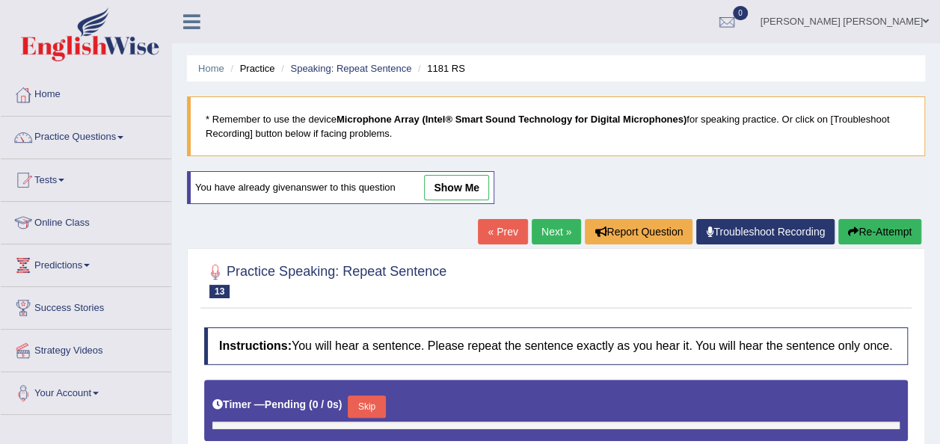
type input "1"
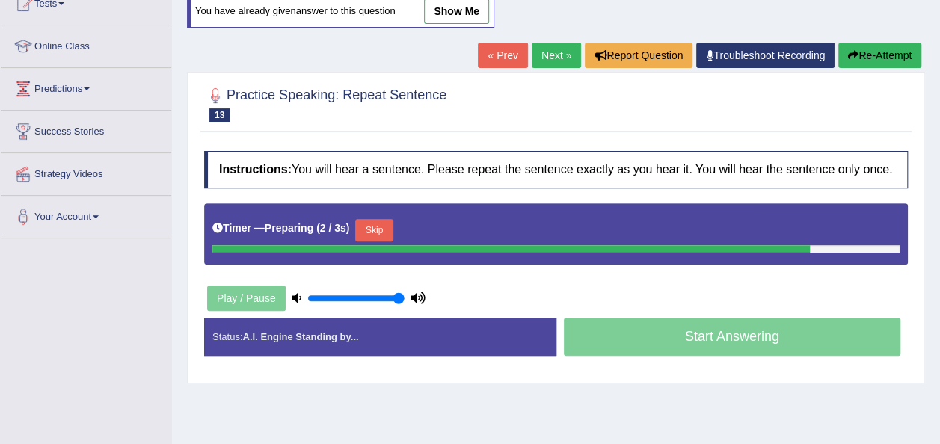
scroll to position [177, 0]
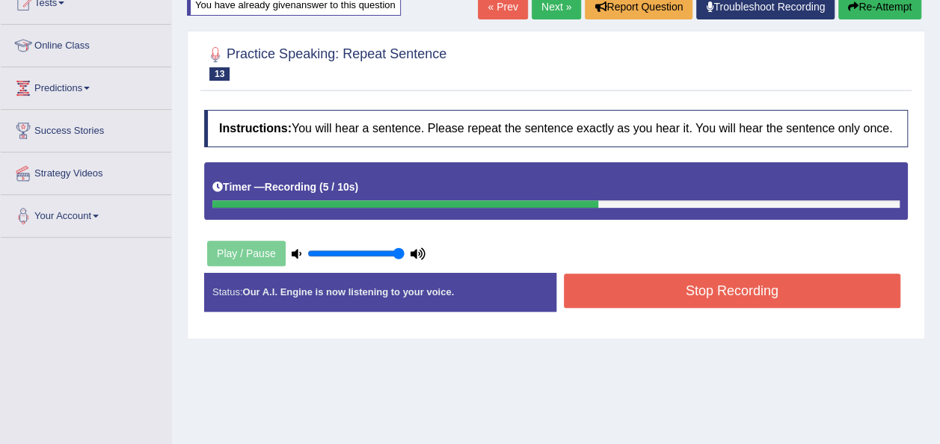
click at [760, 274] on button "Stop Recording" at bounding box center [732, 291] width 337 height 34
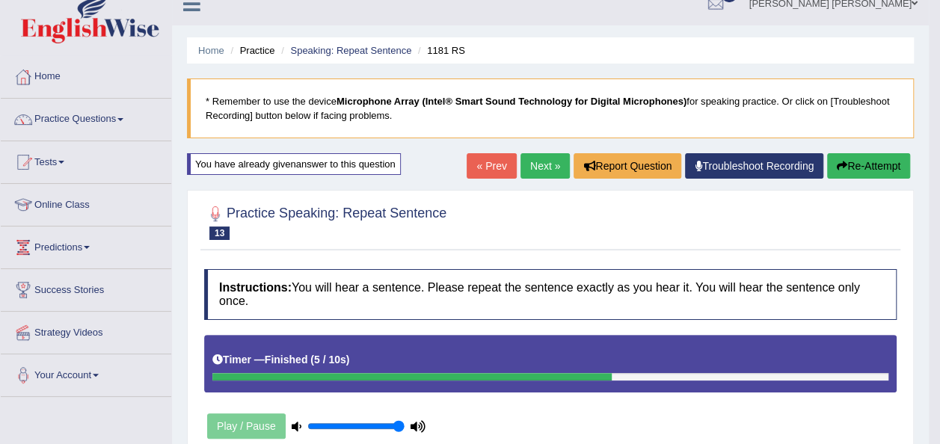
scroll to position [15, 0]
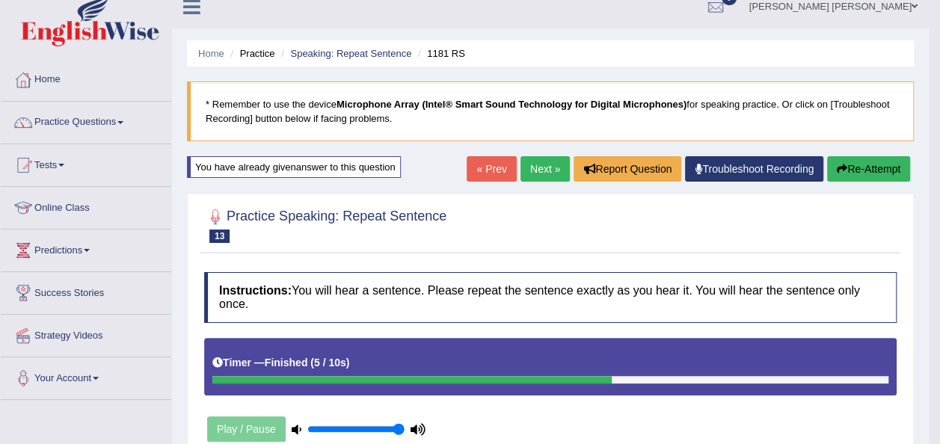
click at [550, 161] on link "Next »" at bounding box center [544, 168] width 49 height 25
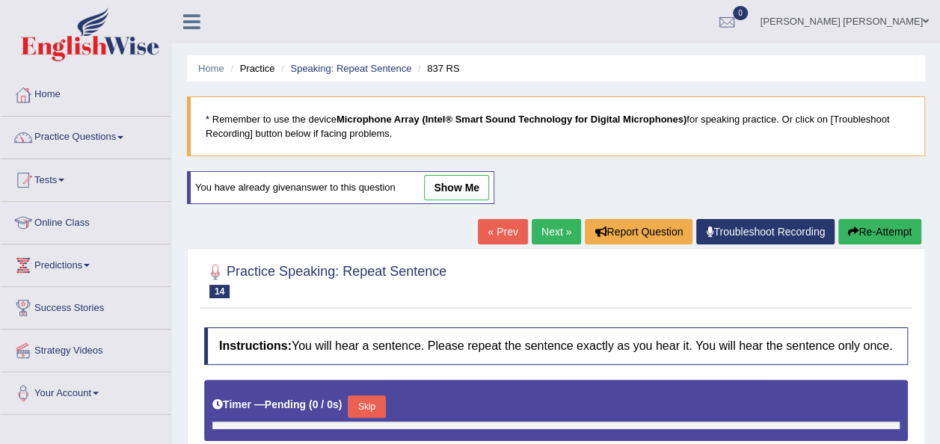
type input "1"
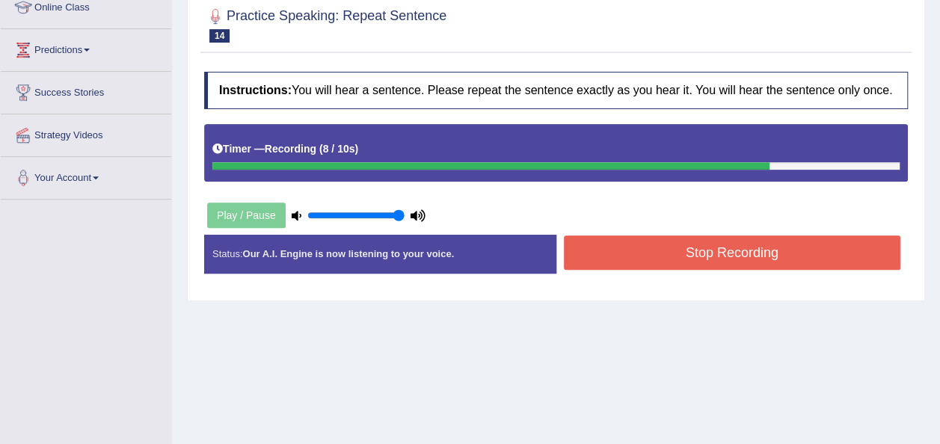
scroll to position [235, 0]
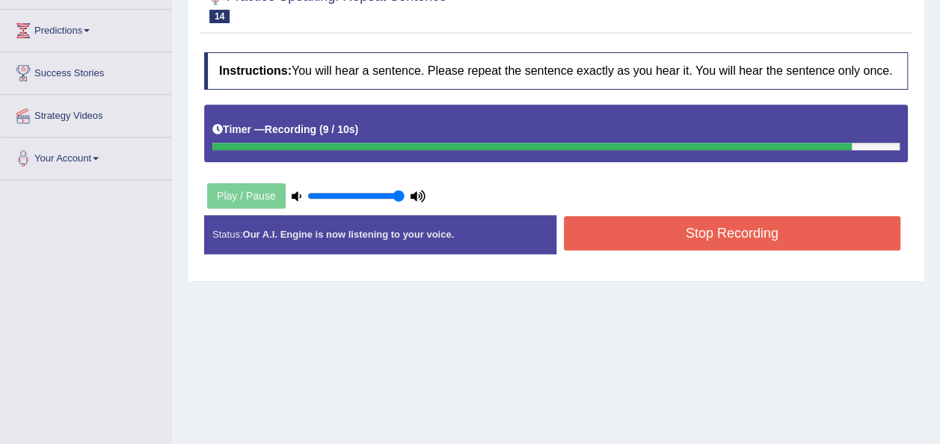
click at [755, 235] on button "Stop Recording" at bounding box center [732, 233] width 337 height 34
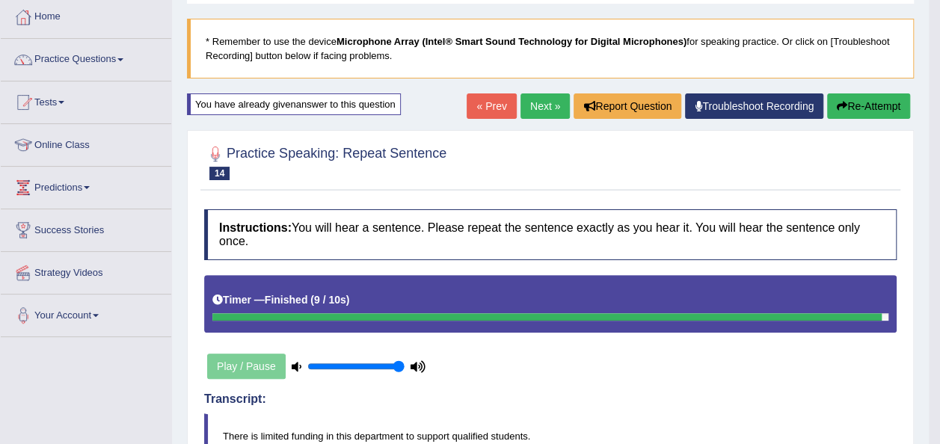
scroll to position [62, 0]
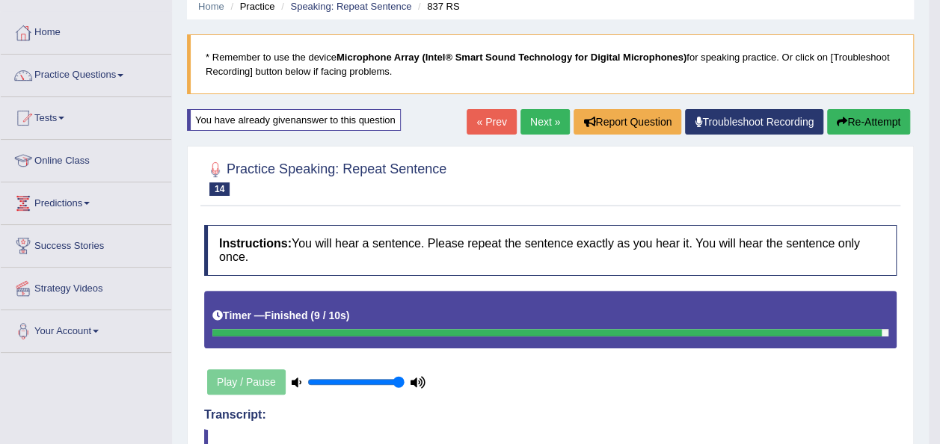
click at [549, 124] on link "Next »" at bounding box center [544, 121] width 49 height 25
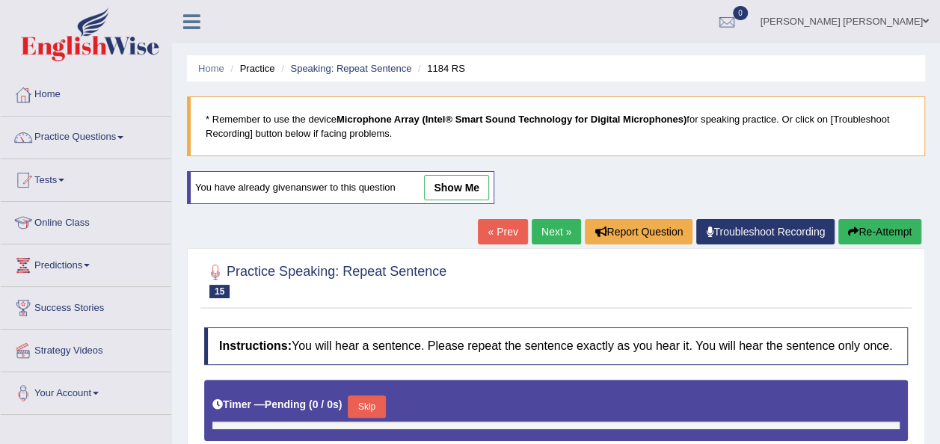
type input "1"
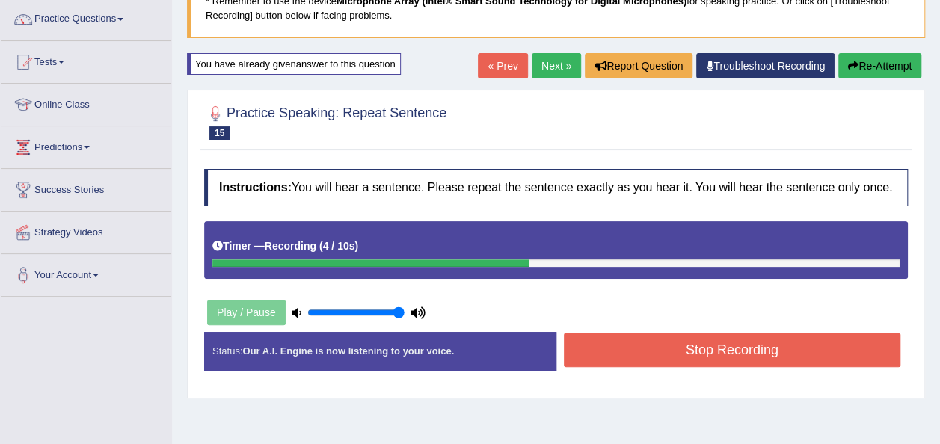
scroll to position [136, 0]
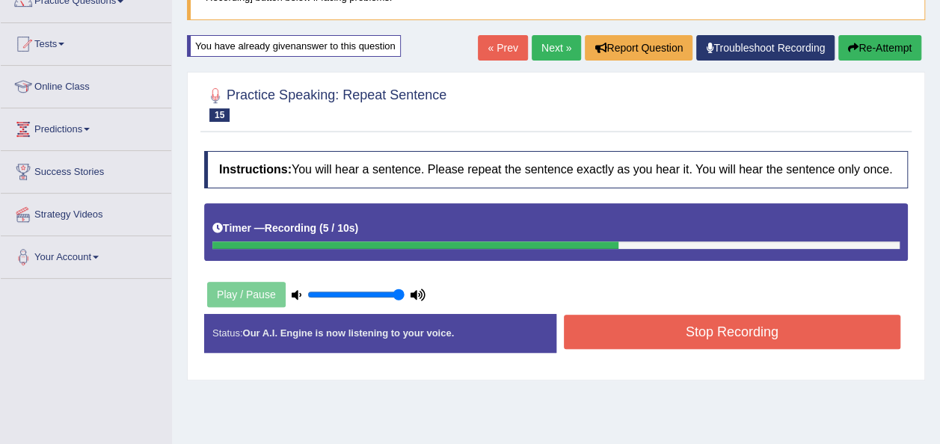
click at [765, 332] on button "Stop Recording" at bounding box center [732, 332] width 337 height 34
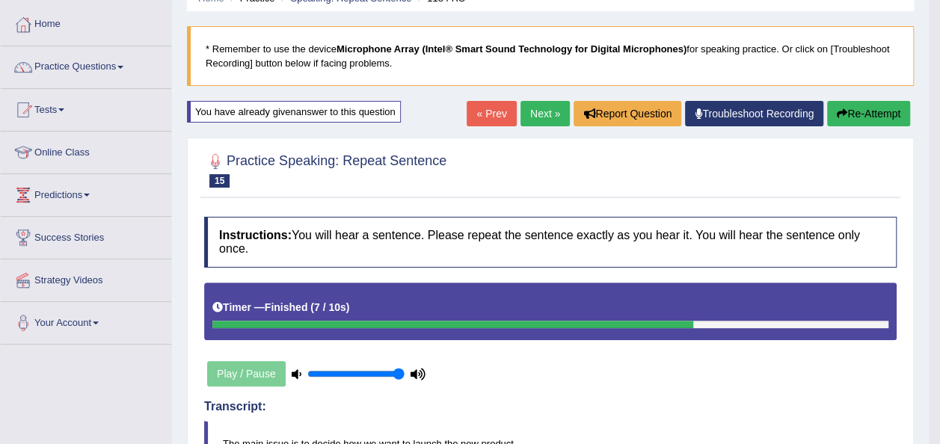
scroll to position [66, 0]
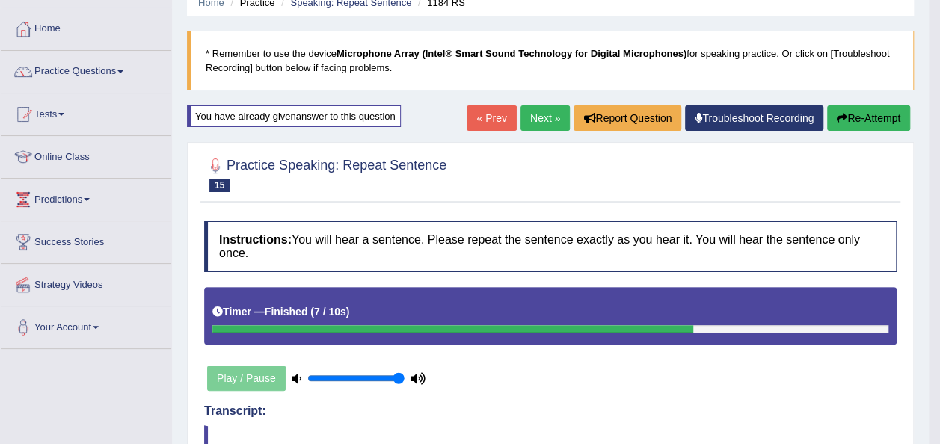
click at [543, 114] on link "Next »" at bounding box center [544, 117] width 49 height 25
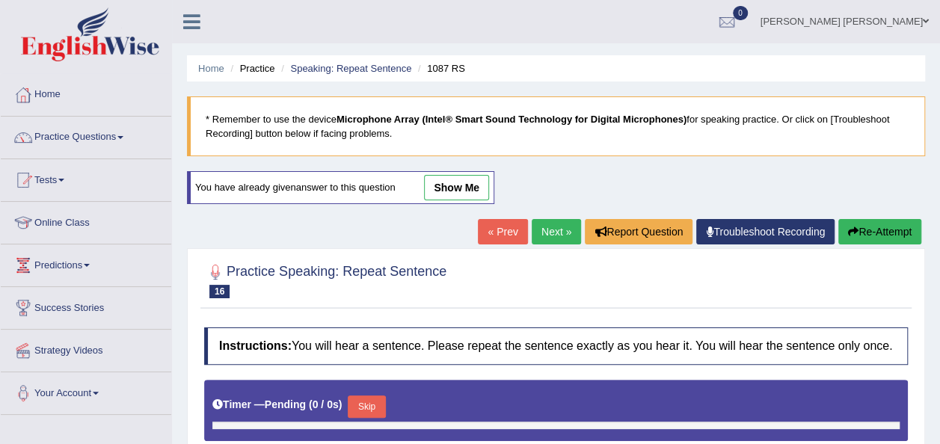
type input "1"
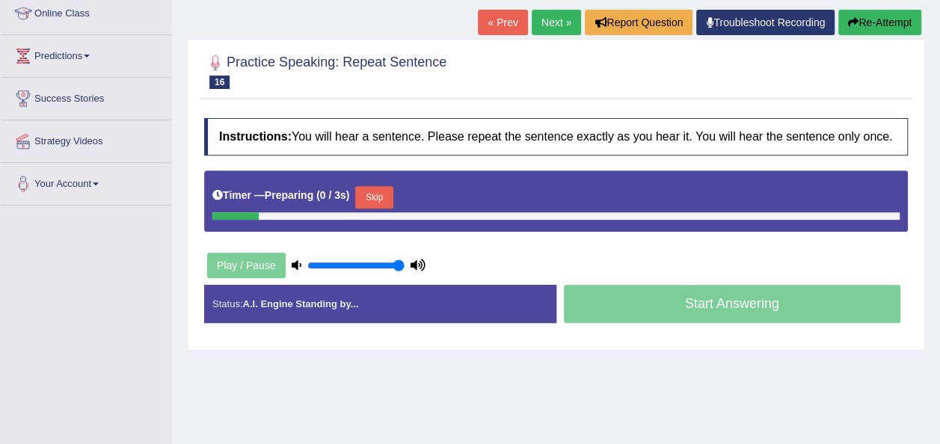
scroll to position [214, 0]
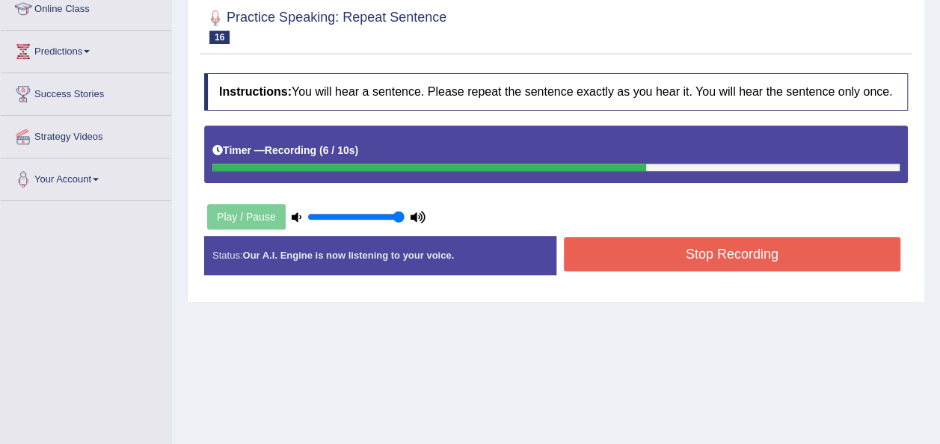
click at [725, 241] on button "Stop Recording" at bounding box center [732, 254] width 337 height 34
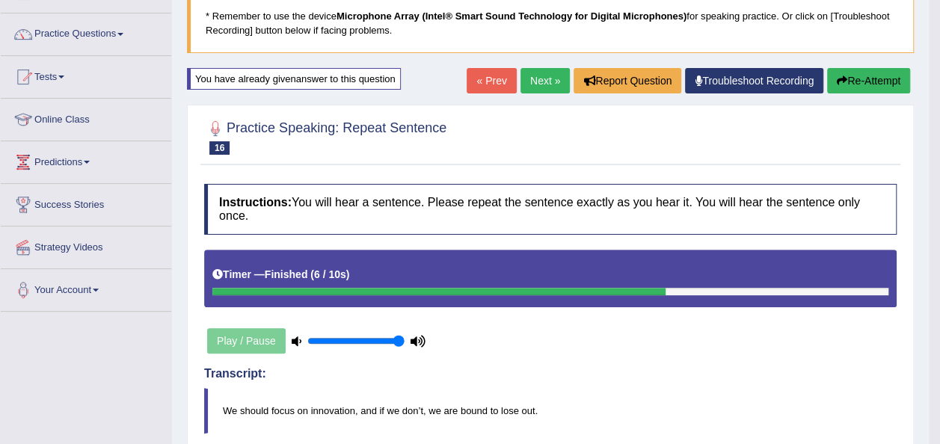
scroll to position [0, 0]
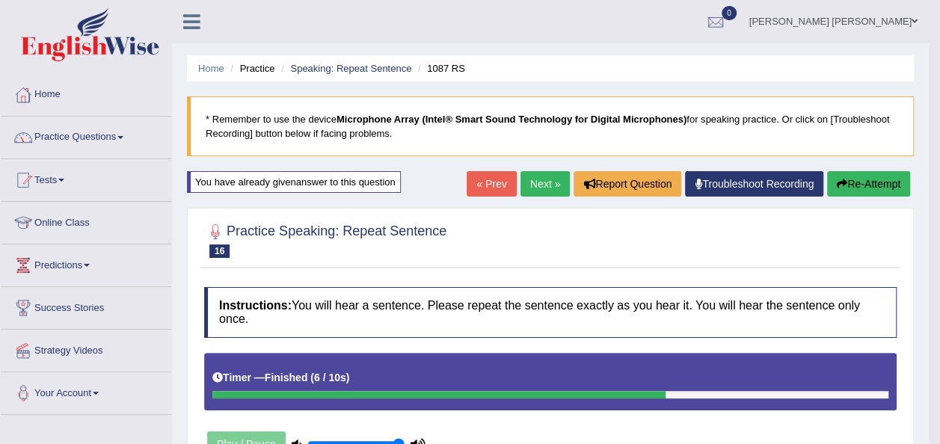
click at [551, 178] on link "Next »" at bounding box center [544, 183] width 49 height 25
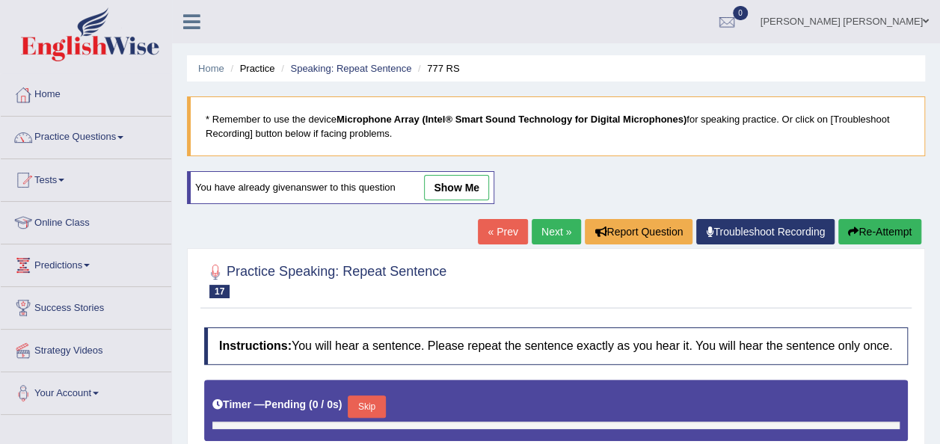
type input "1"
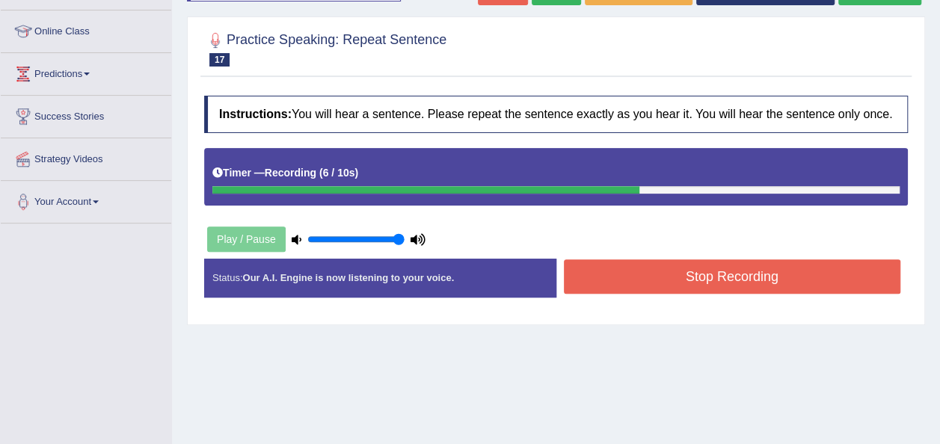
scroll to position [200, 0]
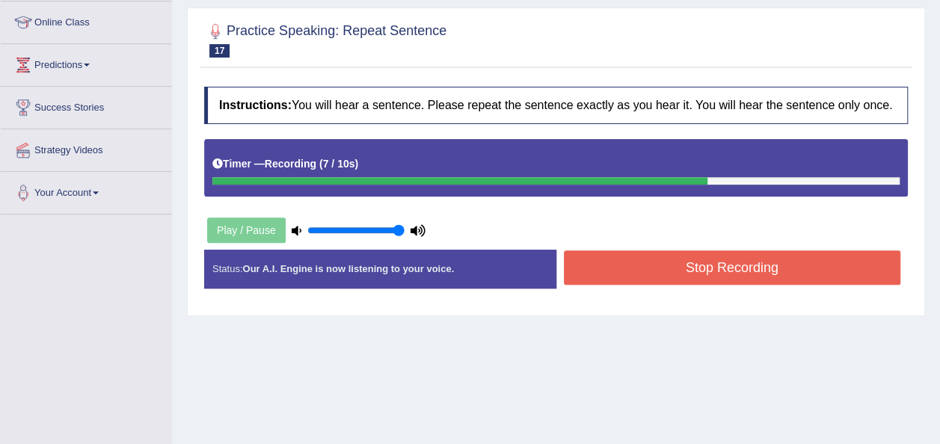
click at [791, 264] on button "Stop Recording" at bounding box center [732, 267] width 337 height 34
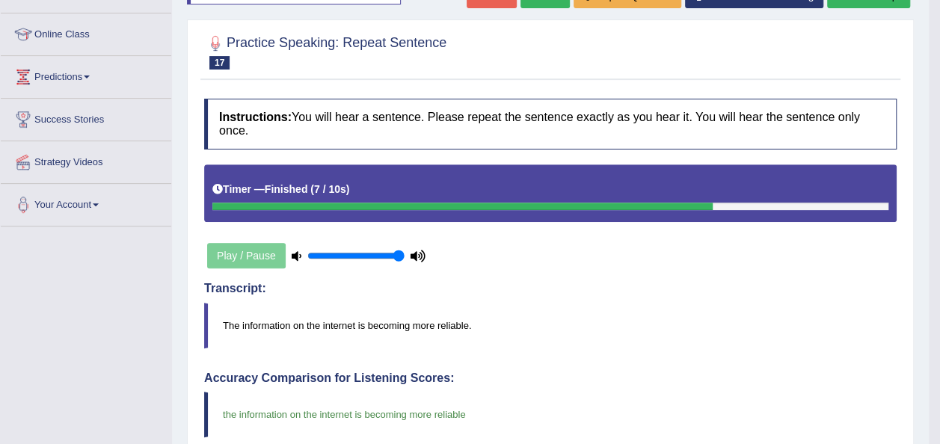
scroll to position [184, 0]
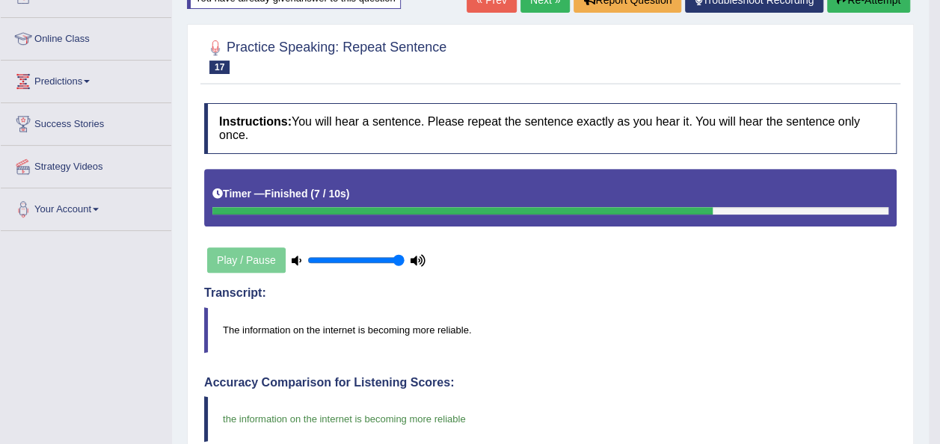
click at [549, 6] on link "Next »" at bounding box center [544, -1] width 49 height 25
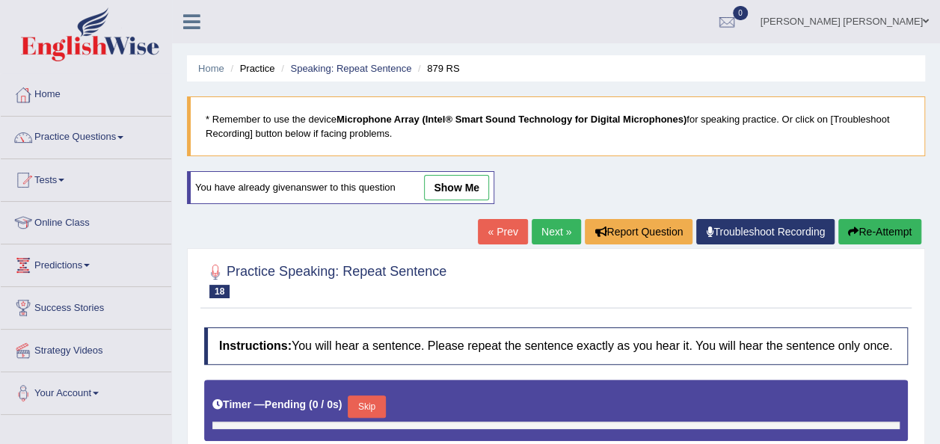
type input "1"
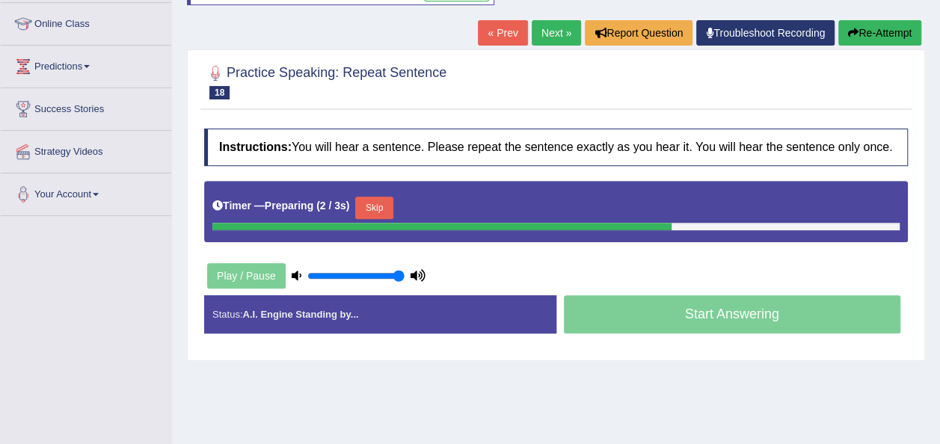
scroll to position [201, 0]
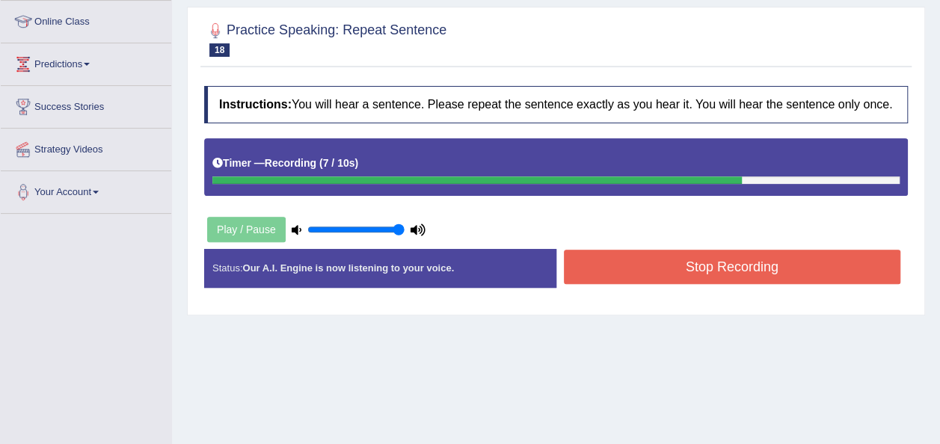
click at [727, 274] on button "Stop Recording" at bounding box center [732, 267] width 337 height 34
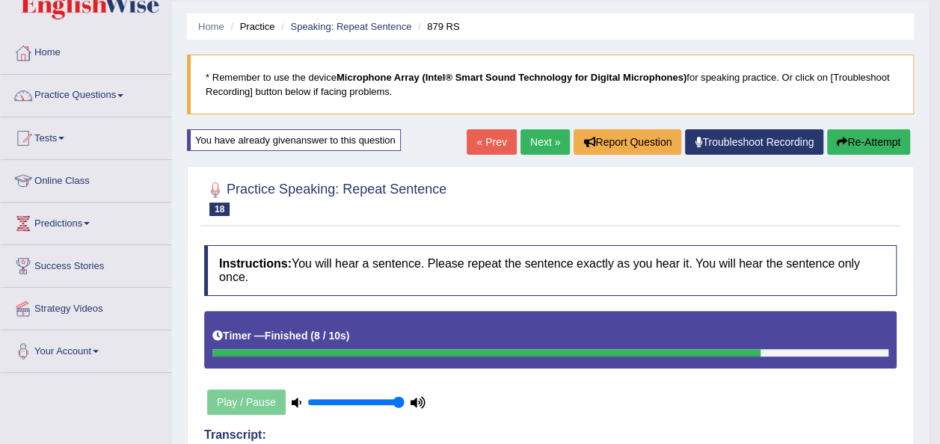
scroll to position [31, 0]
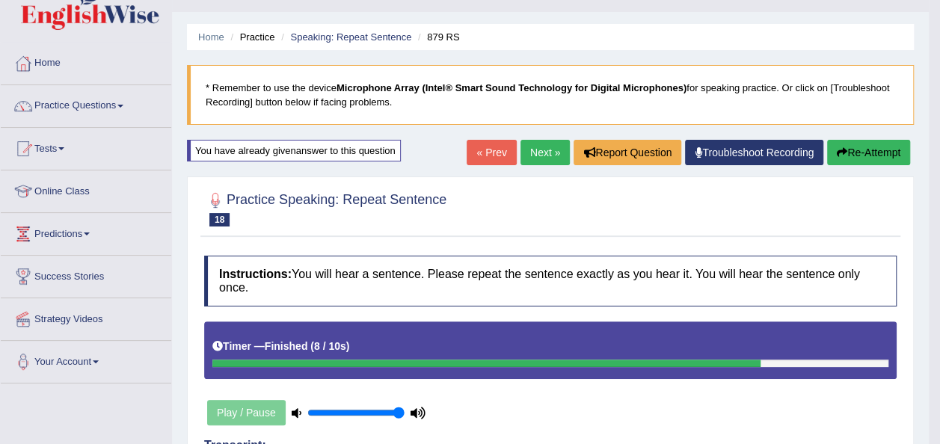
click at [540, 145] on link "Next »" at bounding box center [544, 152] width 49 height 25
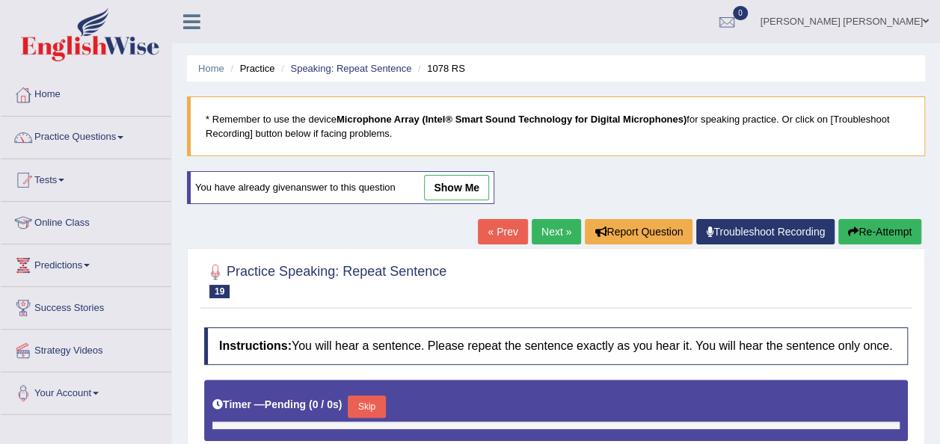
type input "1"
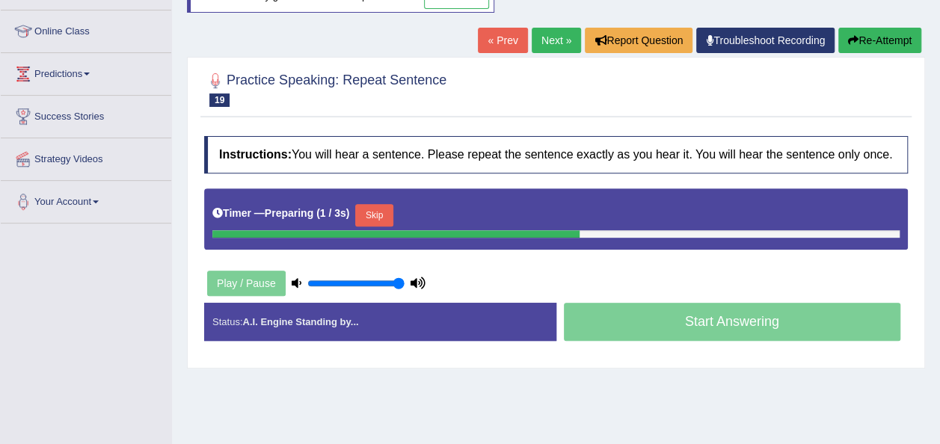
scroll to position [206, 0]
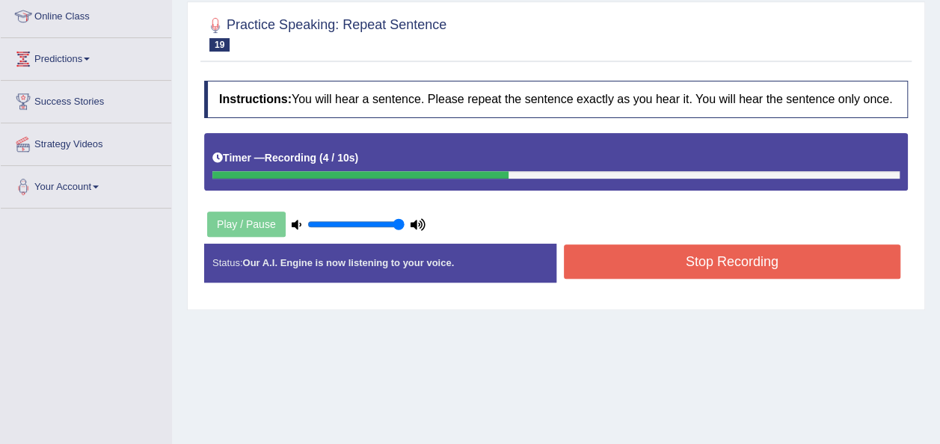
click at [691, 264] on button "Stop Recording" at bounding box center [732, 261] width 337 height 34
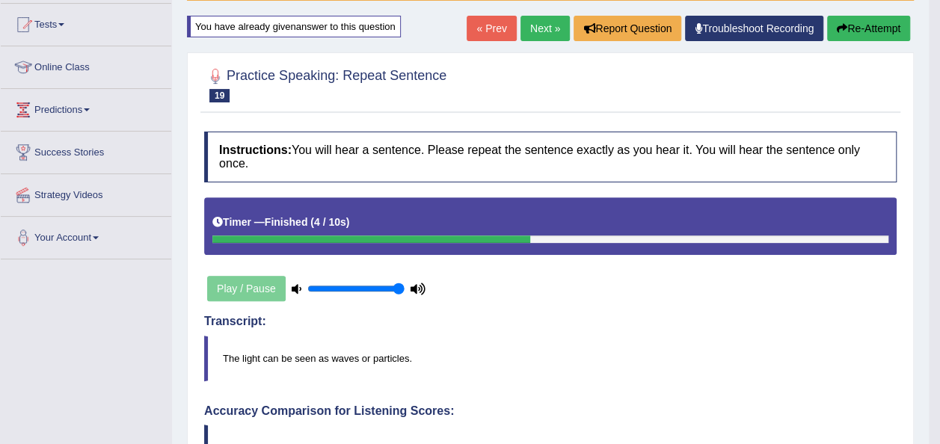
scroll to position [101, 0]
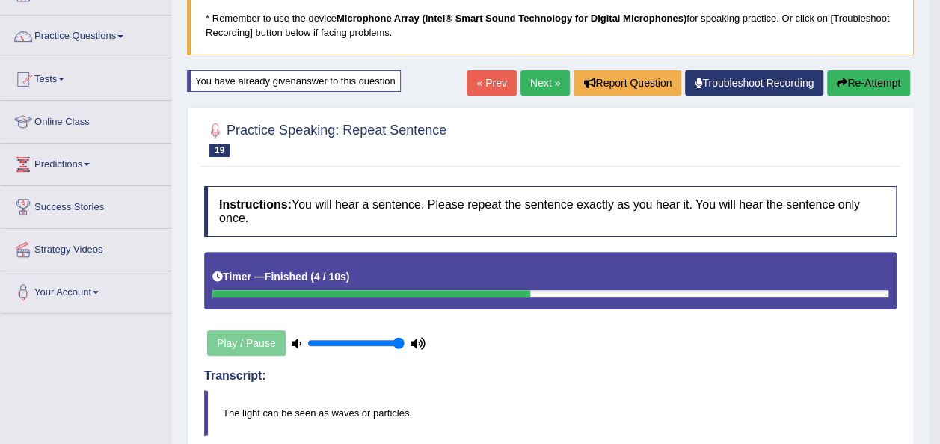
click at [555, 72] on link "Next »" at bounding box center [544, 82] width 49 height 25
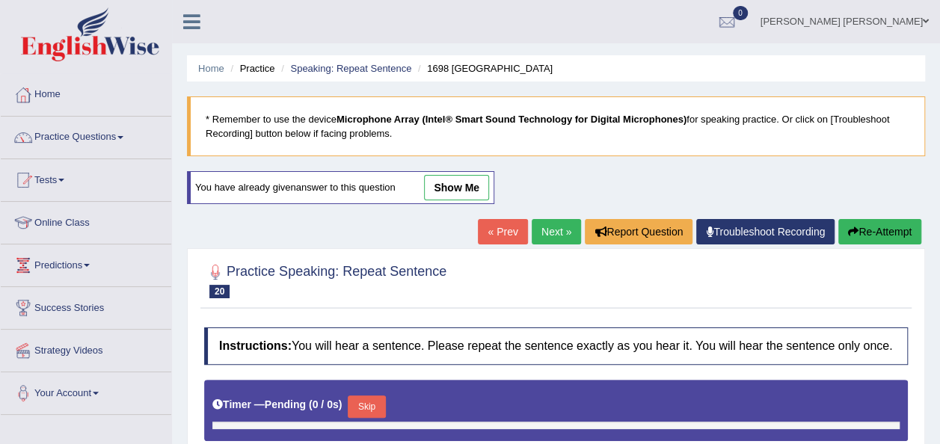
type input "1"
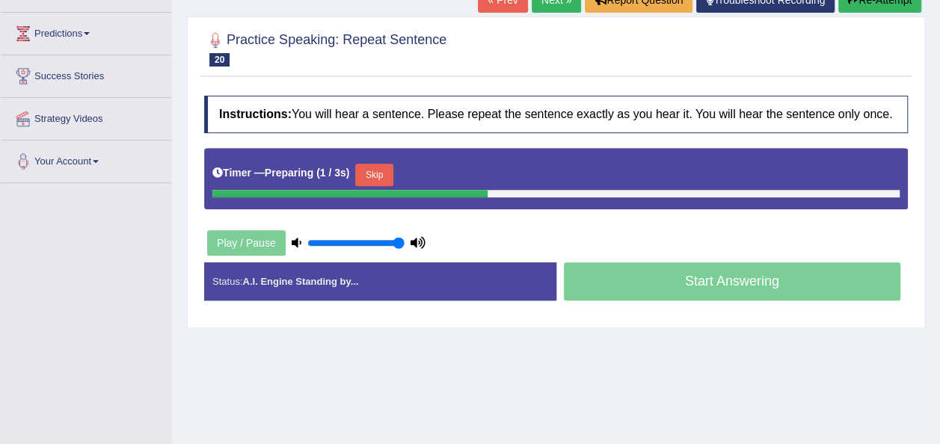
scroll to position [231, 0]
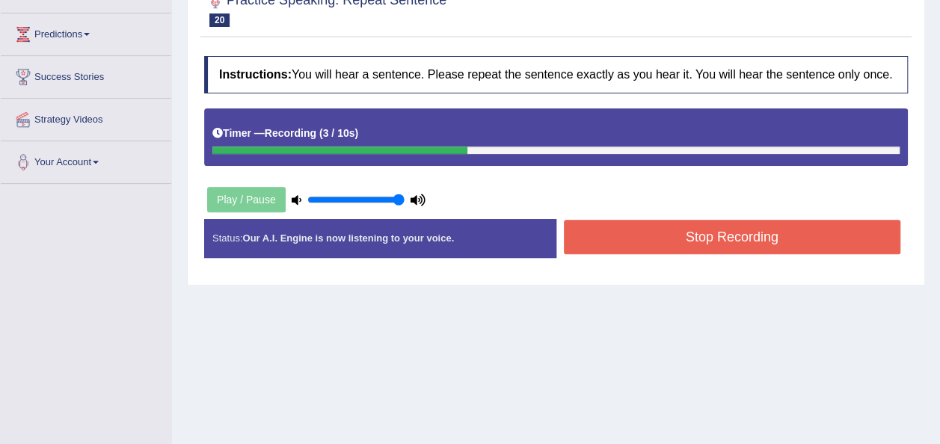
click at [692, 233] on button "Stop Recording" at bounding box center [732, 237] width 337 height 34
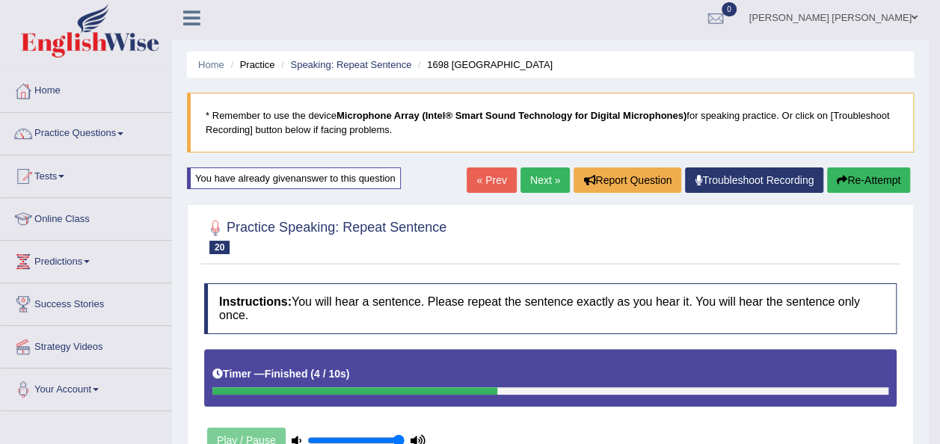
scroll to position [3, 0]
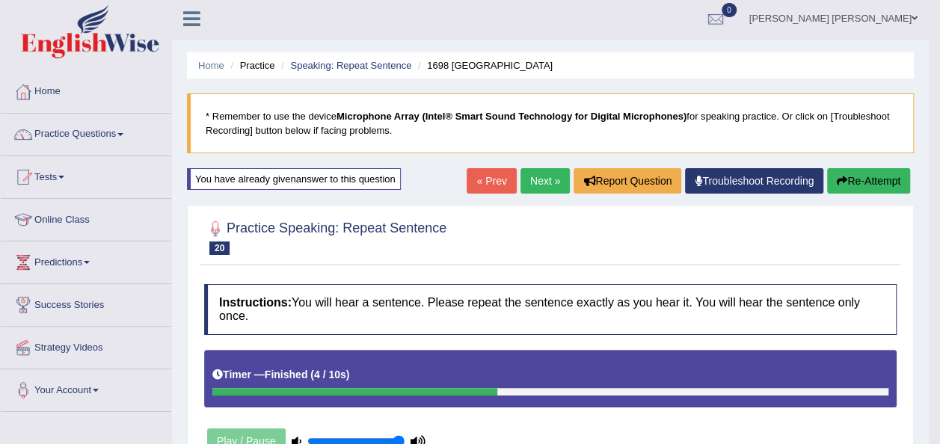
click at [549, 178] on link "Next »" at bounding box center [544, 180] width 49 height 25
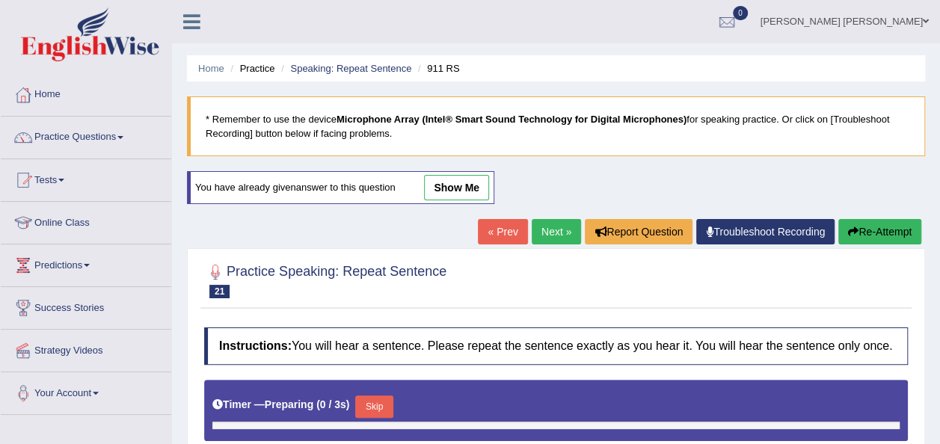
type input "1"
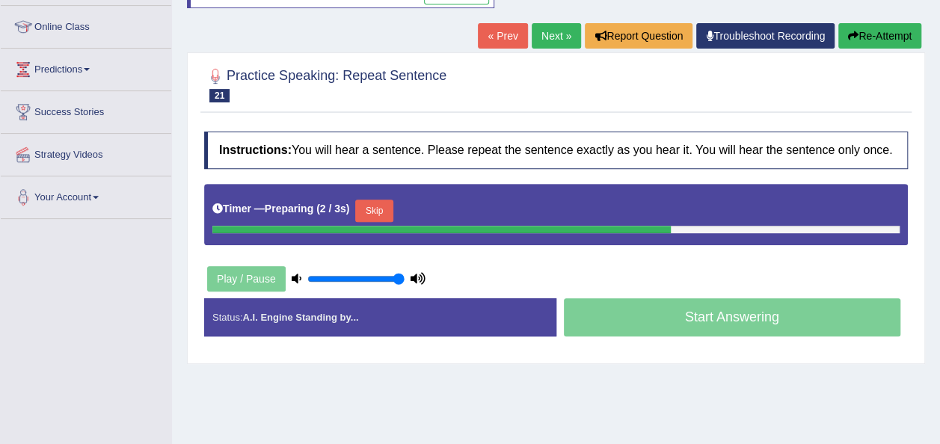
scroll to position [200, 0]
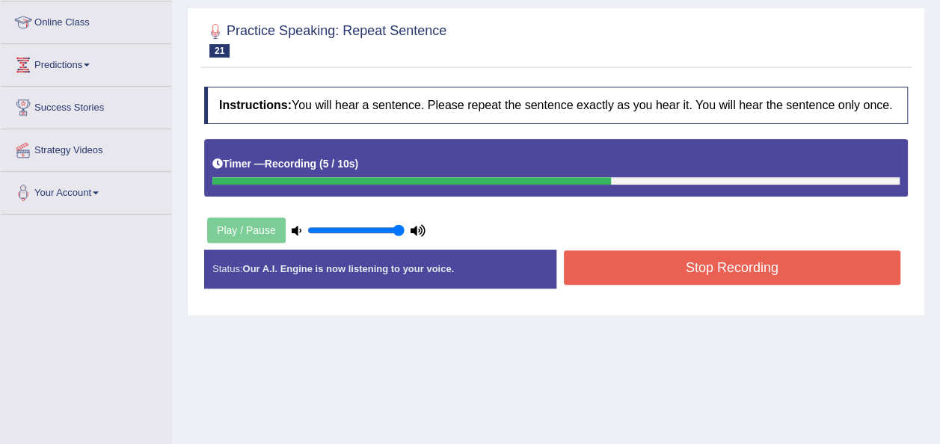
click at [798, 263] on button "Stop Recording" at bounding box center [732, 267] width 337 height 34
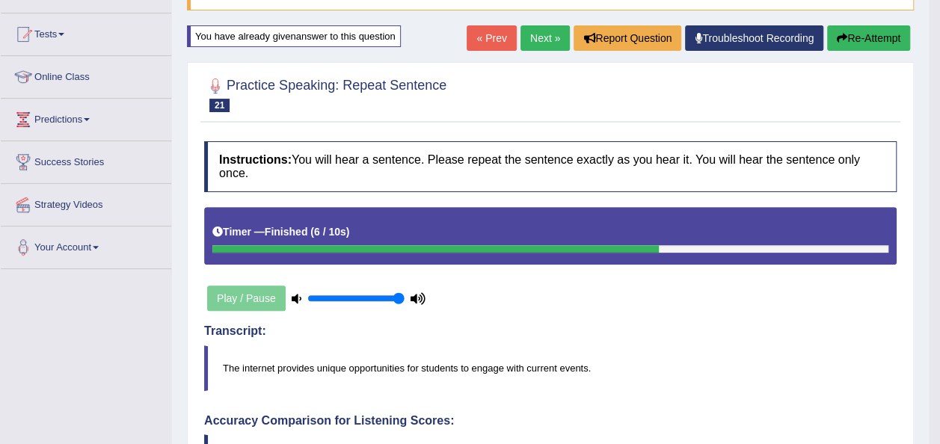
scroll to position [144, 0]
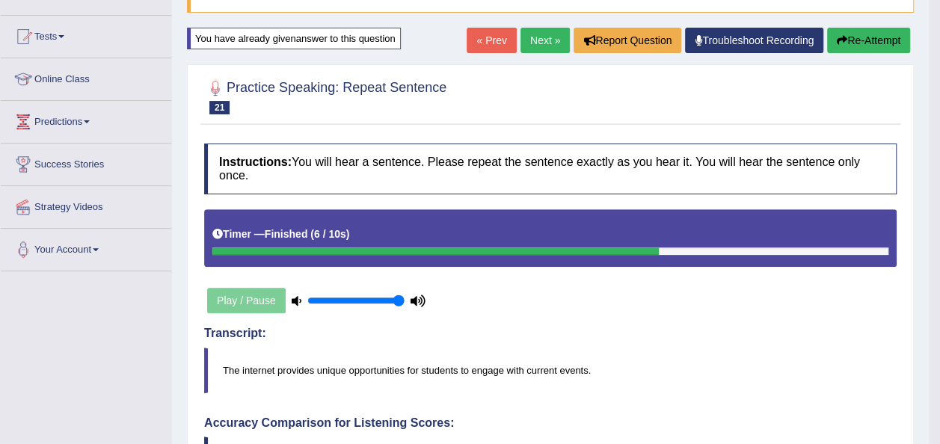
click at [528, 39] on link "Next »" at bounding box center [544, 40] width 49 height 25
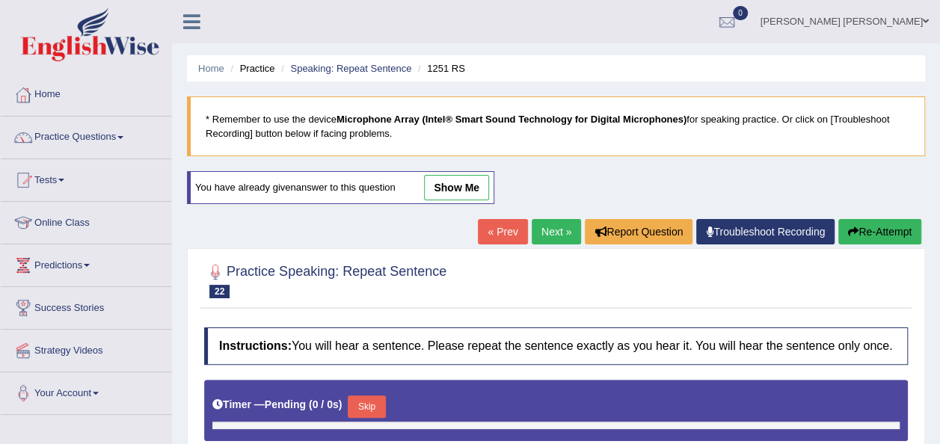
type input "1"
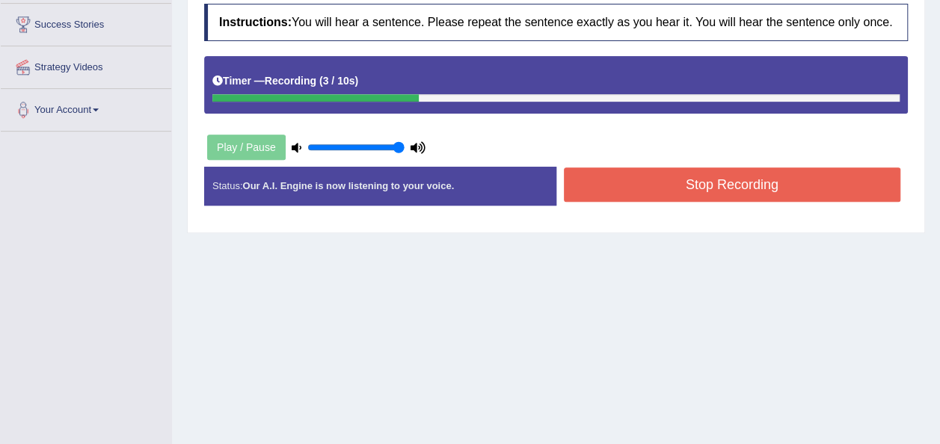
scroll to position [290, 0]
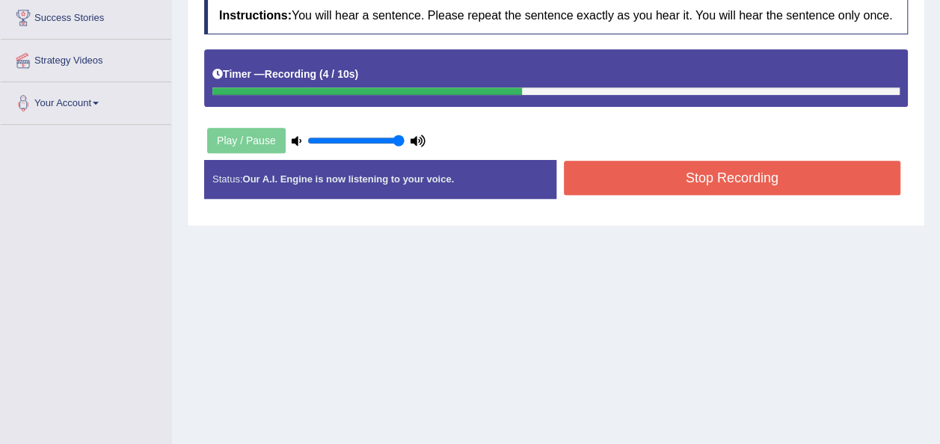
click at [815, 175] on button "Stop Recording" at bounding box center [732, 178] width 337 height 34
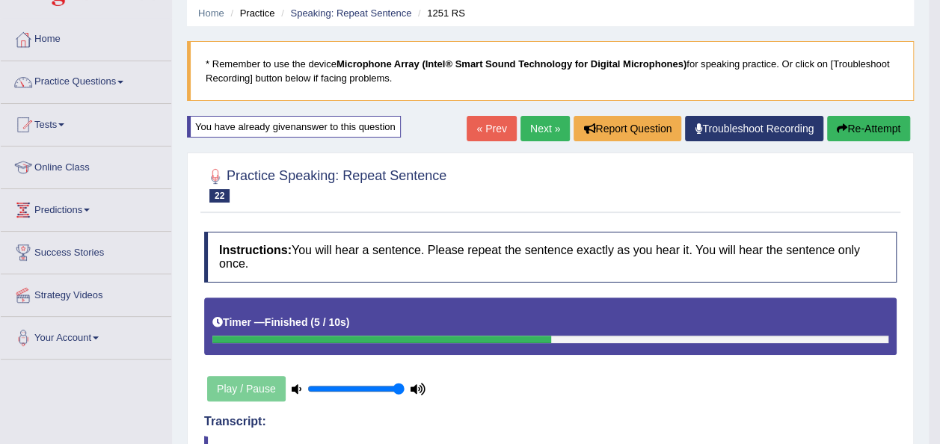
scroll to position [0, 0]
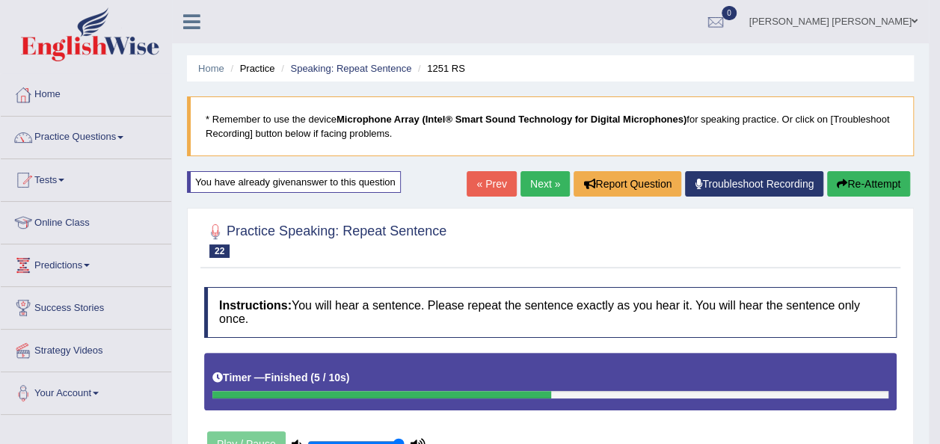
click at [554, 179] on link "Next »" at bounding box center [544, 183] width 49 height 25
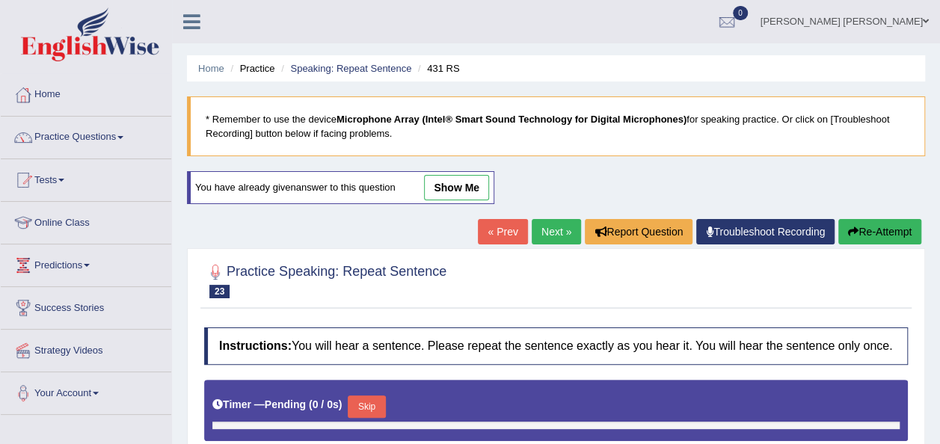
type input "1"
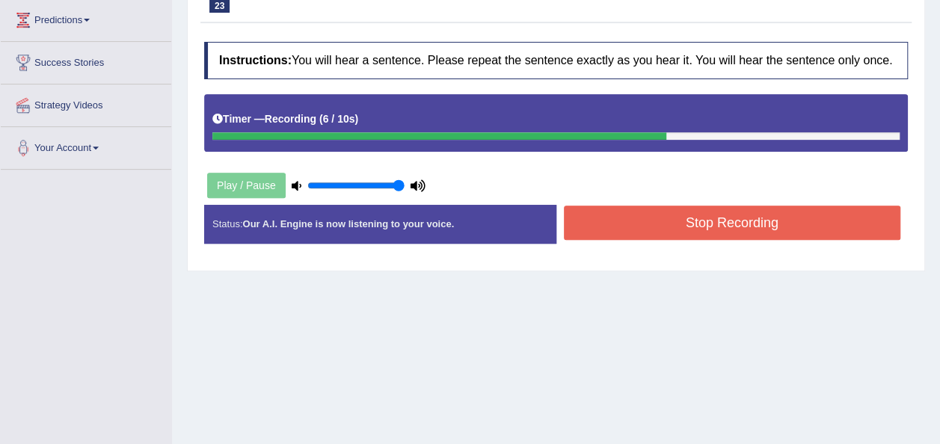
scroll to position [251, 0]
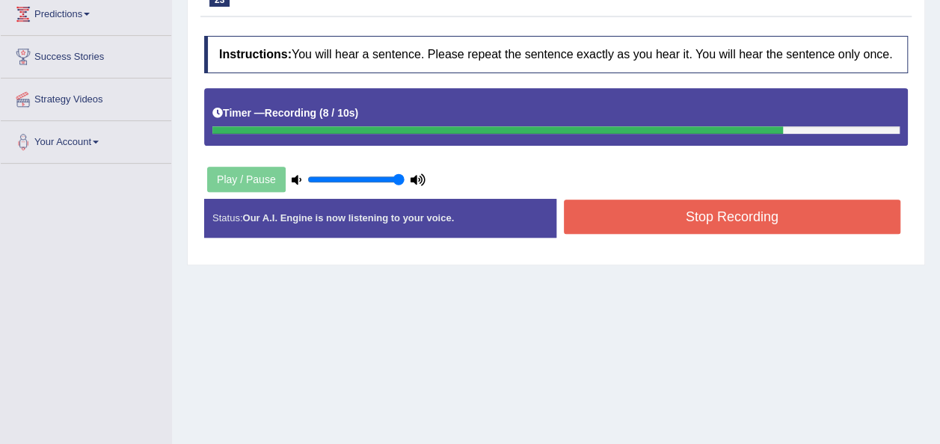
click at [654, 208] on button "Stop Recording" at bounding box center [732, 217] width 337 height 34
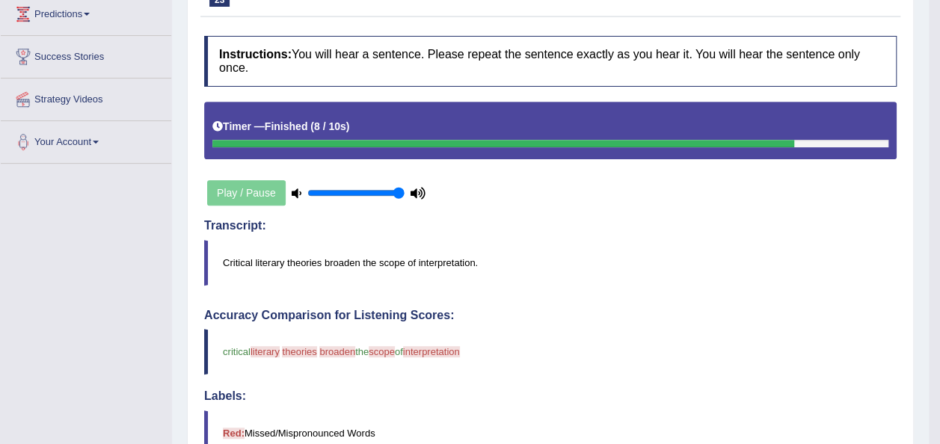
click at [565, 339] on blockquote "critical literary literal theories tourist broaden board and the scope importan…" at bounding box center [550, 352] width 692 height 46
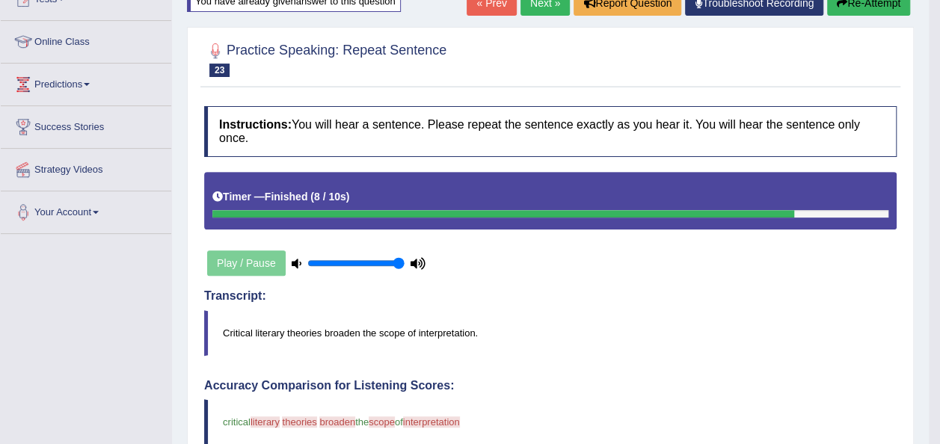
scroll to position [0, 0]
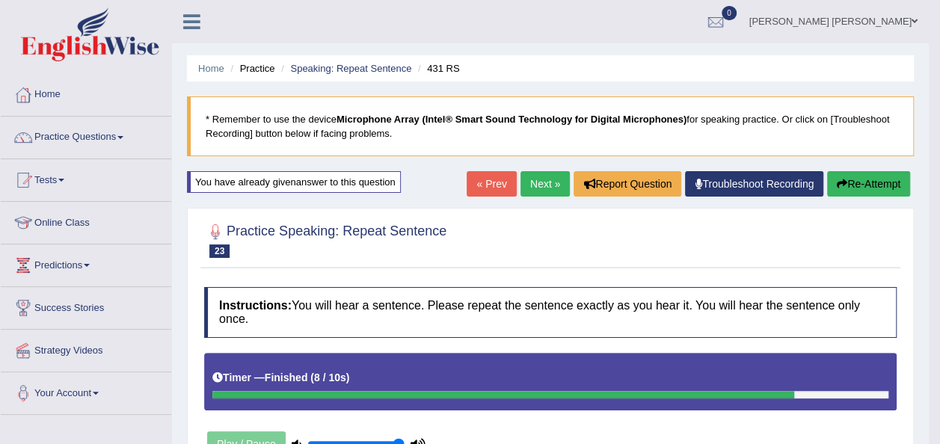
click at [532, 185] on link "Next »" at bounding box center [544, 183] width 49 height 25
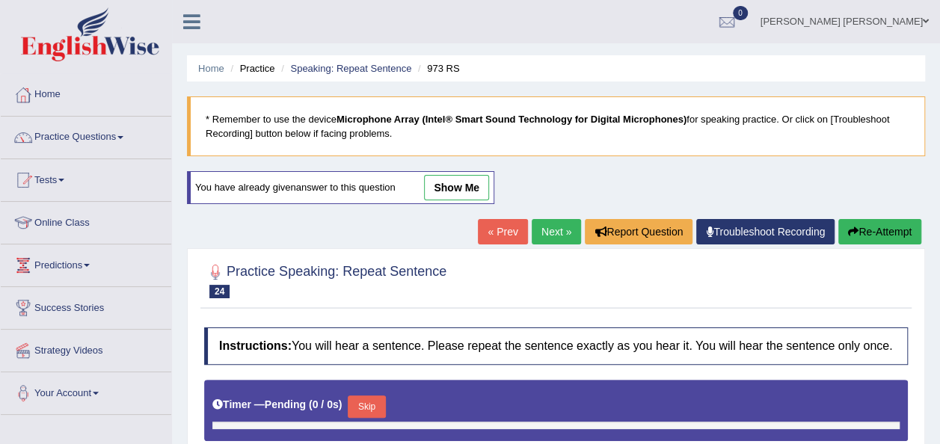
type input "1"
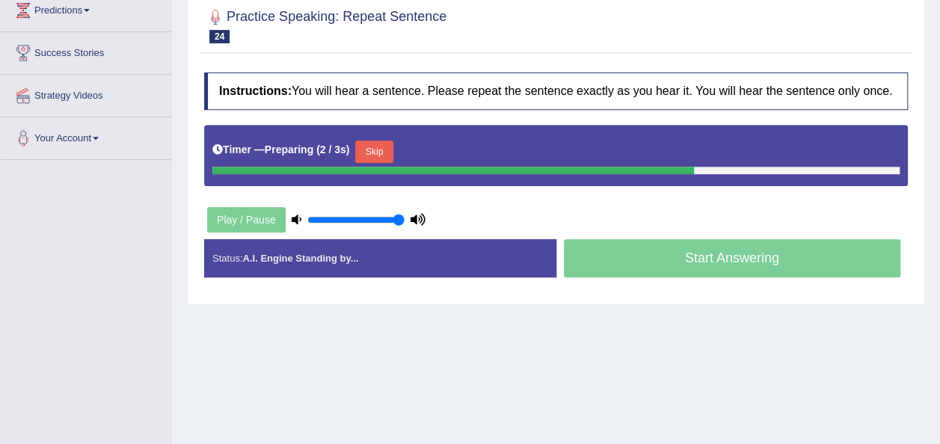
scroll to position [262, 0]
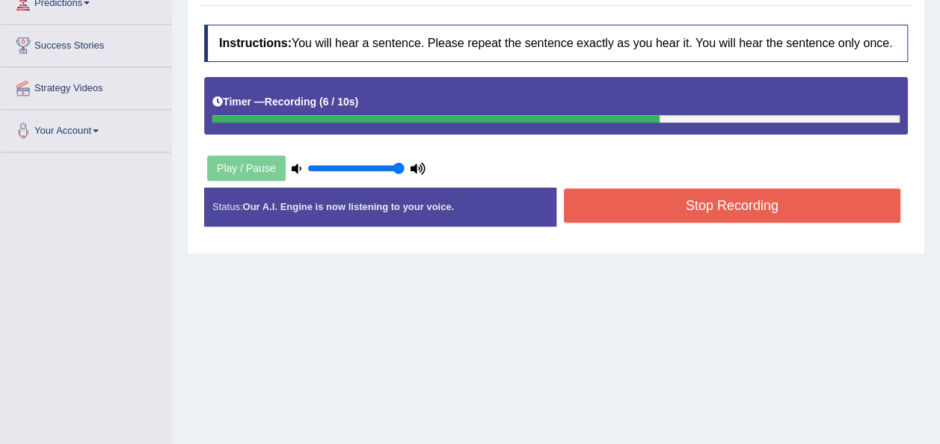
click at [811, 207] on button "Stop Recording" at bounding box center [732, 205] width 337 height 34
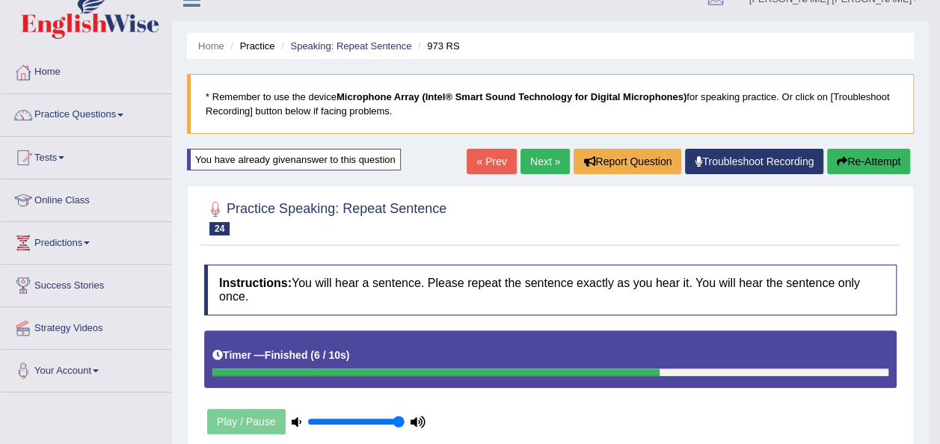
scroll to position [0, 0]
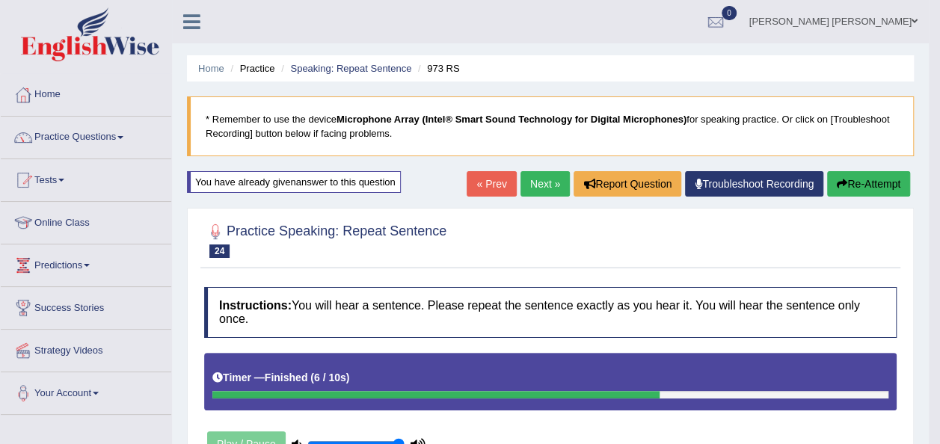
click at [537, 185] on link "Next »" at bounding box center [544, 183] width 49 height 25
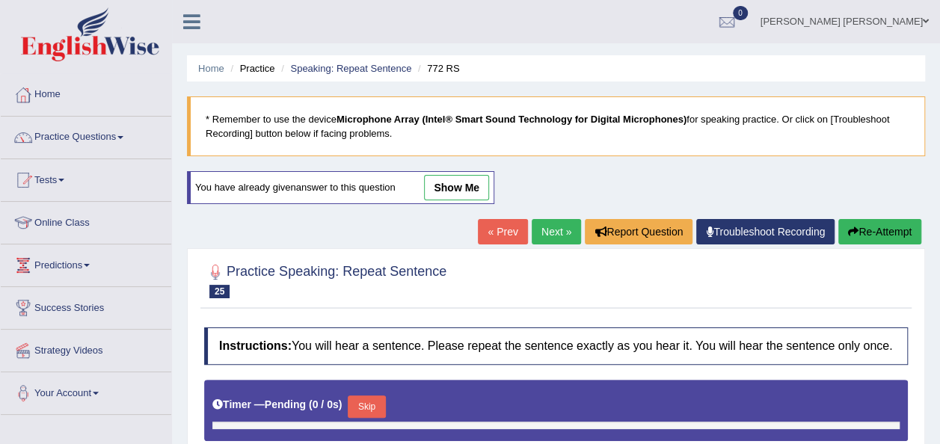
type input "1"
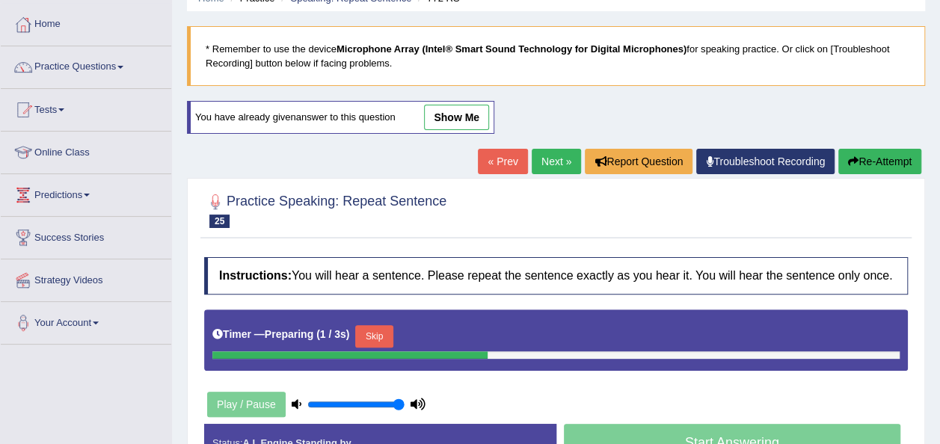
scroll to position [73, 0]
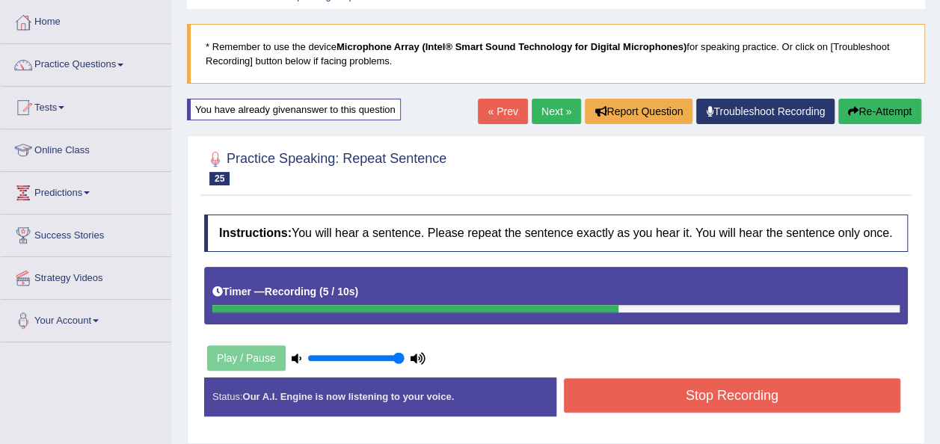
click at [774, 388] on button "Stop Recording" at bounding box center [732, 395] width 337 height 34
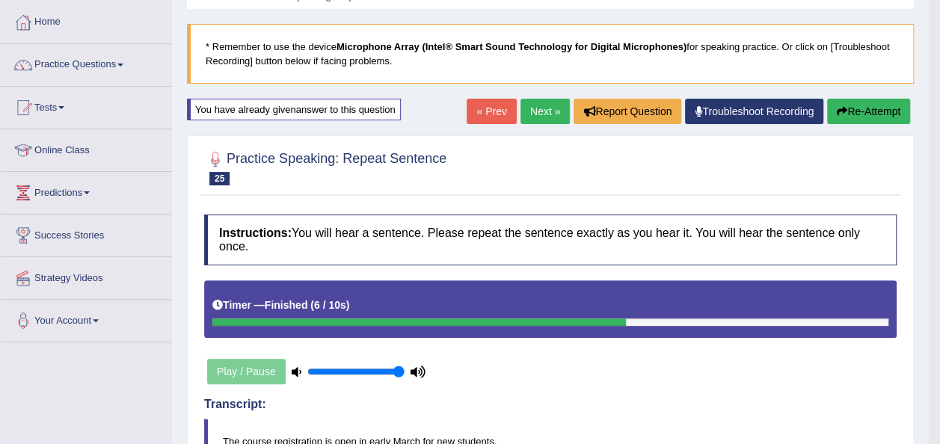
drag, startPoint x: 948, startPoint y: 58, endPoint x: 945, endPoint y: 95, distance: 36.7
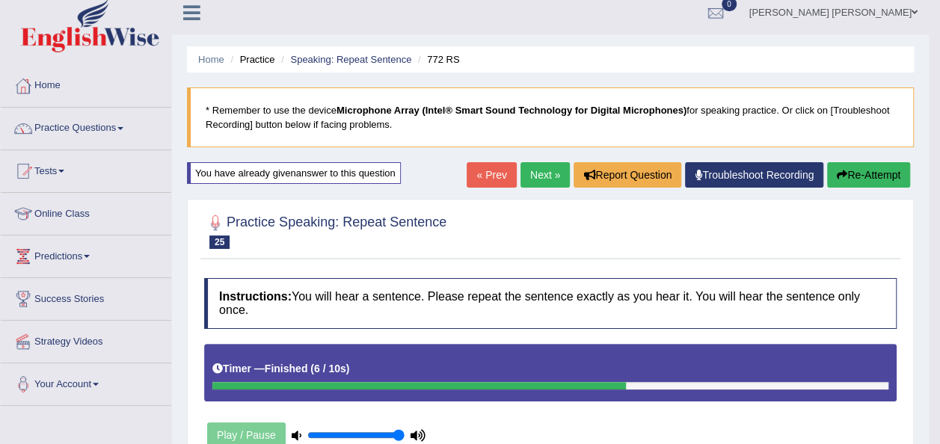
scroll to position [0, 0]
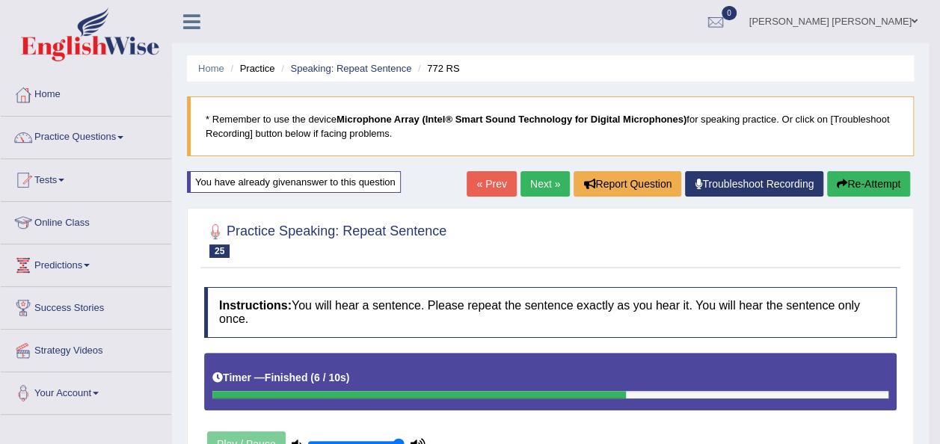
click at [550, 175] on link "Next »" at bounding box center [544, 183] width 49 height 25
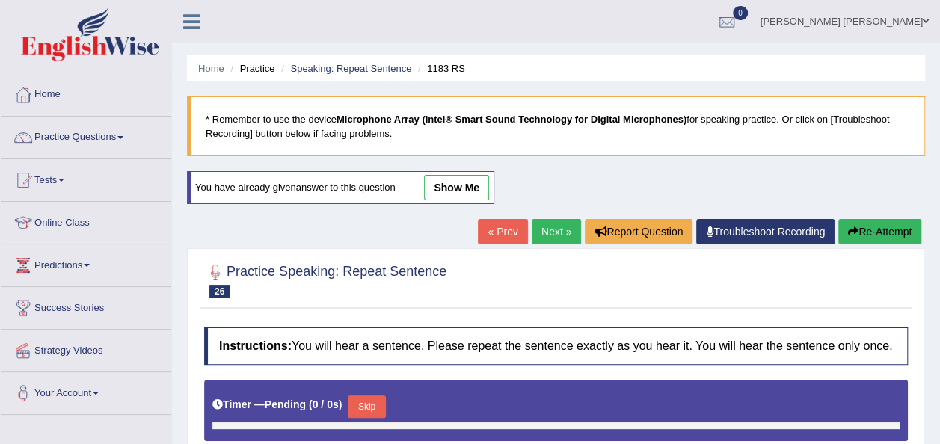
type input "1"
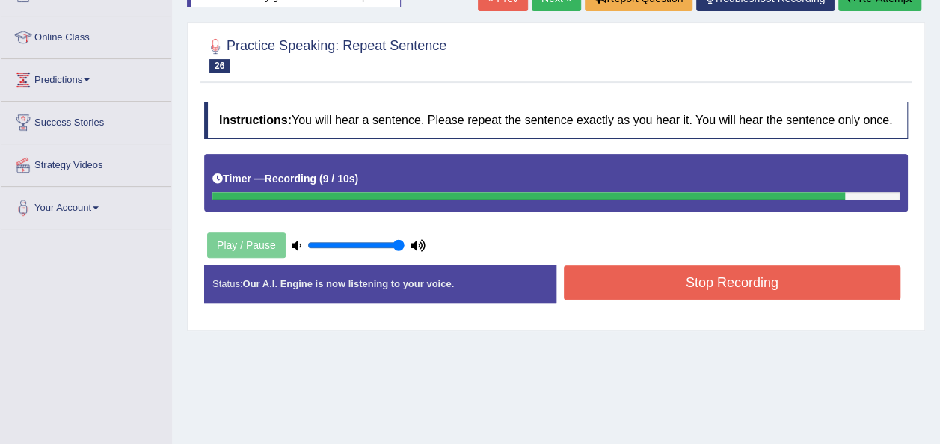
scroll to position [188, 0]
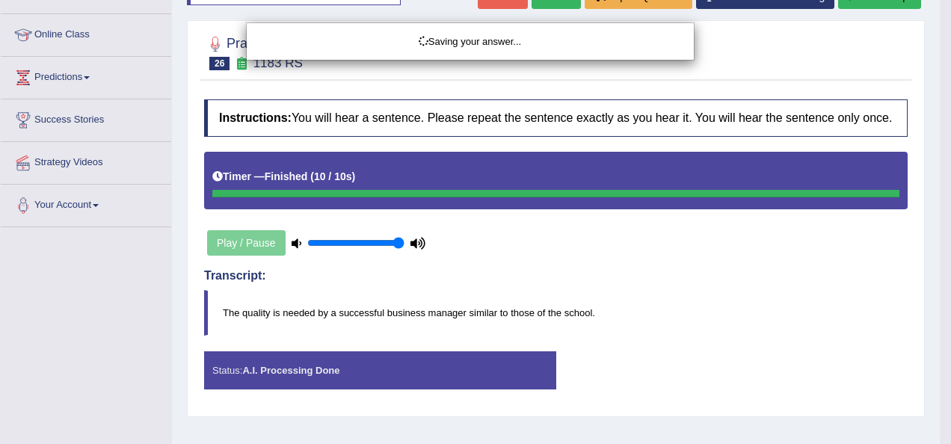
drag, startPoint x: 945, startPoint y: 247, endPoint x: 952, endPoint y: 282, distance: 35.2
click at [950, 256] on html "Toggle navigation Home Practice Questions Speaking Practice Read Aloud Repeat S…" at bounding box center [475, 34] width 951 height 444
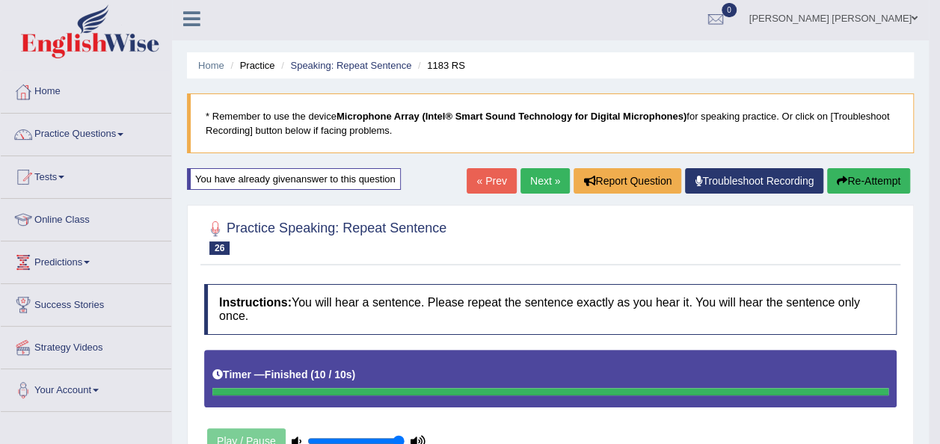
scroll to position [0, 0]
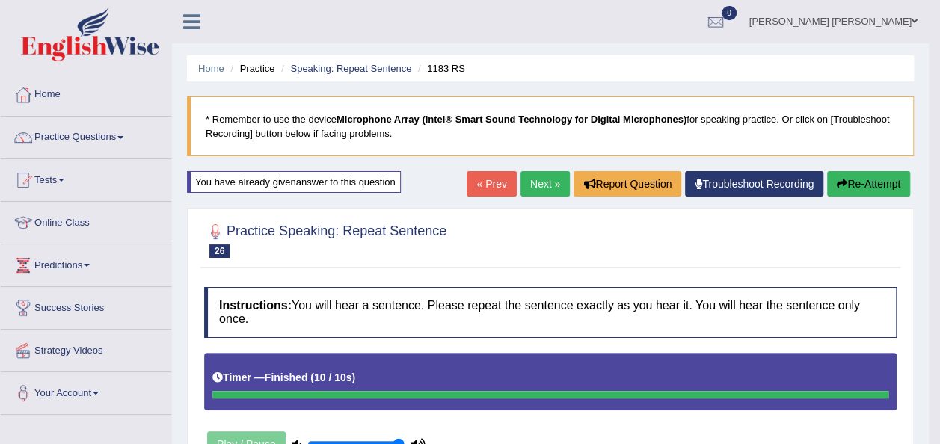
click at [555, 176] on link "Next »" at bounding box center [544, 183] width 49 height 25
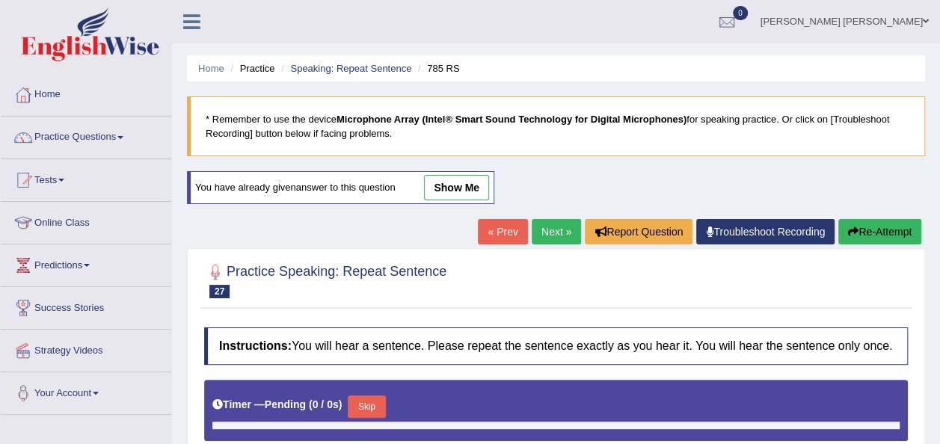
type input "1"
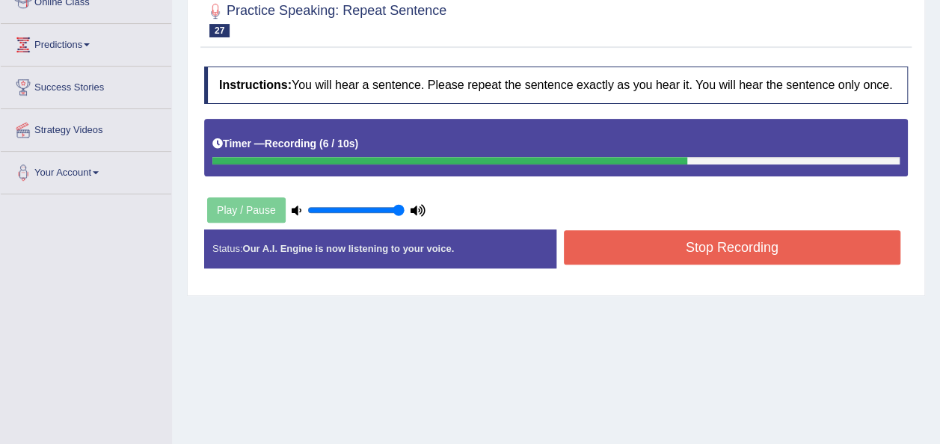
scroll to position [225, 0]
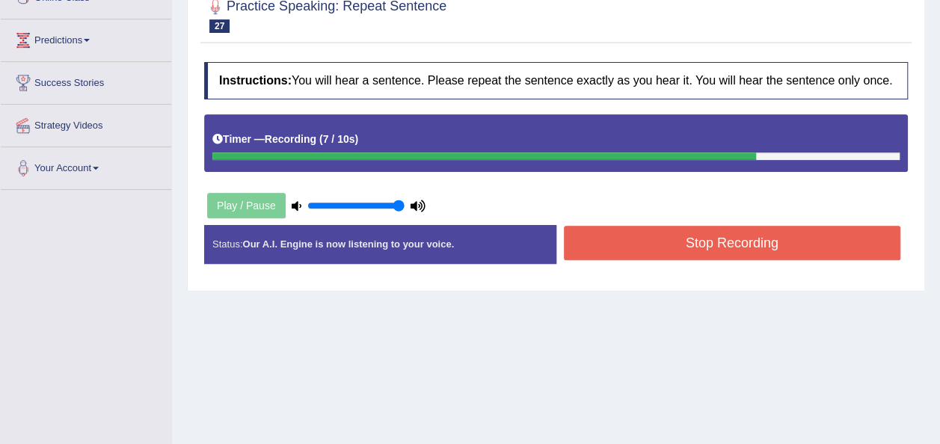
click at [768, 242] on button "Stop Recording" at bounding box center [732, 243] width 337 height 34
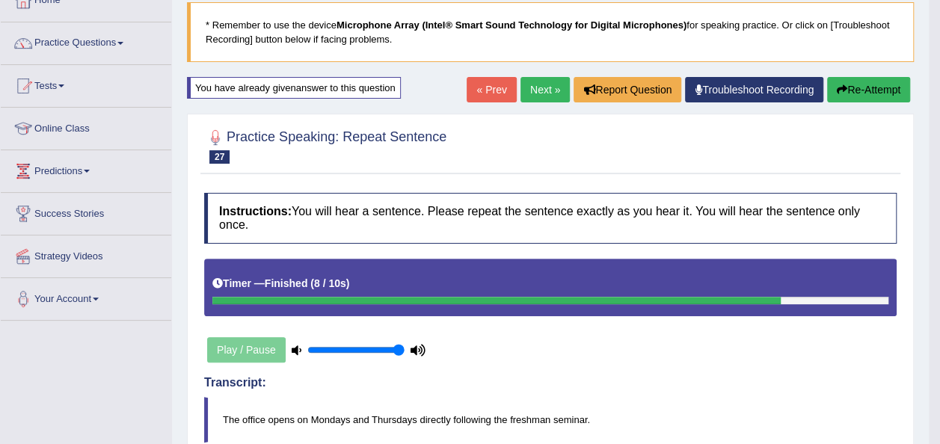
scroll to position [91, 0]
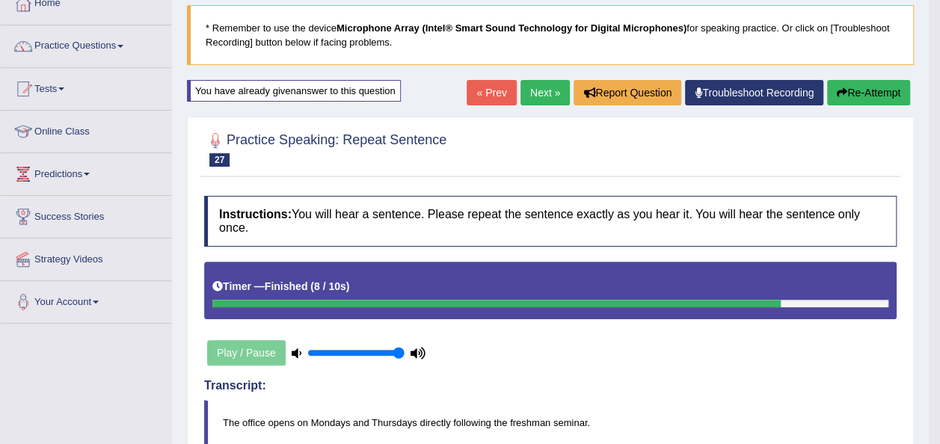
click at [532, 90] on link "Next »" at bounding box center [544, 92] width 49 height 25
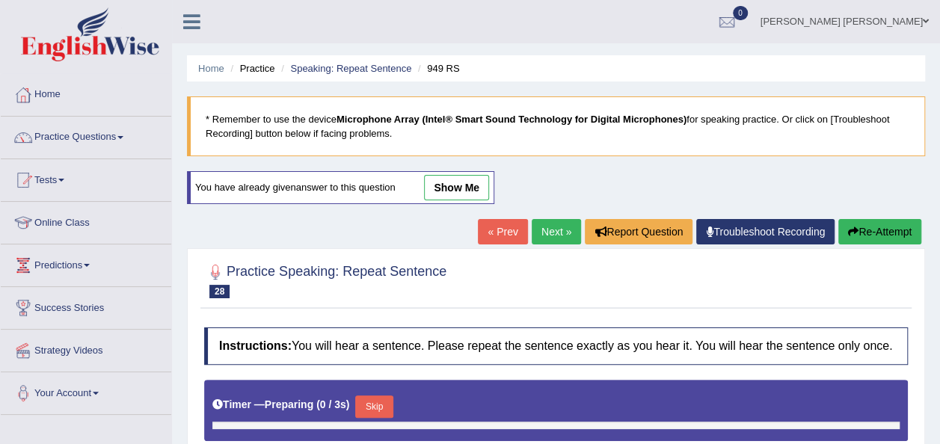
type input "1"
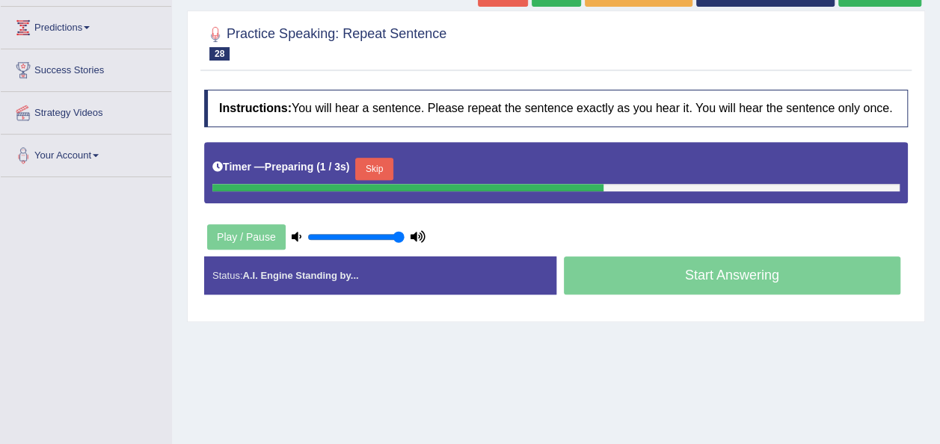
scroll to position [239, 0]
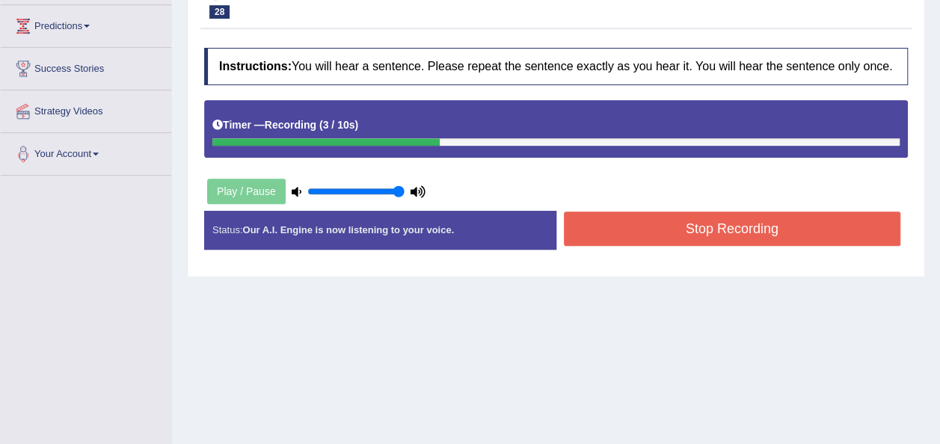
click at [761, 232] on button "Stop Recording" at bounding box center [732, 229] width 337 height 34
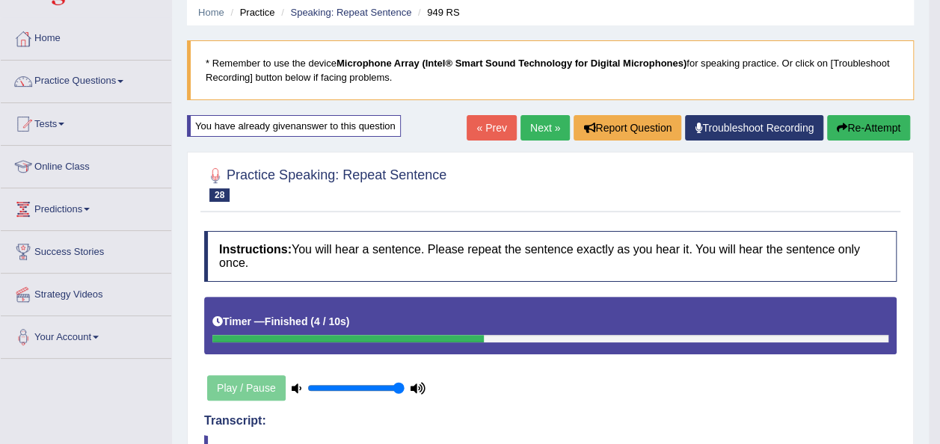
scroll to position [31, 0]
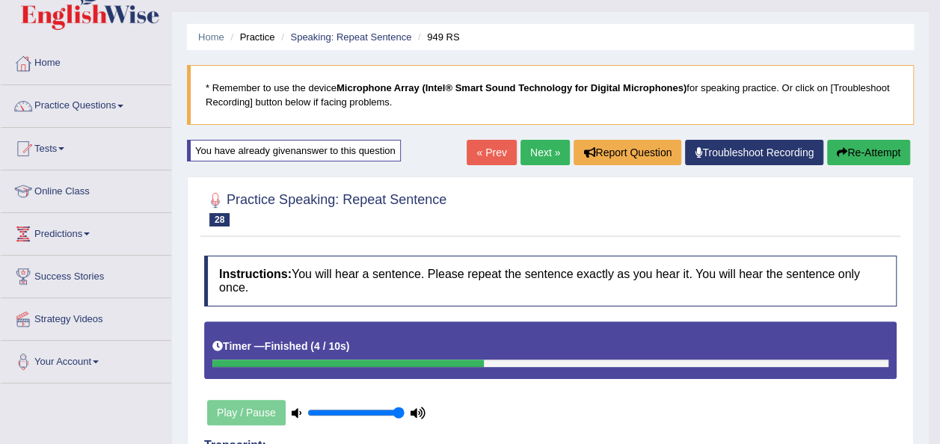
click at [549, 142] on link "Next »" at bounding box center [544, 152] width 49 height 25
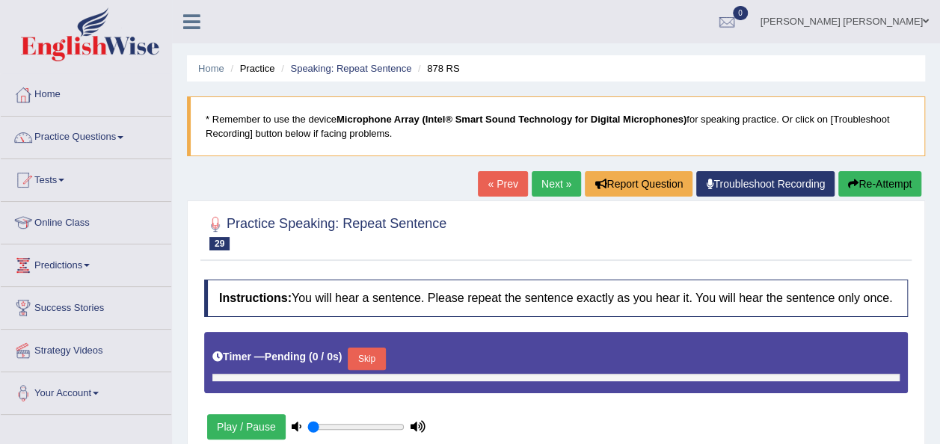
type input "1"
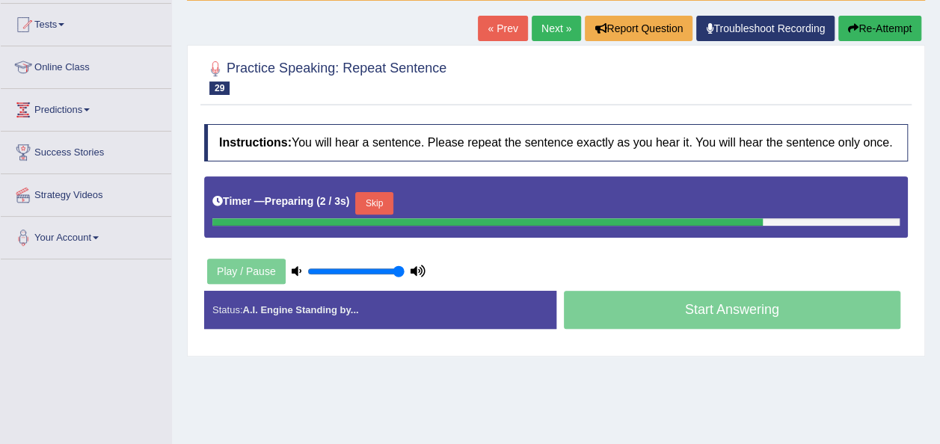
scroll to position [341, 0]
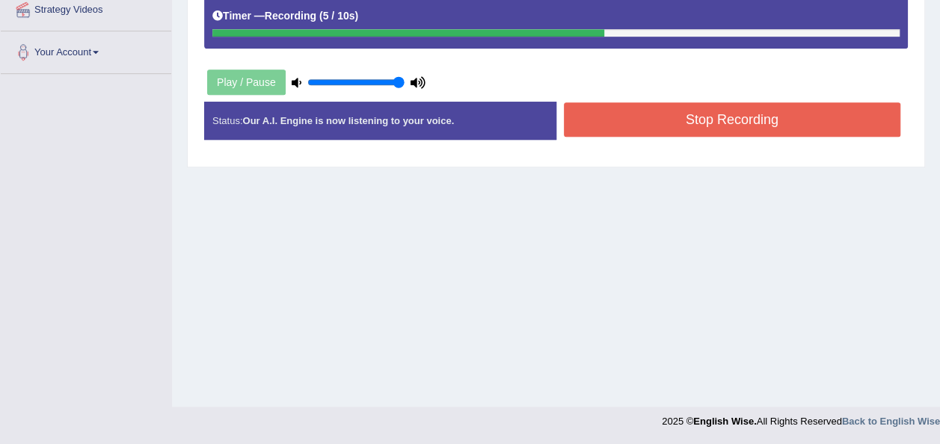
click at [797, 121] on button "Stop Recording" at bounding box center [732, 119] width 337 height 34
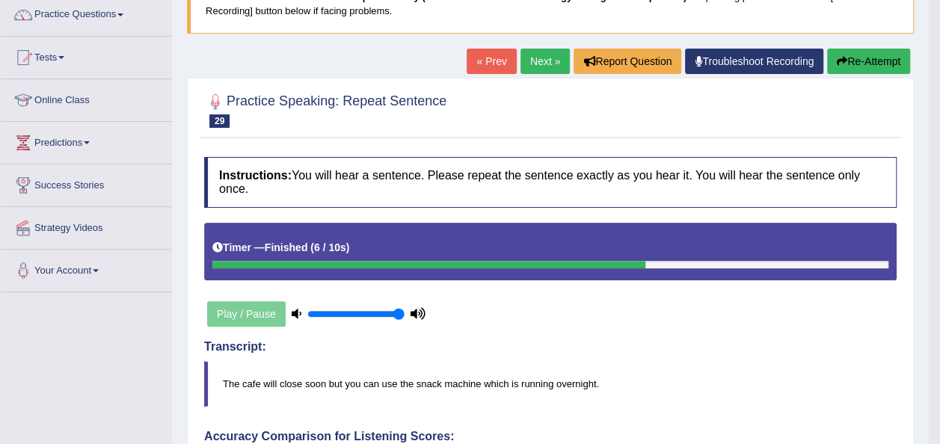
scroll to position [90, 0]
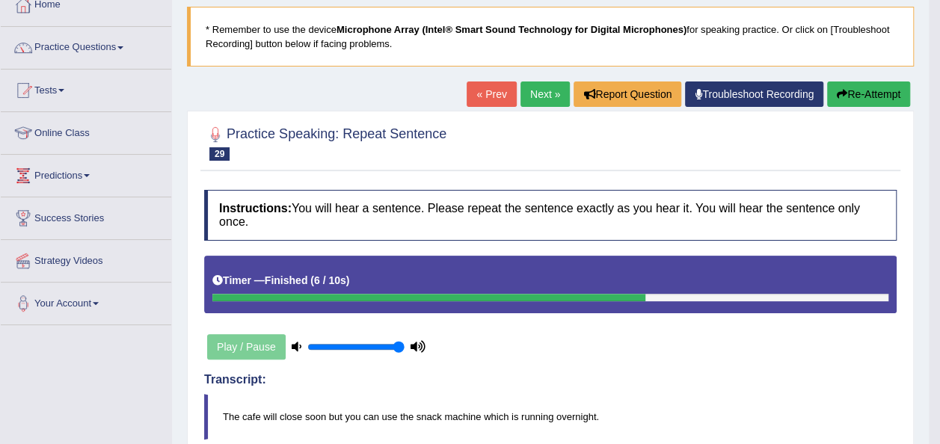
click at [544, 100] on link "Next »" at bounding box center [544, 93] width 49 height 25
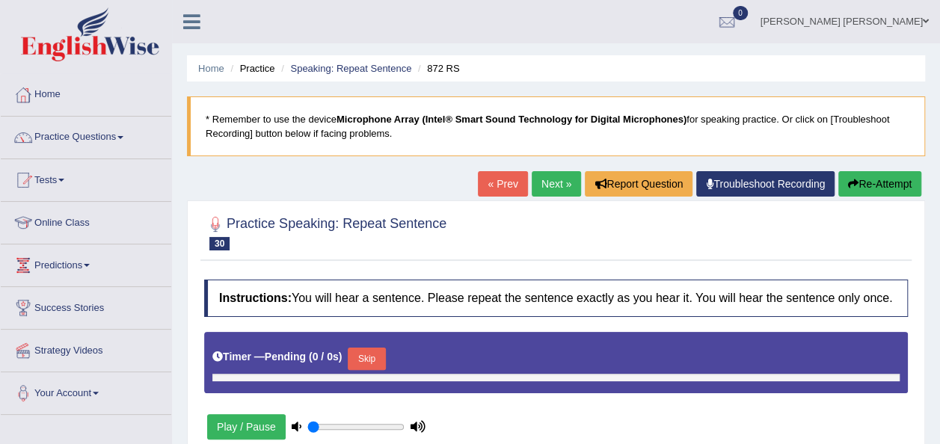
type input "1"
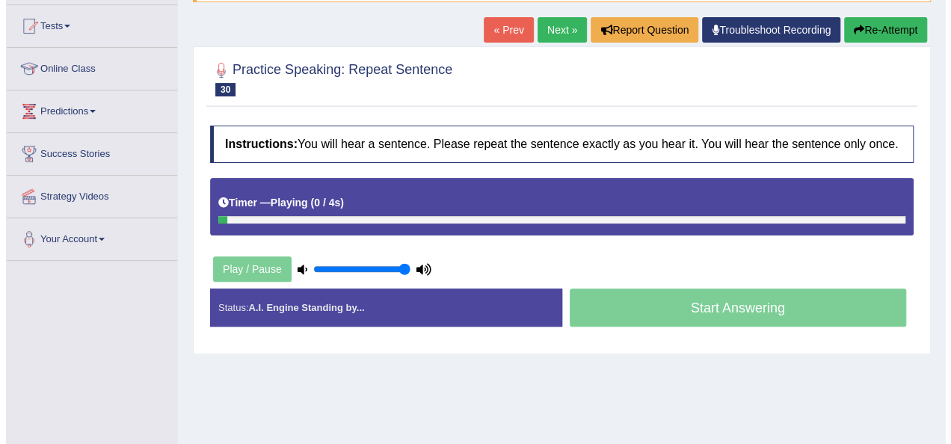
scroll to position [158, 0]
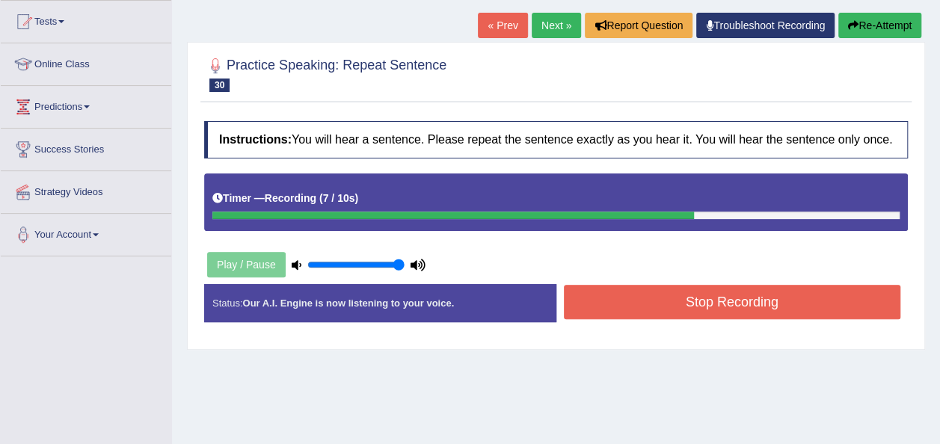
click at [762, 298] on button "Stop Recording" at bounding box center [732, 302] width 337 height 34
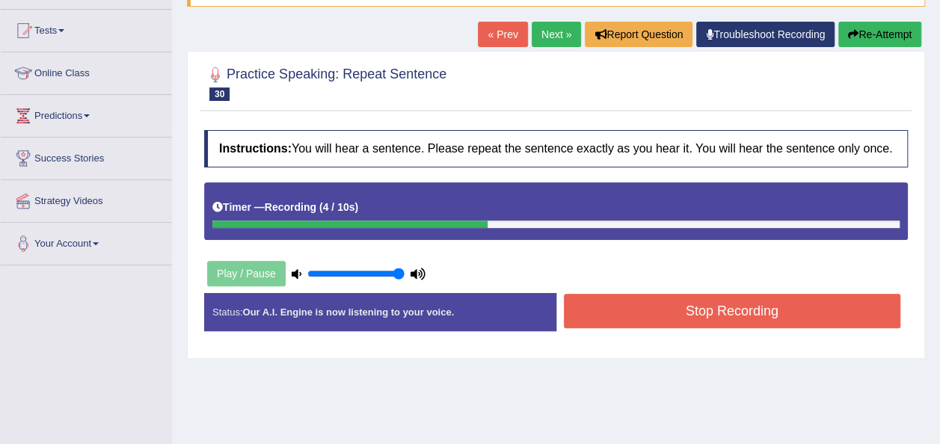
click at [718, 318] on button "Stop Recording" at bounding box center [732, 311] width 337 height 34
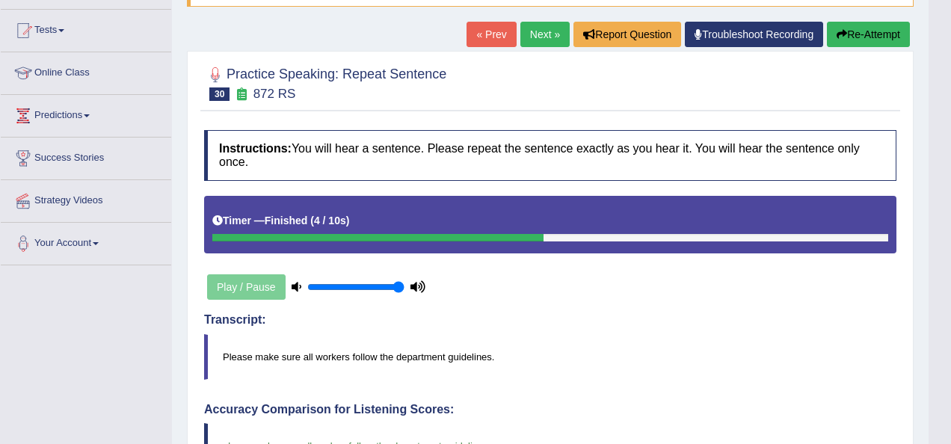
click at [680, 299] on div "Updating answer..." at bounding box center [475, 222] width 951 height 444
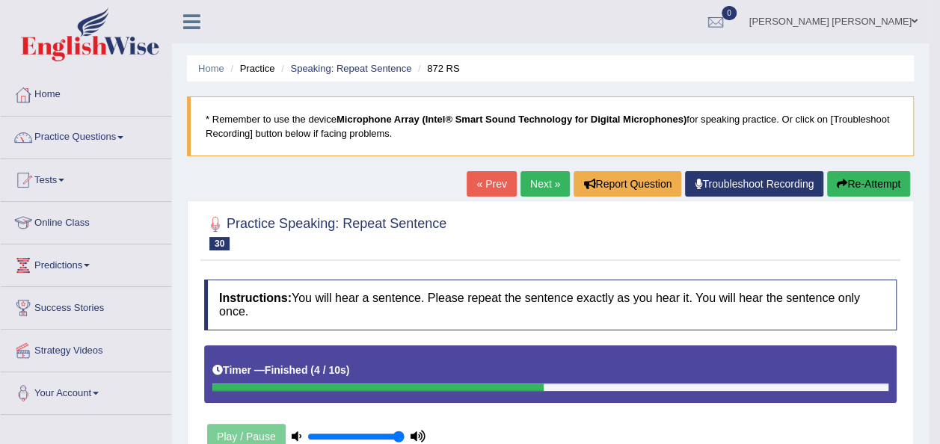
click at [539, 187] on link "Next »" at bounding box center [544, 183] width 49 height 25
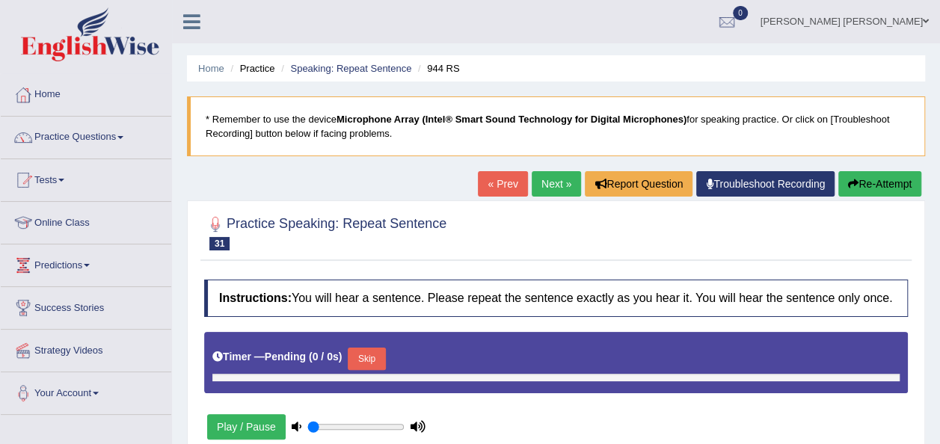
type input "1"
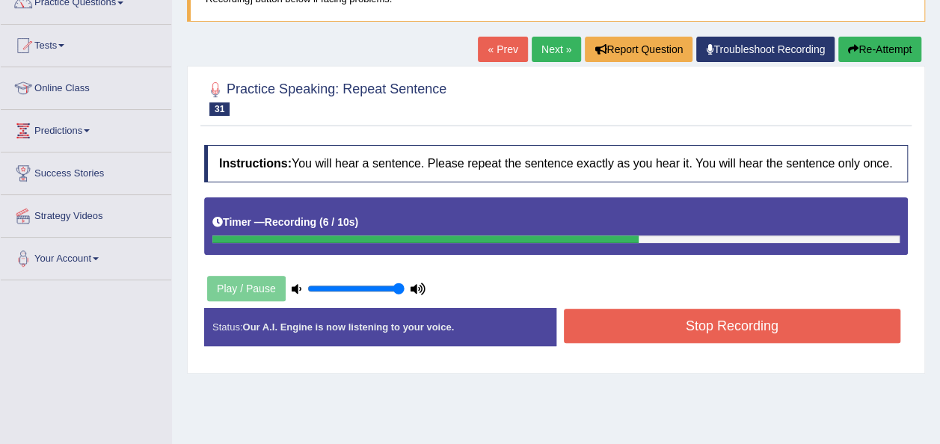
scroll to position [149, 0]
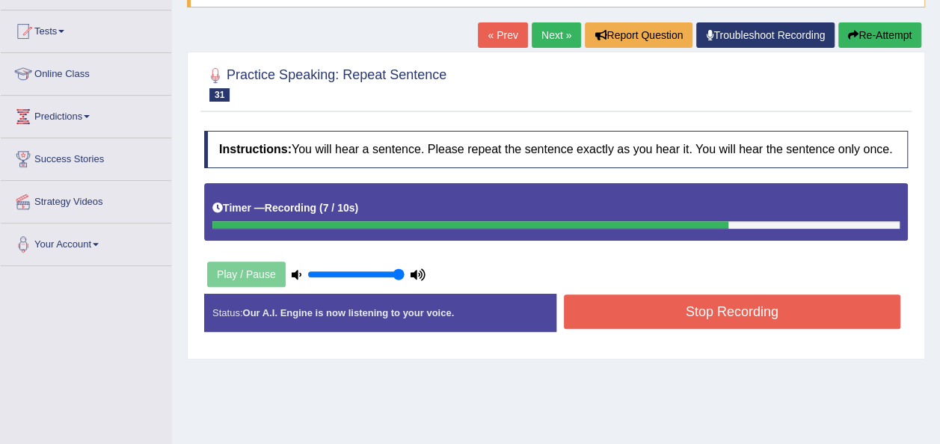
click at [732, 306] on button "Stop Recording" at bounding box center [732, 312] width 337 height 34
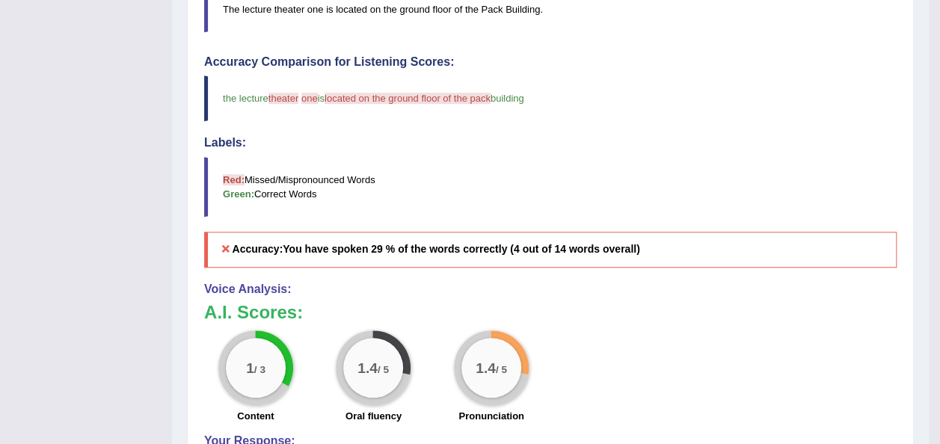
scroll to position [0, 0]
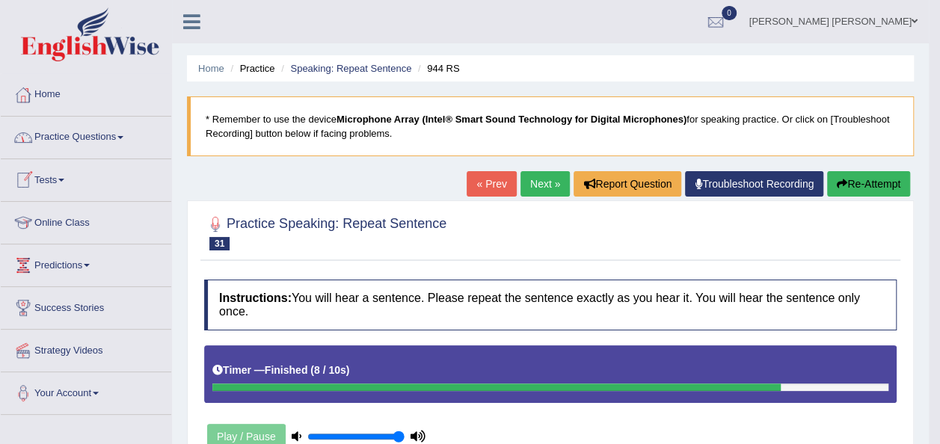
click at [108, 135] on link "Practice Questions" at bounding box center [86, 135] width 170 height 37
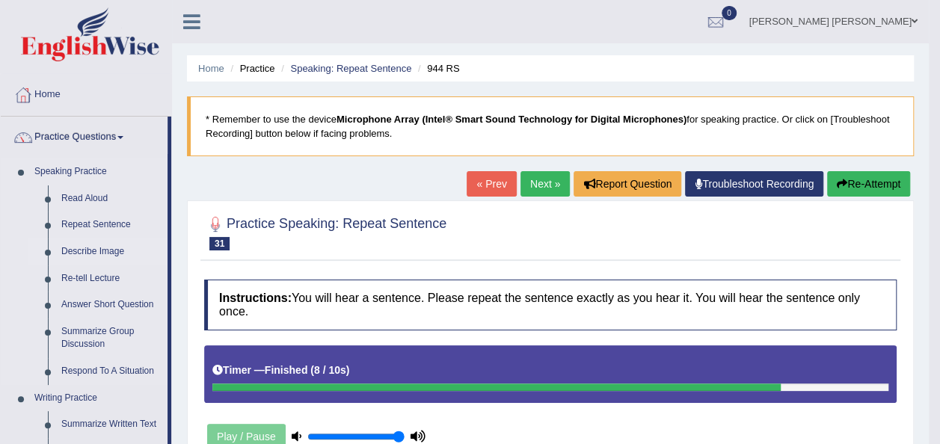
click at [96, 250] on link "Describe Image" at bounding box center [111, 251] width 113 height 27
click at [68, 251] on link "Describe Image" at bounding box center [111, 251] width 113 height 27
click at [67, 250] on link "Describe Image" at bounding box center [111, 251] width 113 height 27
